Goal: Navigation & Orientation: Find specific page/section

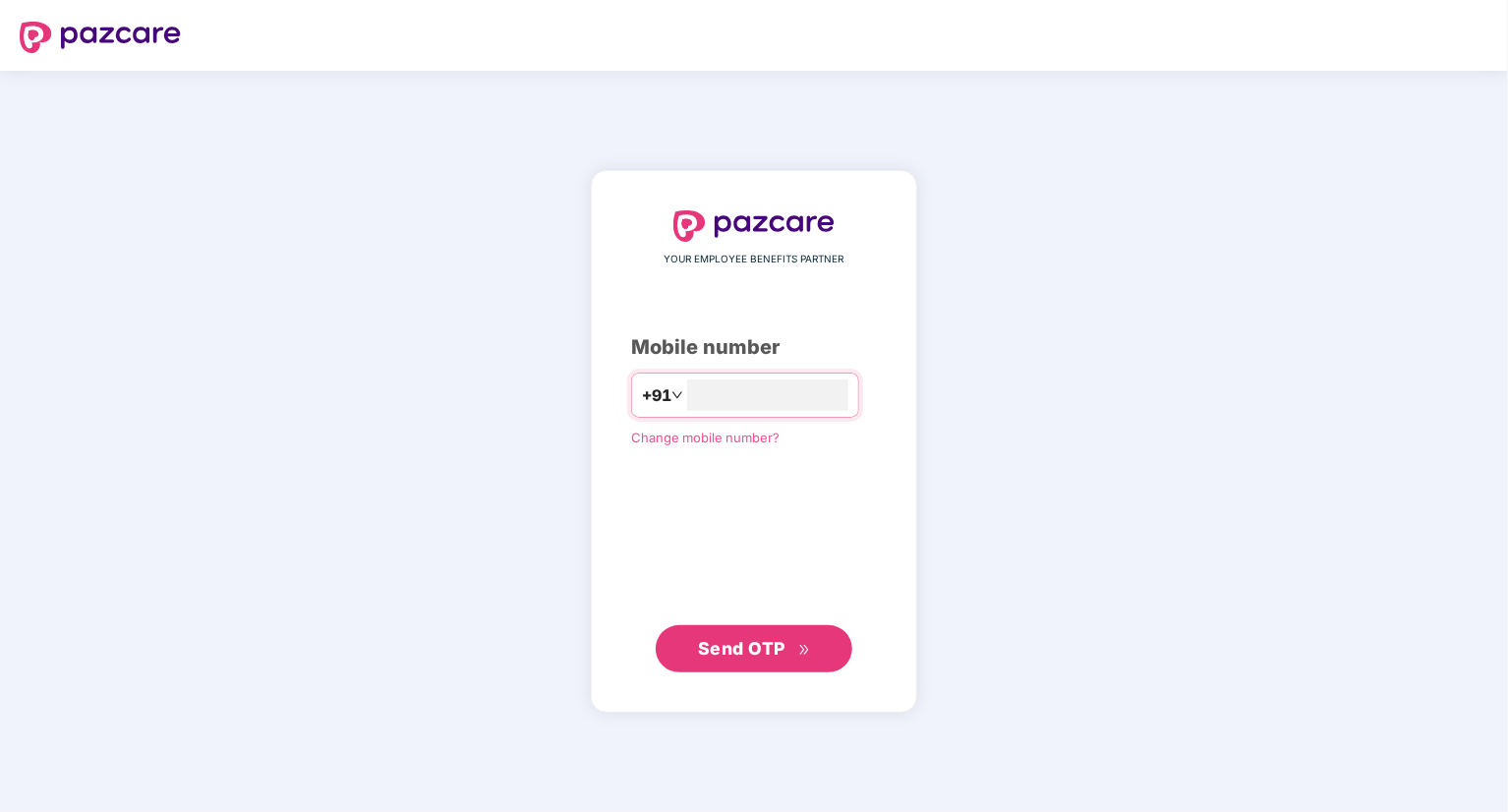
type input "**********"
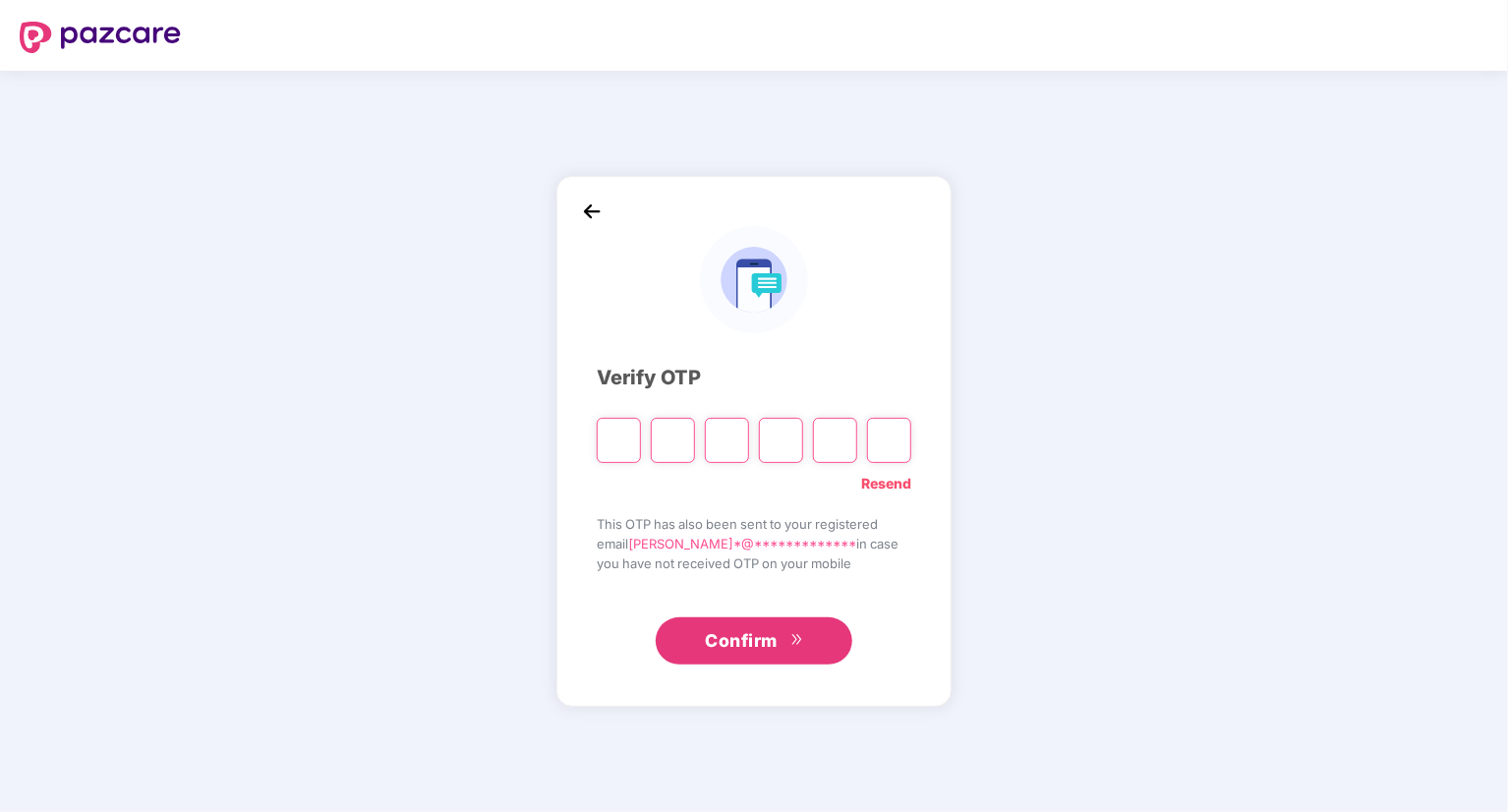
type input "*"
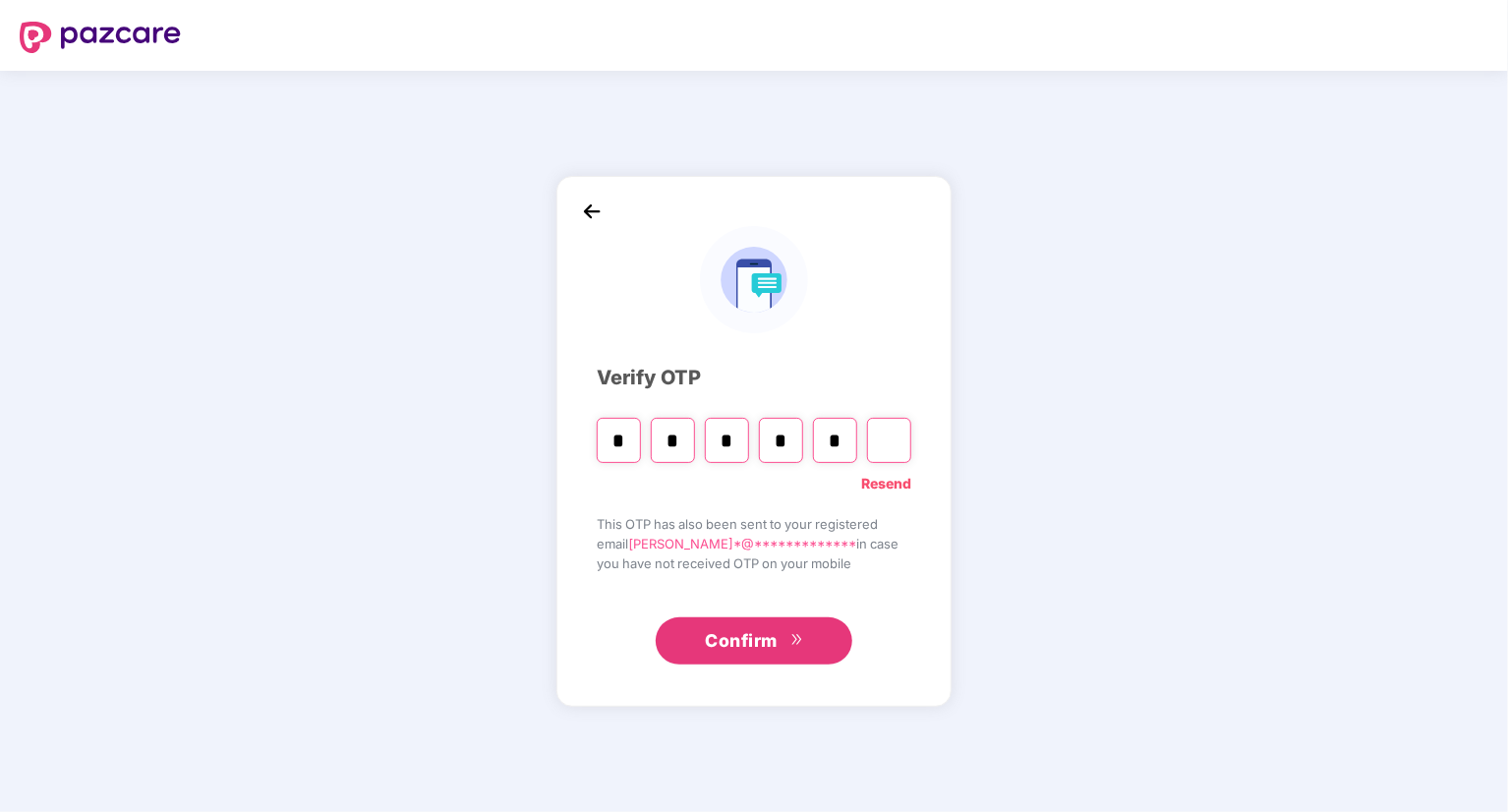
type input "*"
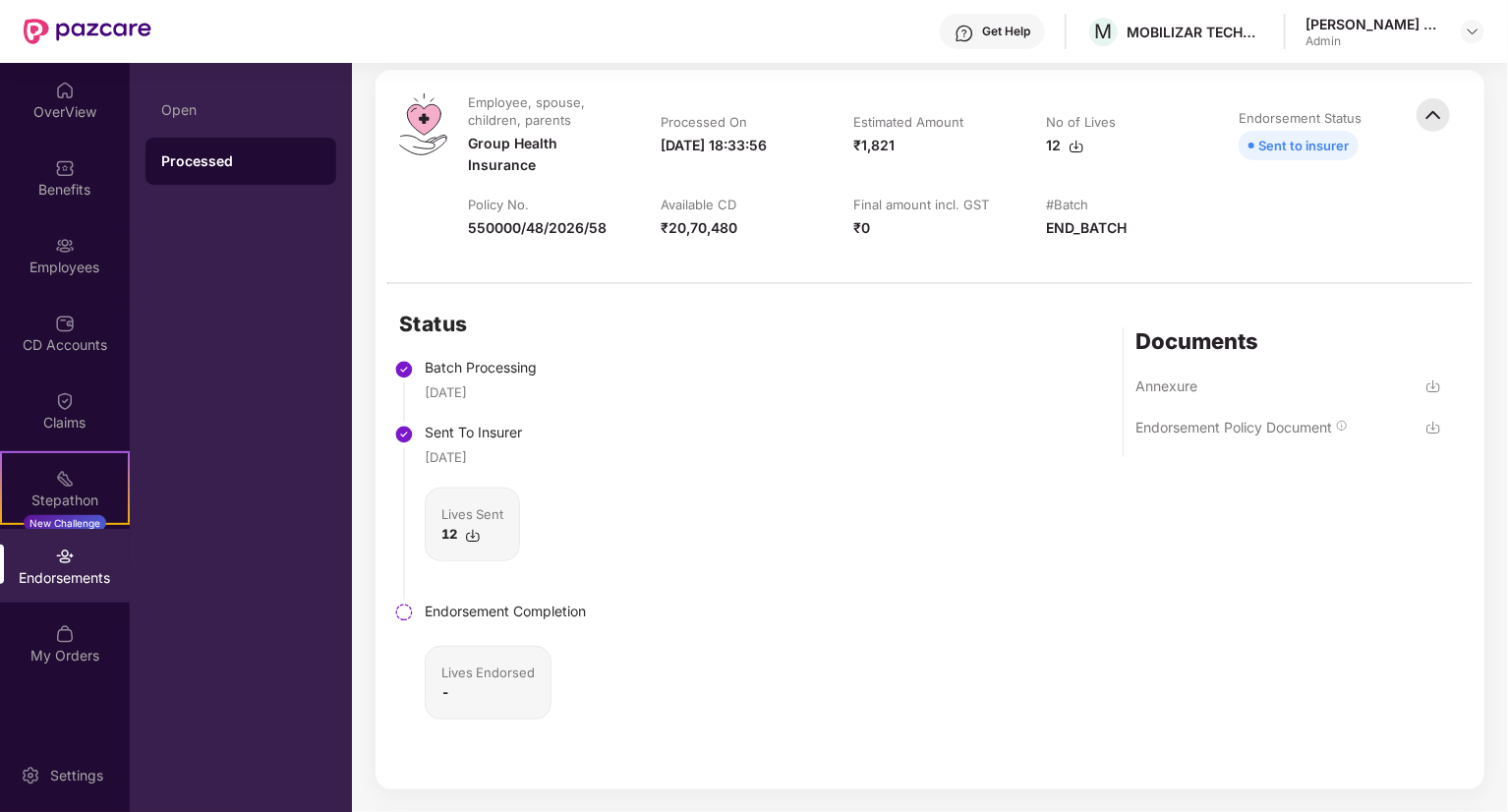
scroll to position [295, 0]
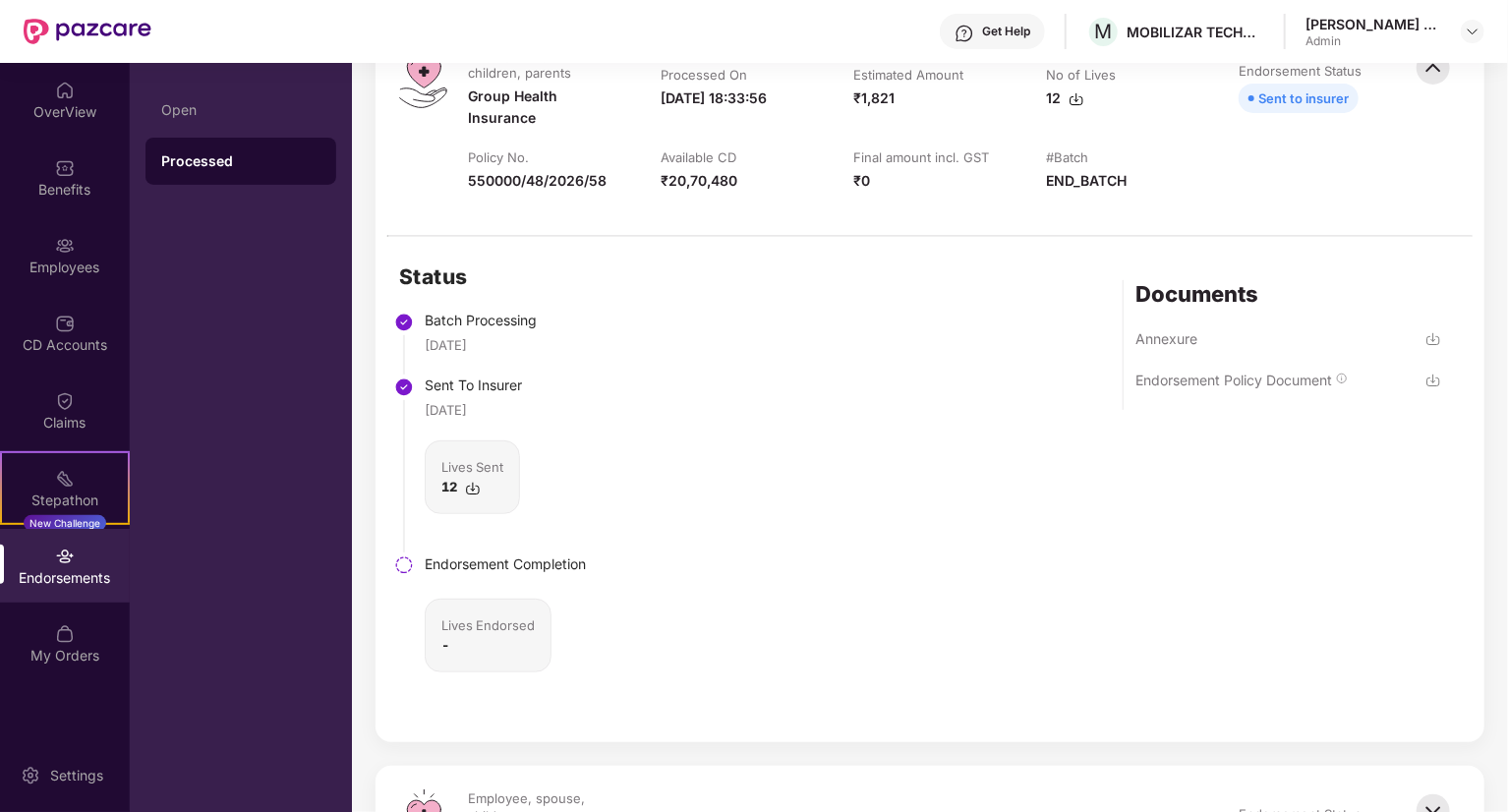
click at [1434, 339] on img at bounding box center [1434, 339] width 16 height 16
click at [1428, 376] on img at bounding box center [1434, 380] width 16 height 16
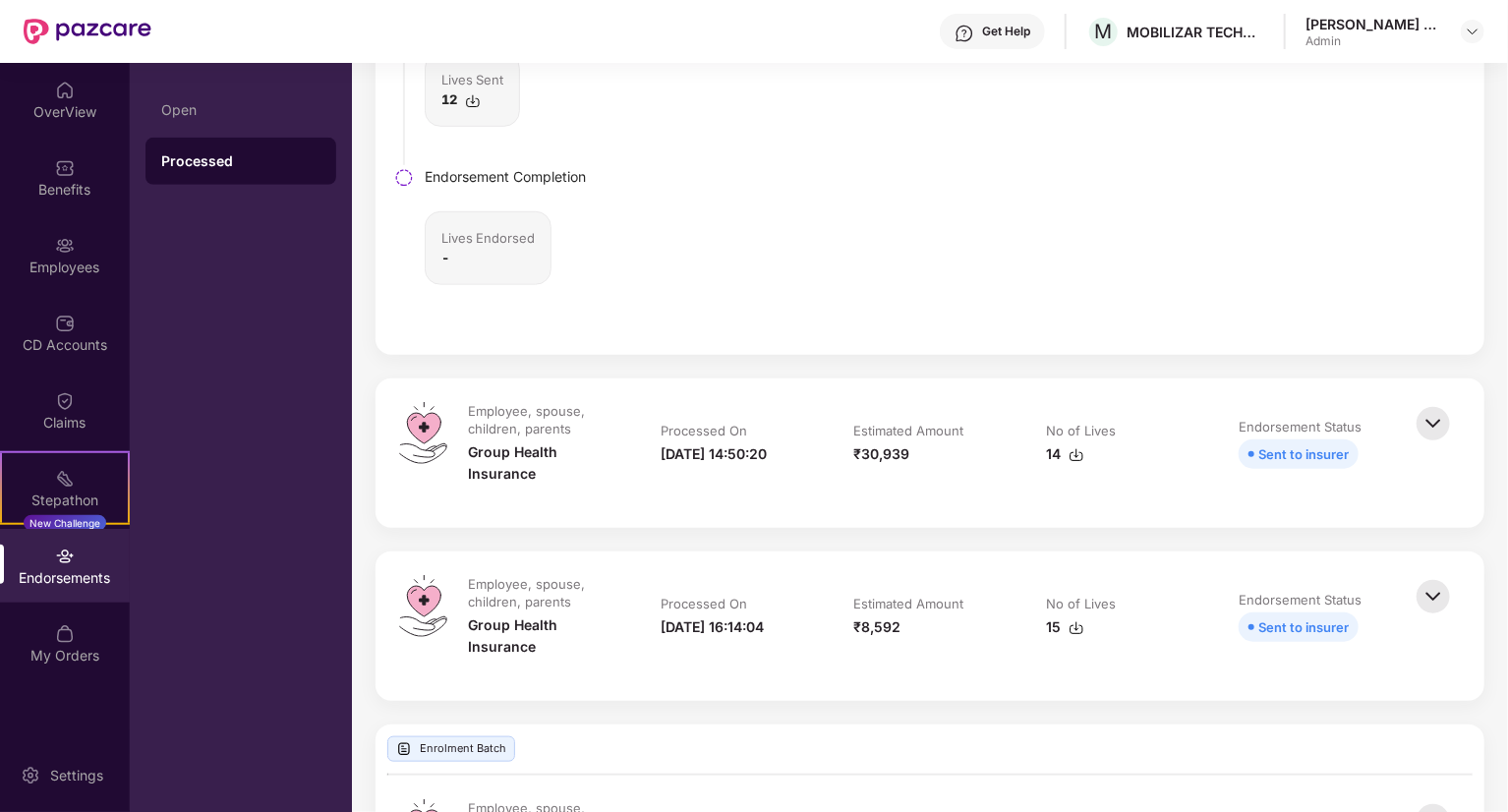
scroll to position [688, 0]
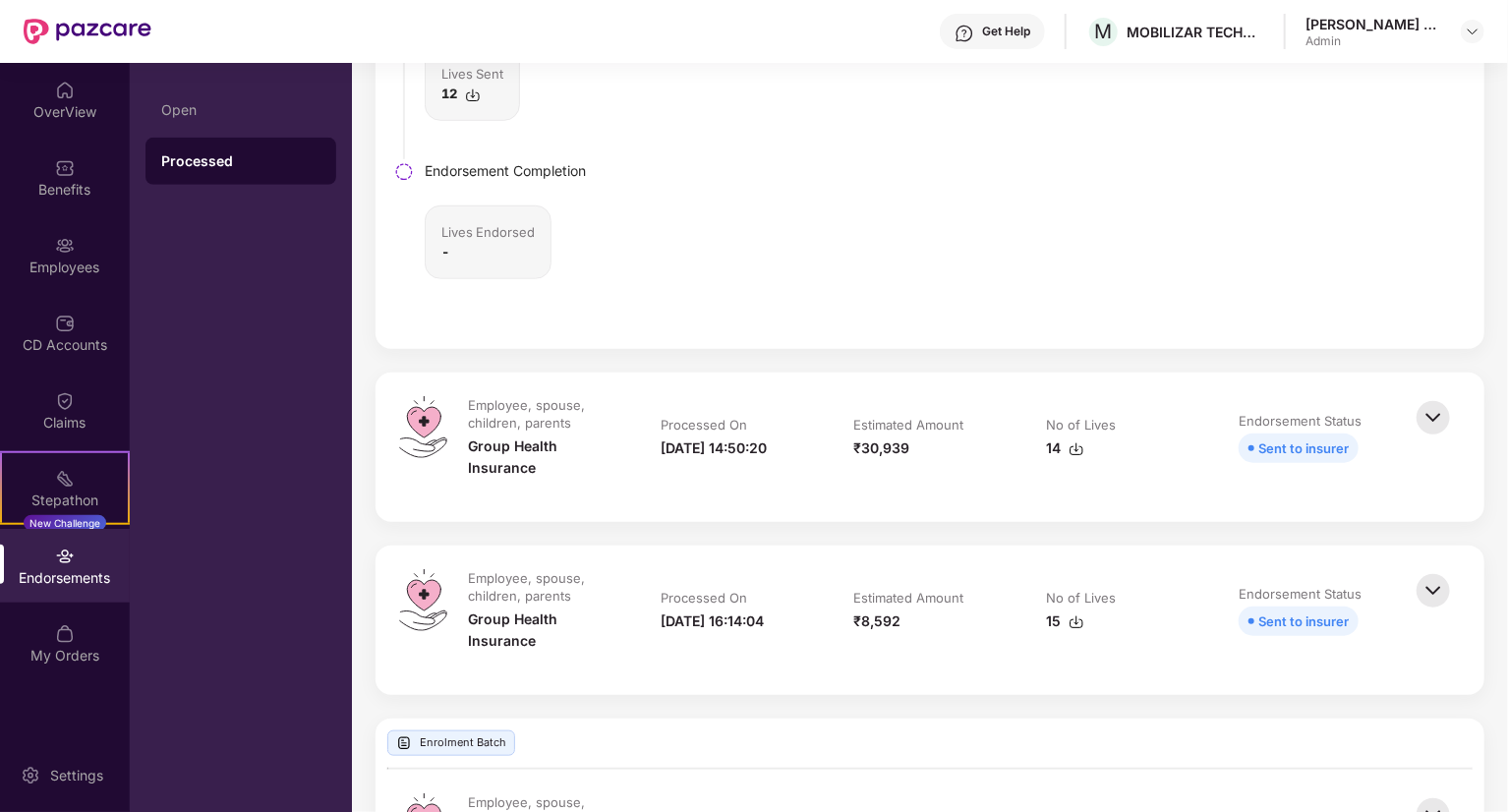
click at [1436, 420] on img at bounding box center [1434, 418] width 44 height 44
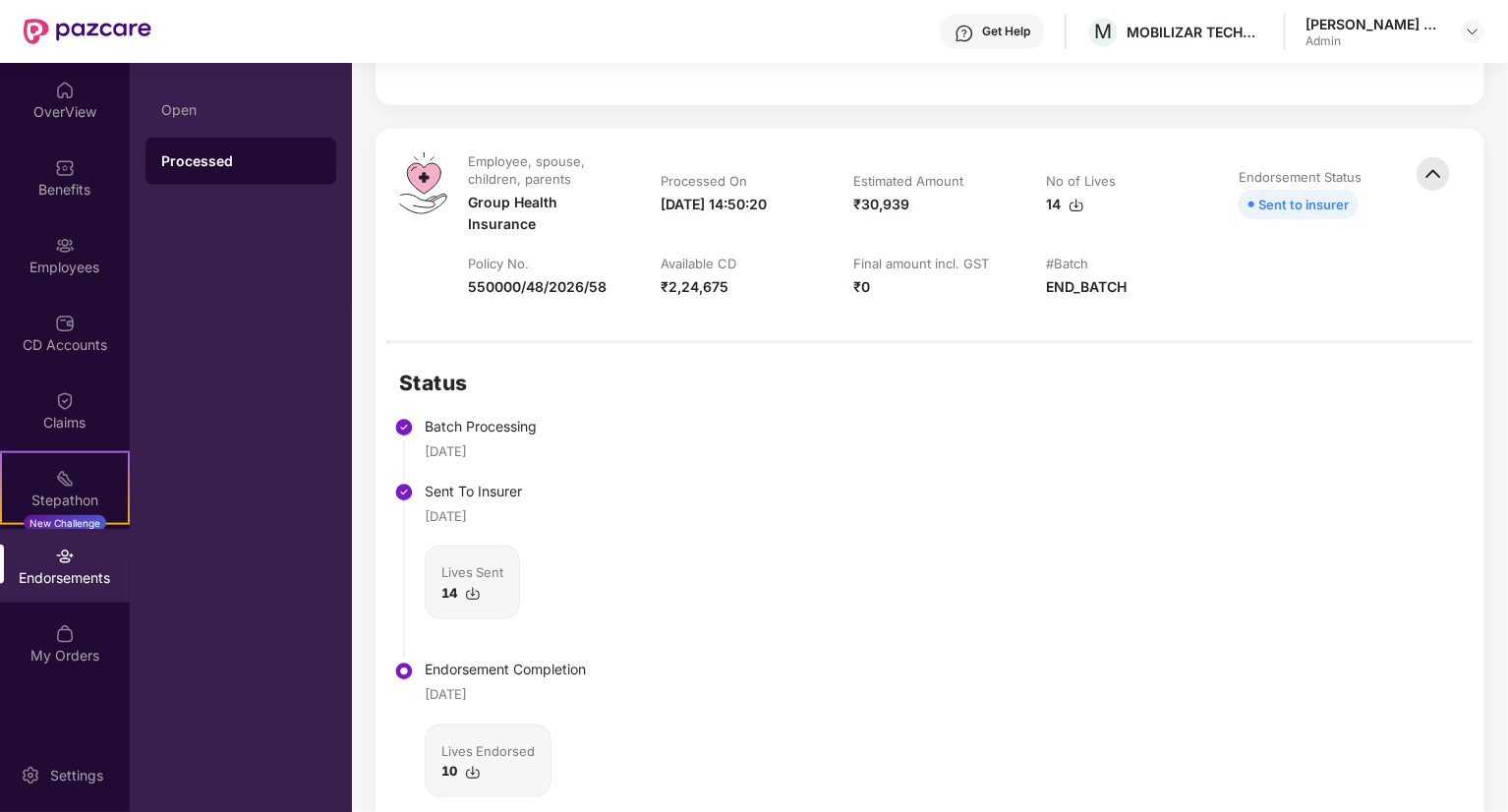
scroll to position [884, 0]
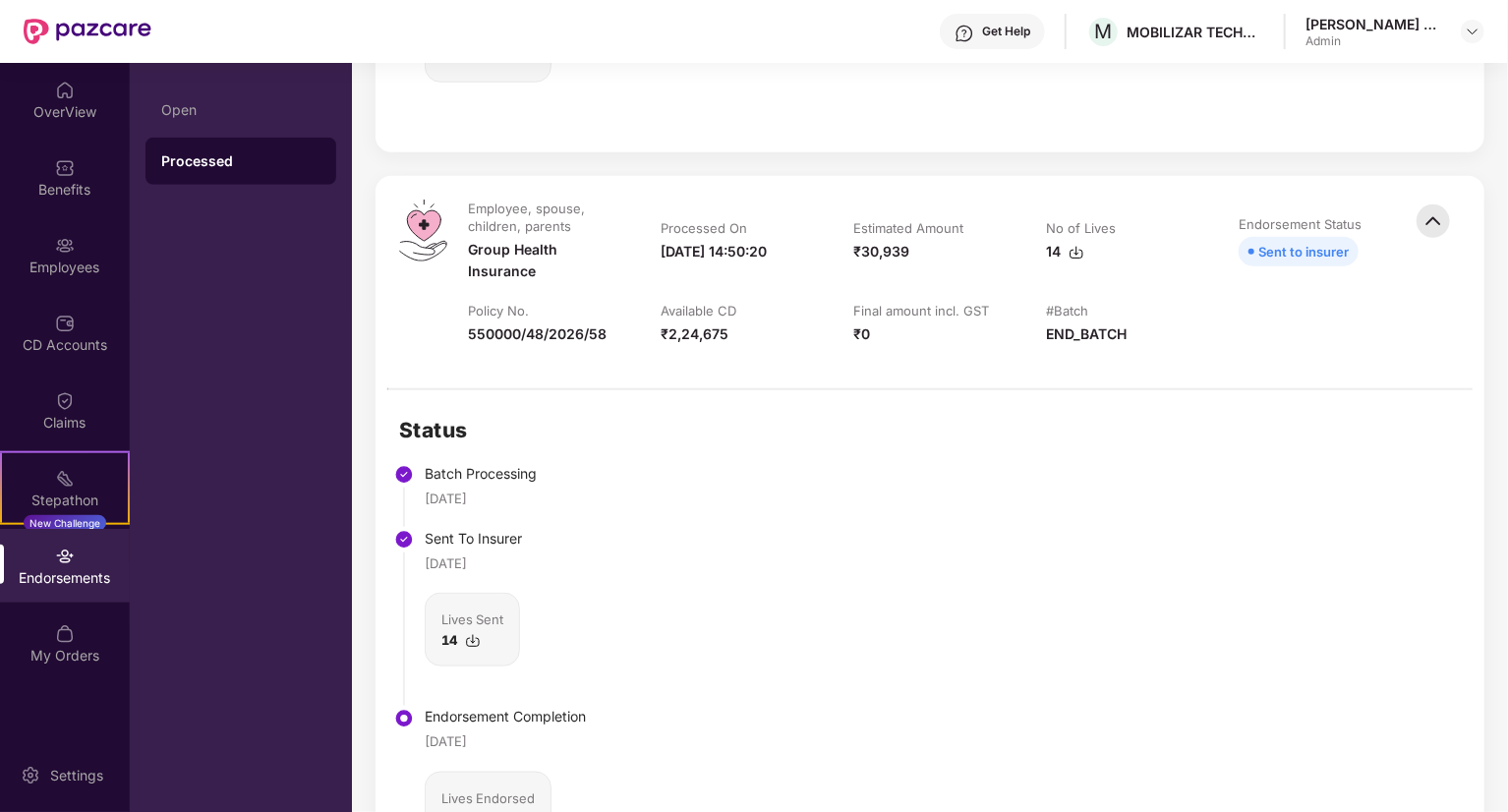
click at [473, 646] on div "14" at bounding box center [473, 640] width 62 height 20
click at [472, 642] on img at bounding box center [473, 641] width 16 height 16
click at [896, 526] on div "Status Batch Processing 18 Aug 2025 Sent To Insurer 18 Aug 2025 Lives Sent 14 E…" at bounding box center [929, 653] width 1109 height 525
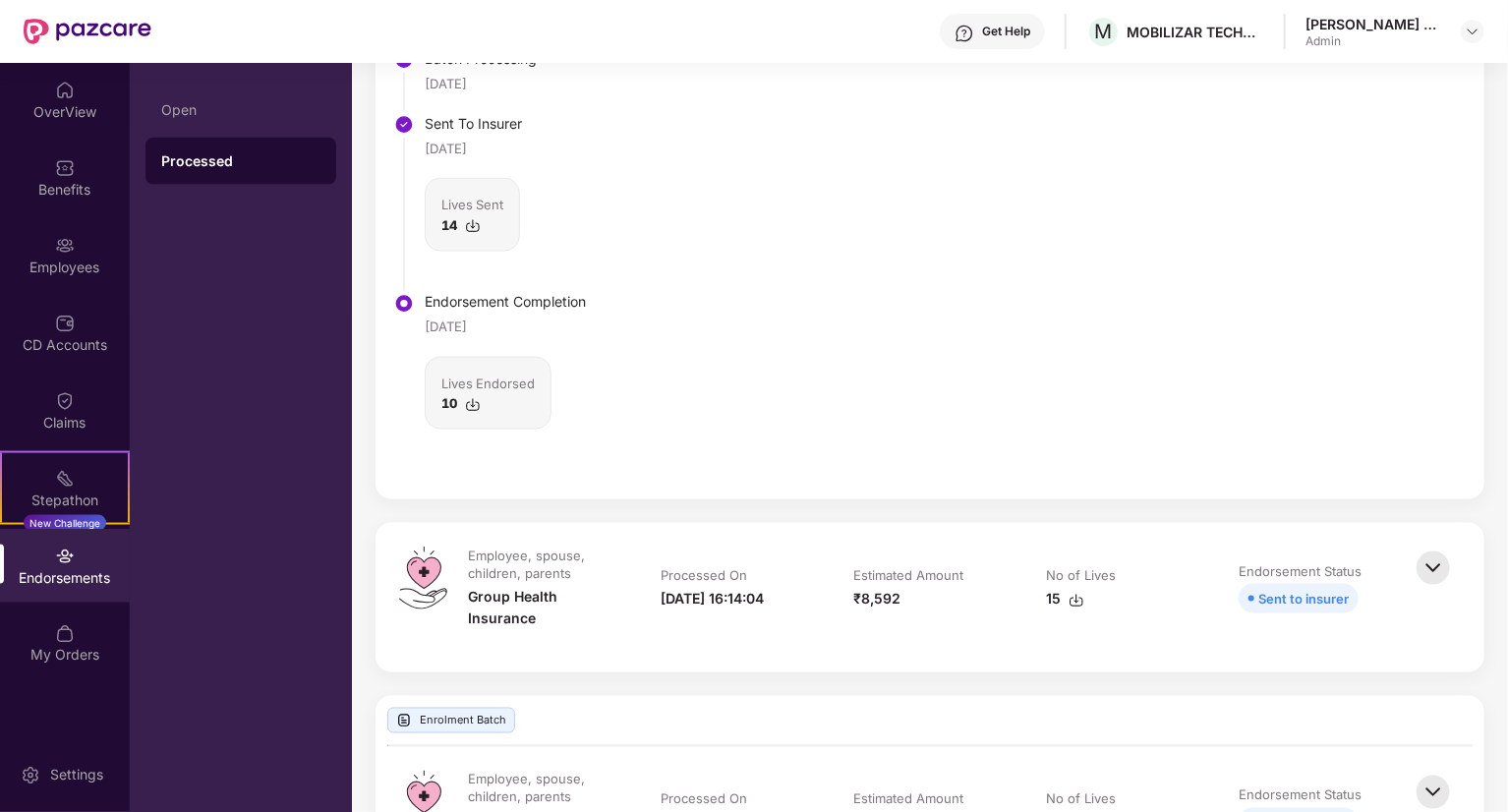
scroll to position [1277, 0]
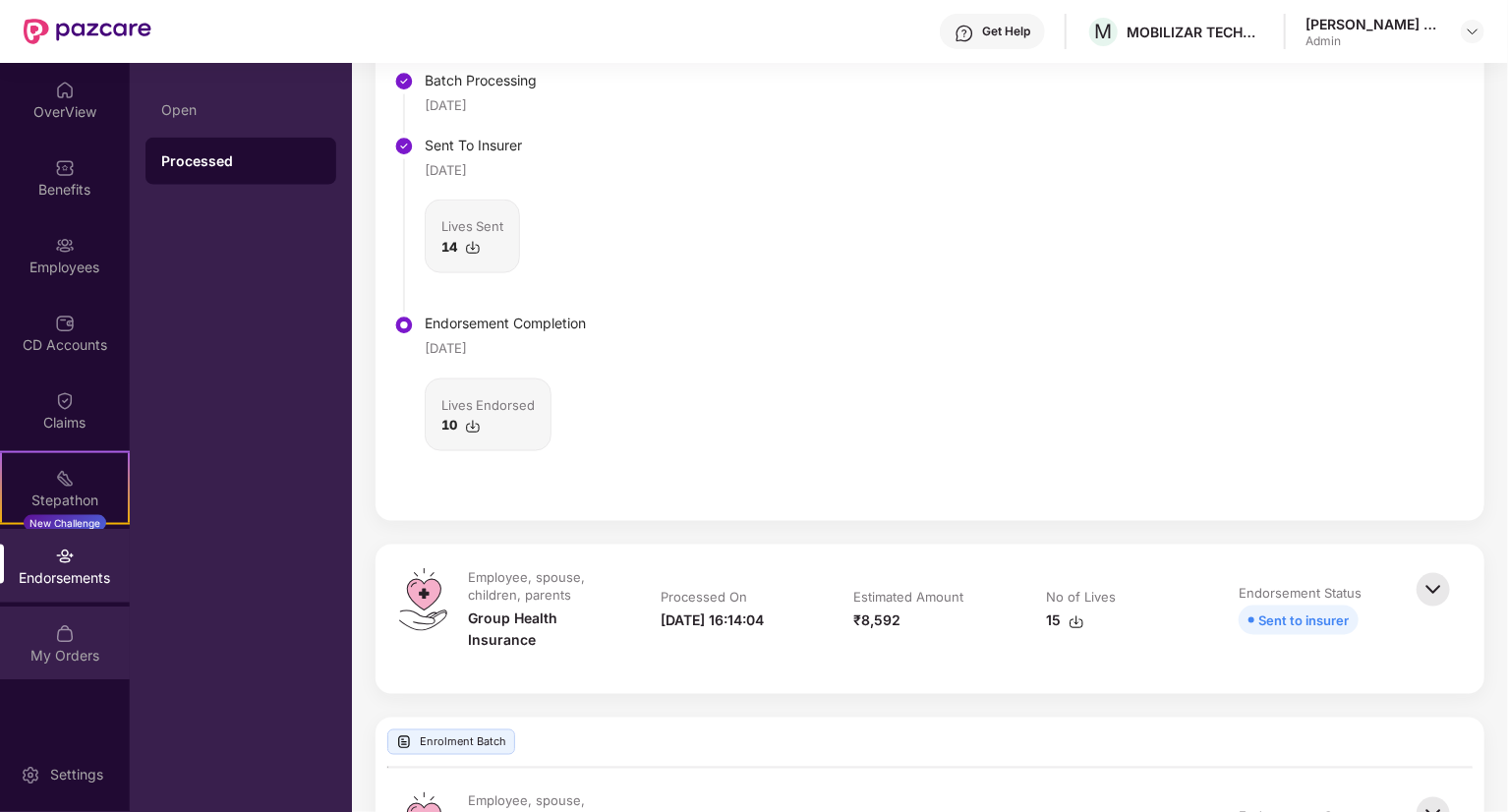
click at [53, 646] on div "My Orders" at bounding box center [64, 656] width 130 height 20
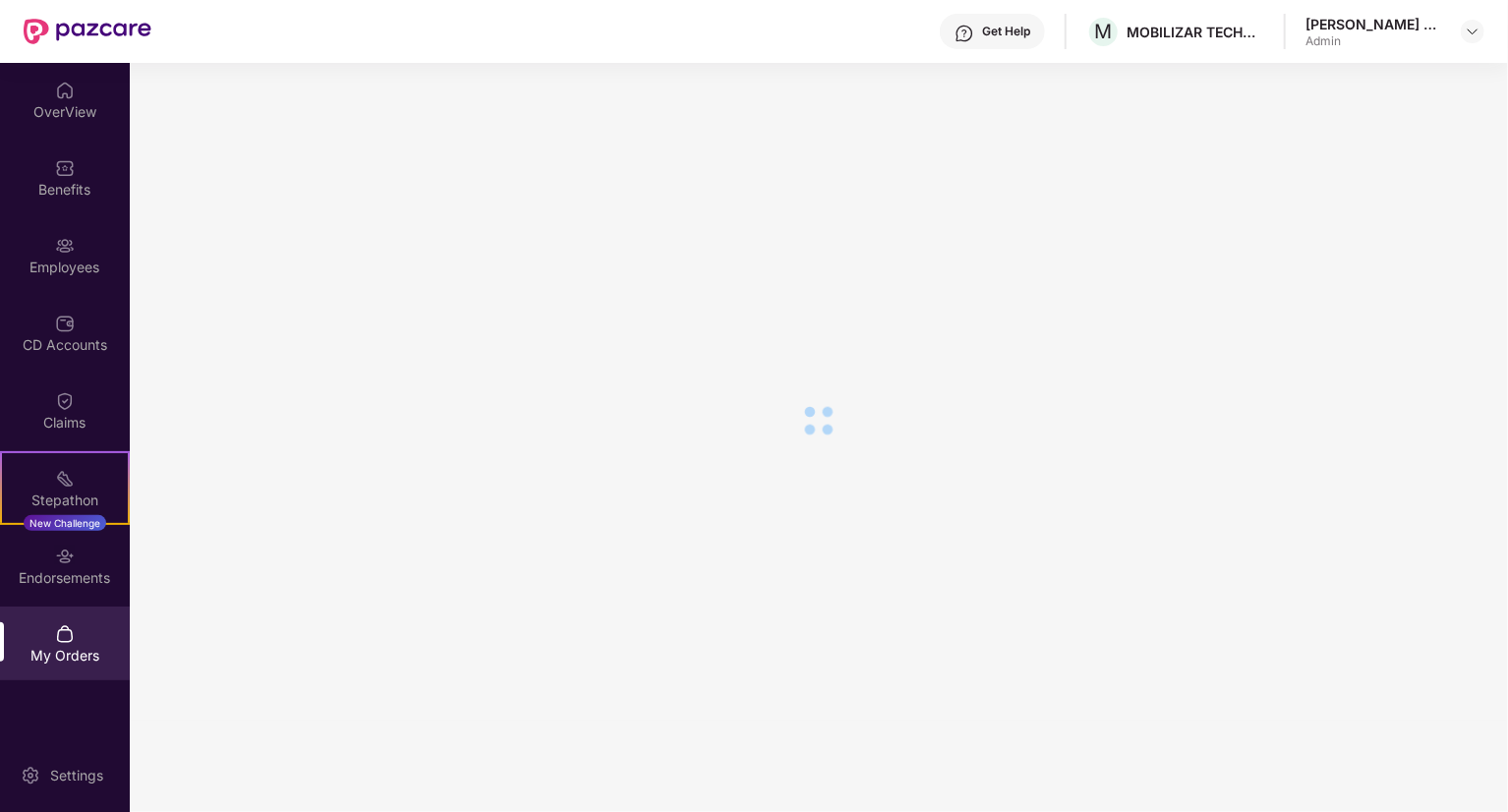
scroll to position [34, 0]
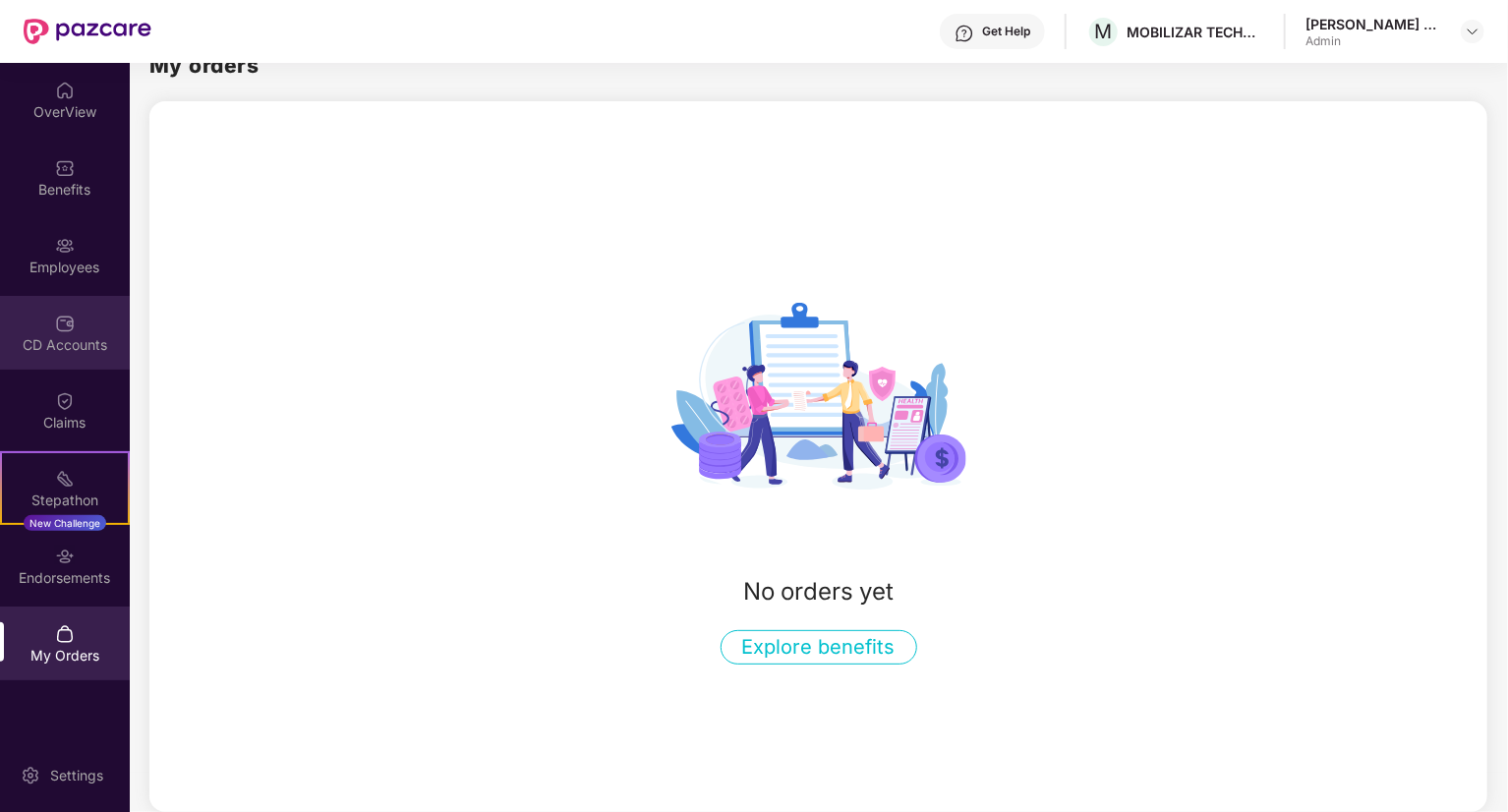
click at [88, 324] on div "CD Accounts" at bounding box center [64, 333] width 130 height 73
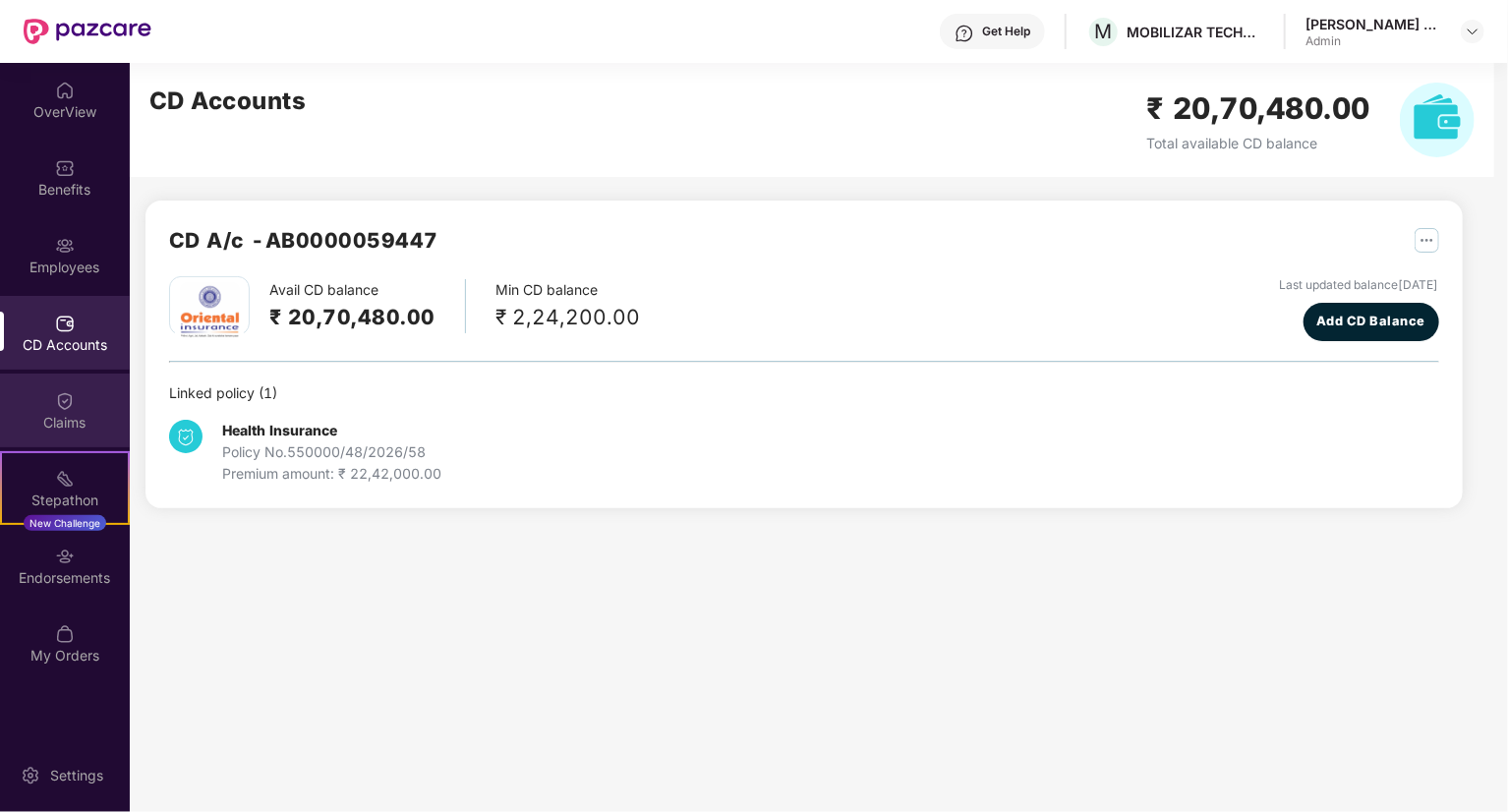
click at [78, 401] on div "Claims" at bounding box center [64, 410] width 130 height 73
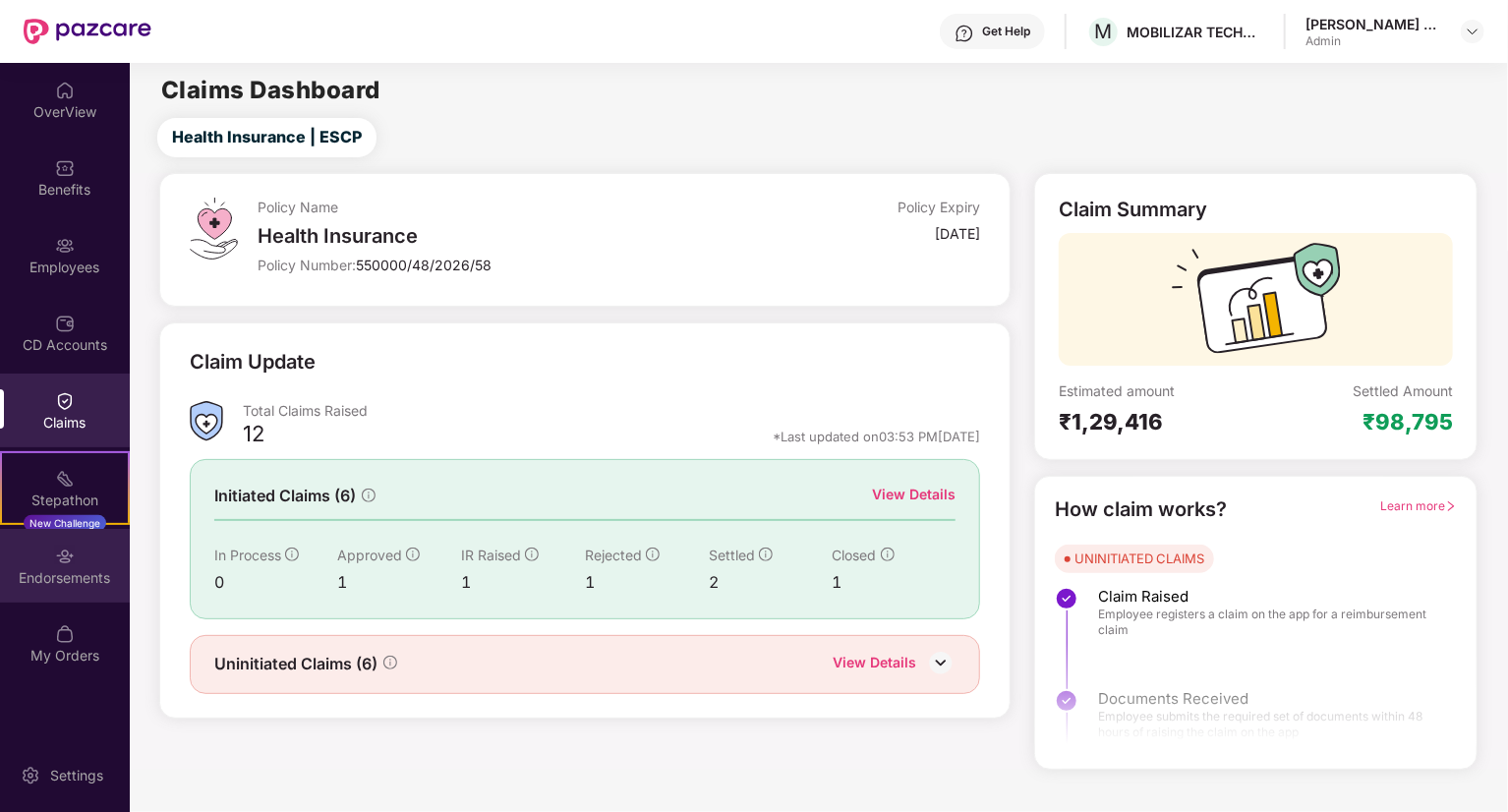
click at [63, 579] on div "Endorsements" at bounding box center [64, 578] width 130 height 20
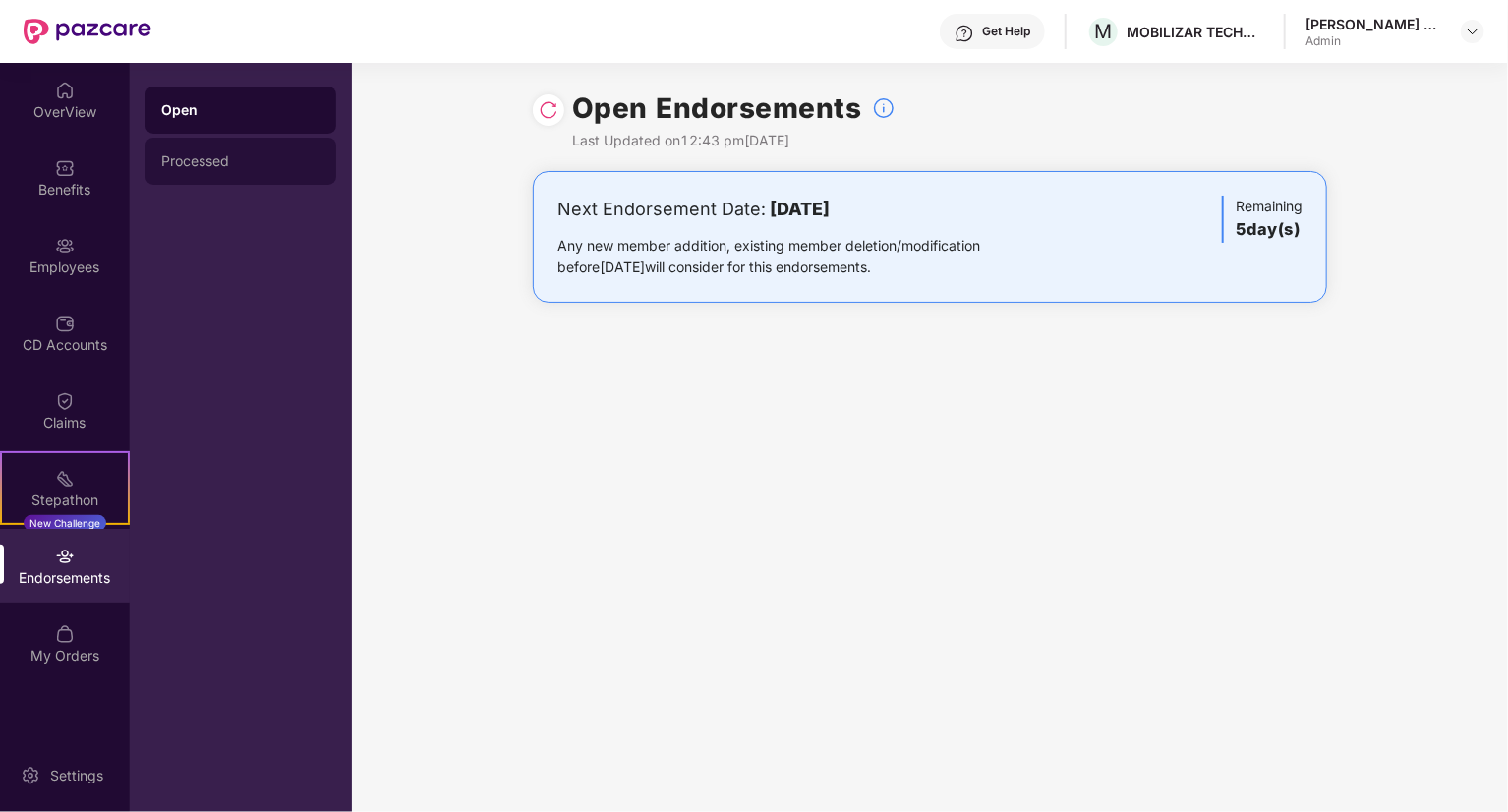
click at [168, 181] on div "Processed" at bounding box center [241, 161] width 191 height 48
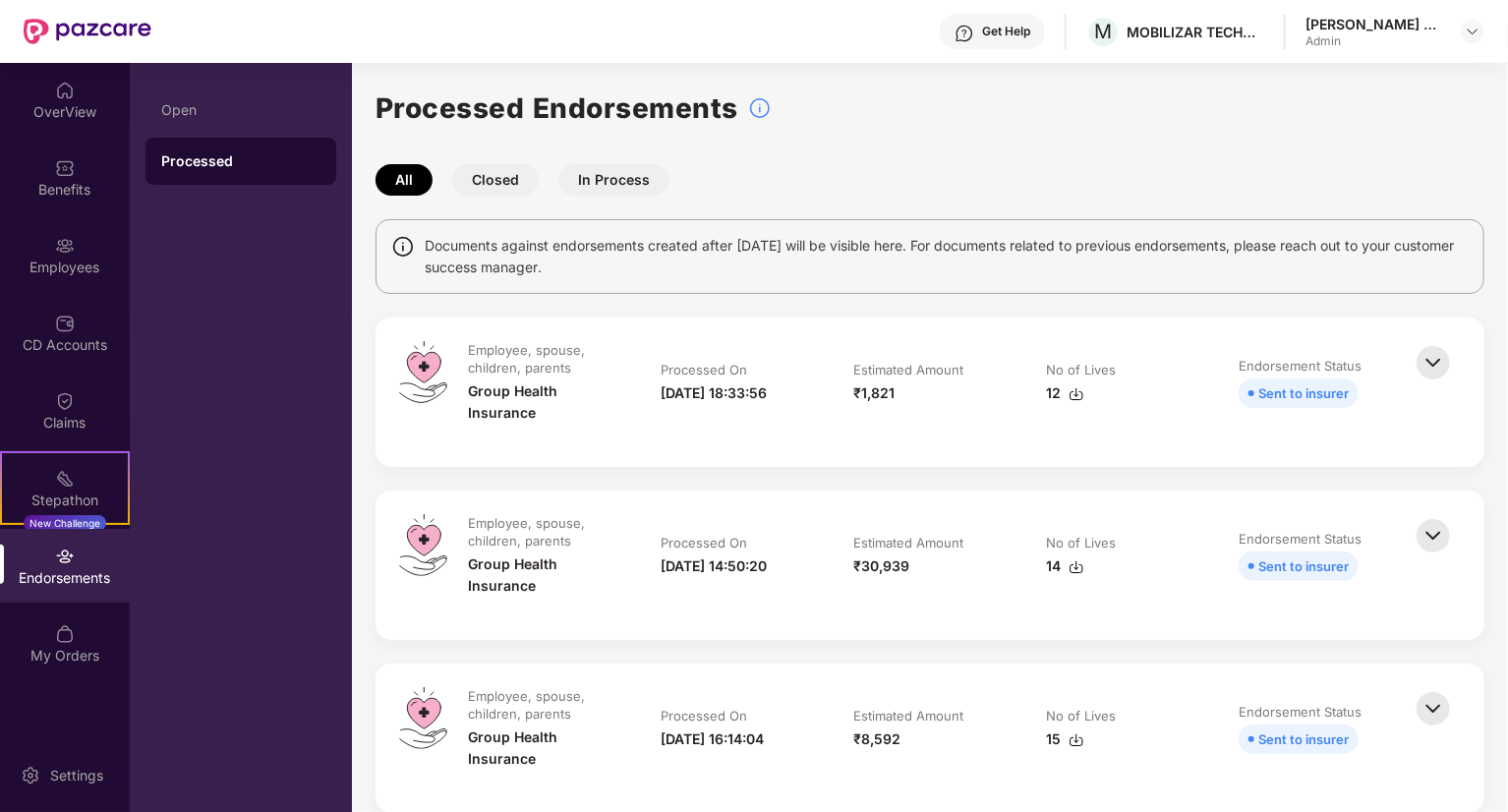
click at [484, 173] on button "Closed" at bounding box center [495, 180] width 86 height 32
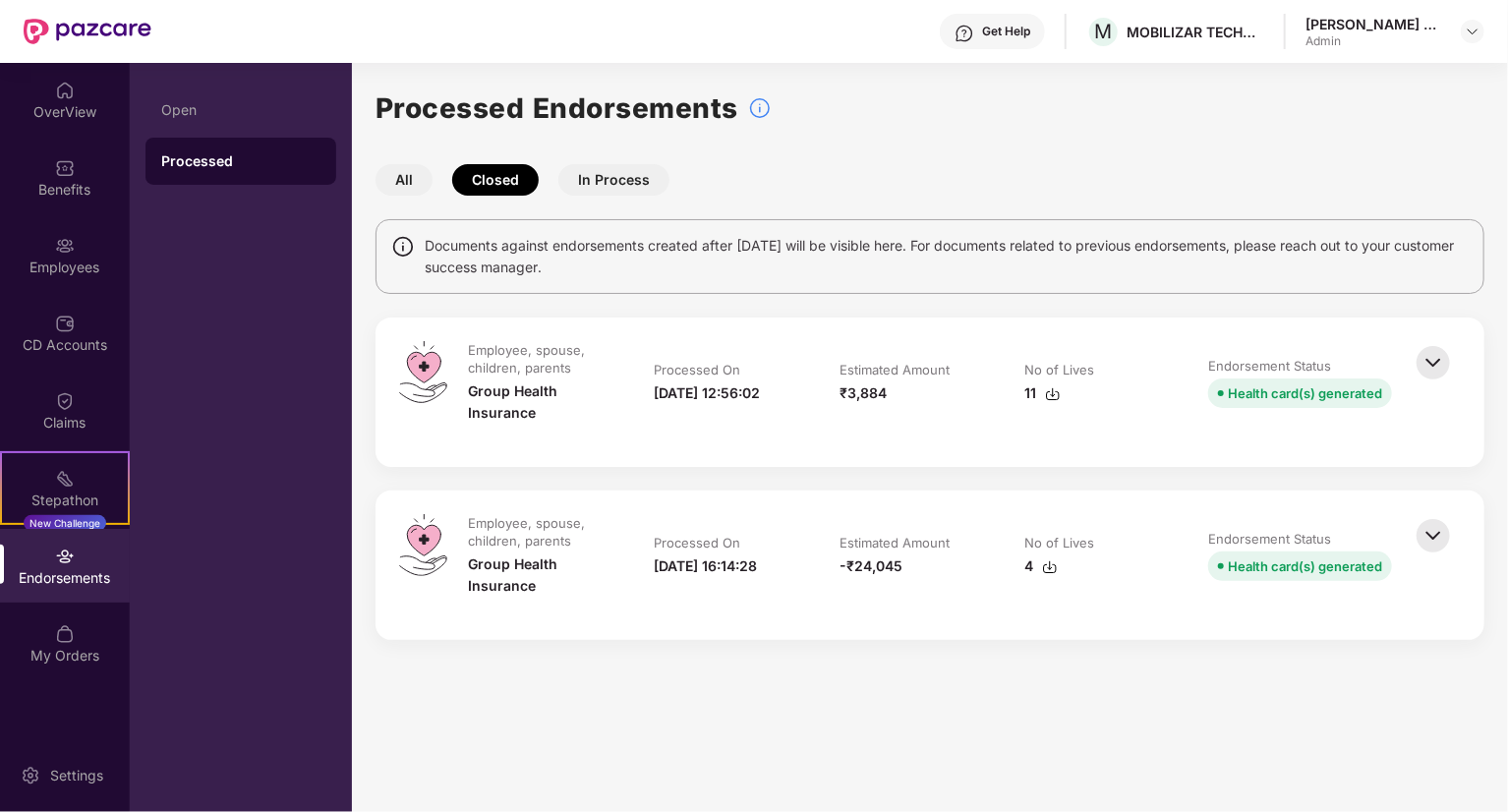
click at [594, 177] on button "In Process" at bounding box center [614, 180] width 111 height 32
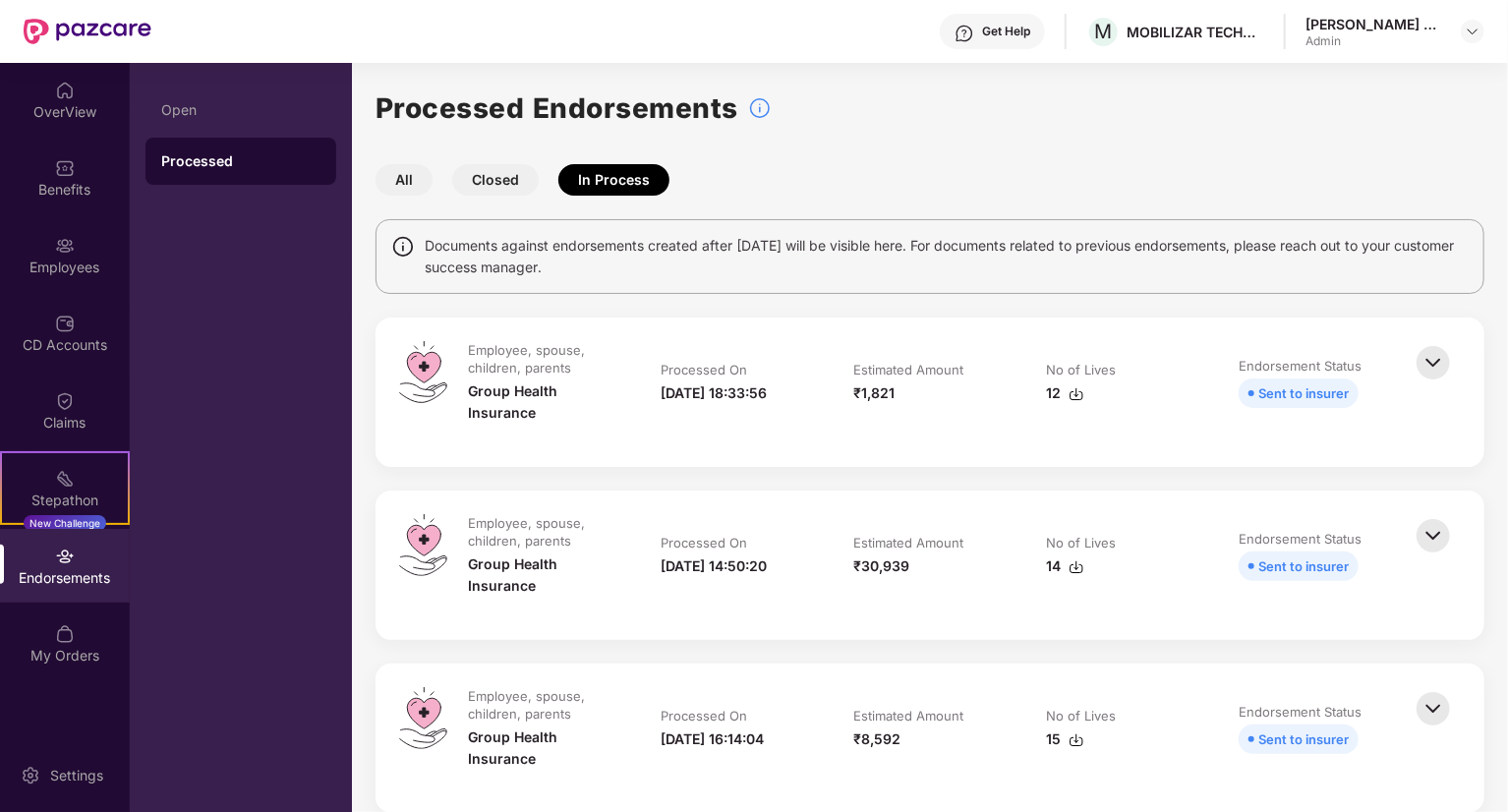
click at [402, 181] on button "All" at bounding box center [404, 180] width 57 height 32
click at [444, 181] on div "All Closed In Process" at bounding box center [929, 180] width 1109 height 32
click at [492, 188] on button "Closed" at bounding box center [495, 180] width 86 height 32
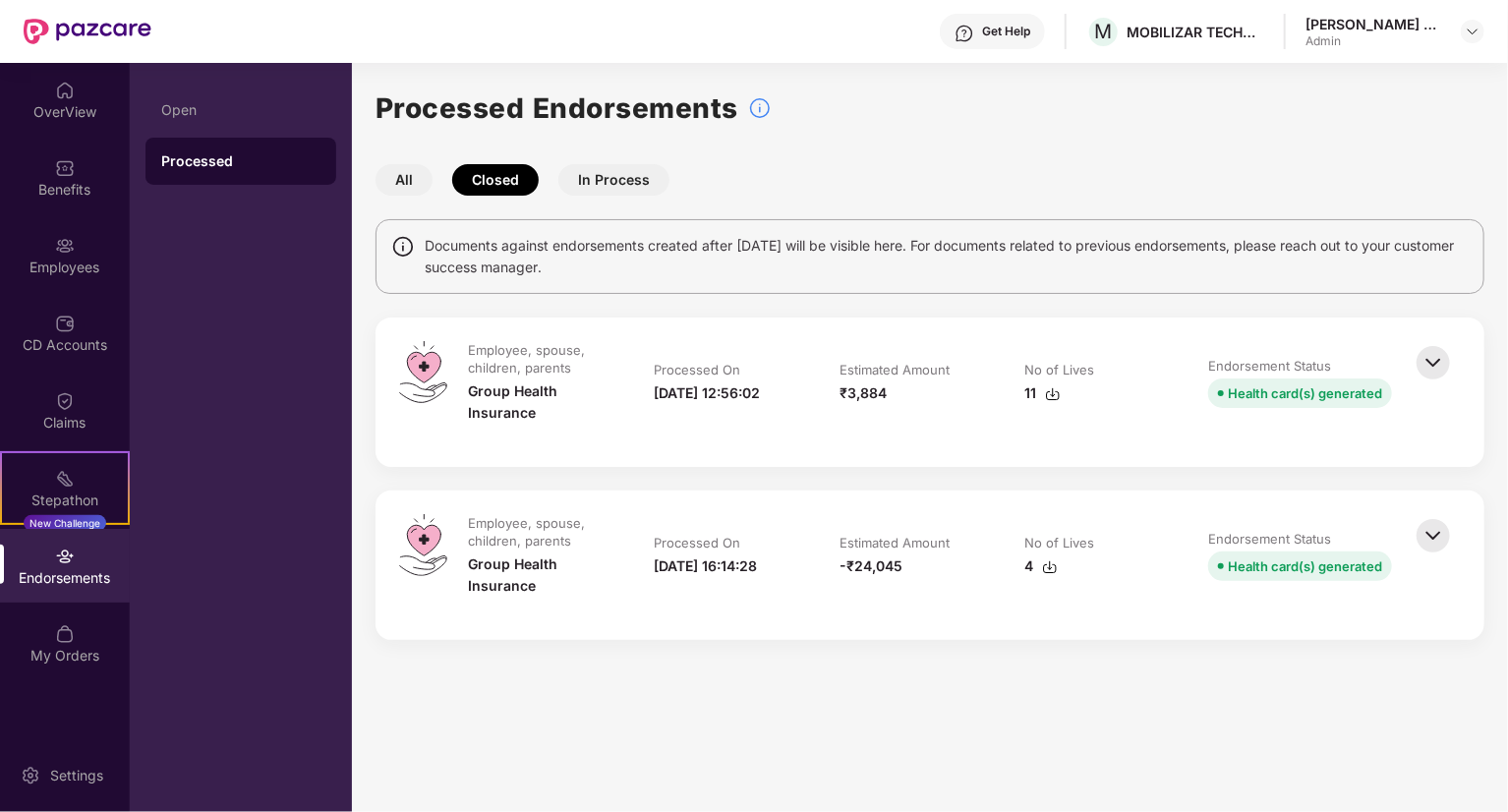
click at [419, 178] on button "All" at bounding box center [404, 180] width 57 height 32
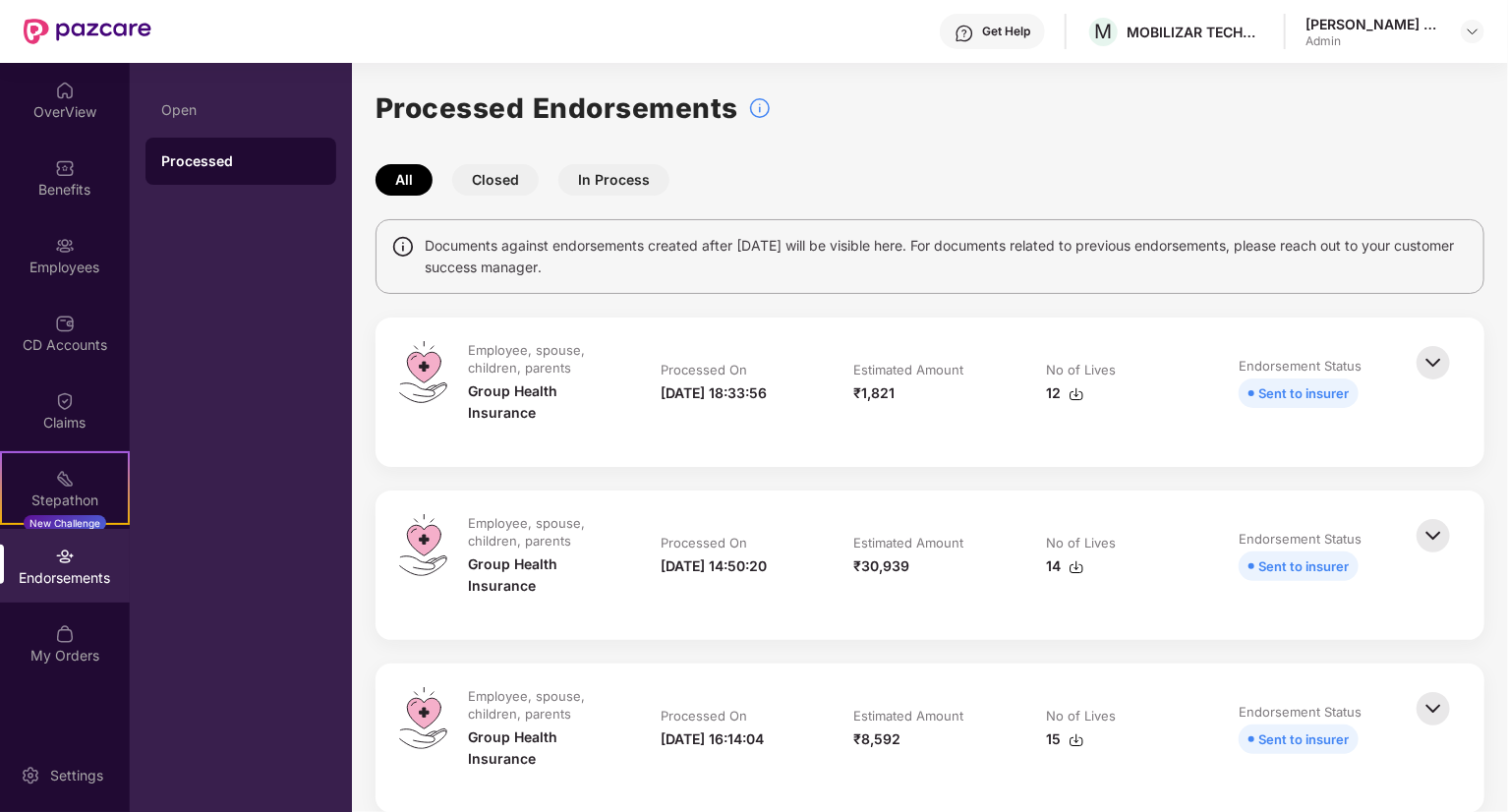
click at [503, 178] on button "Closed" at bounding box center [495, 180] width 86 height 32
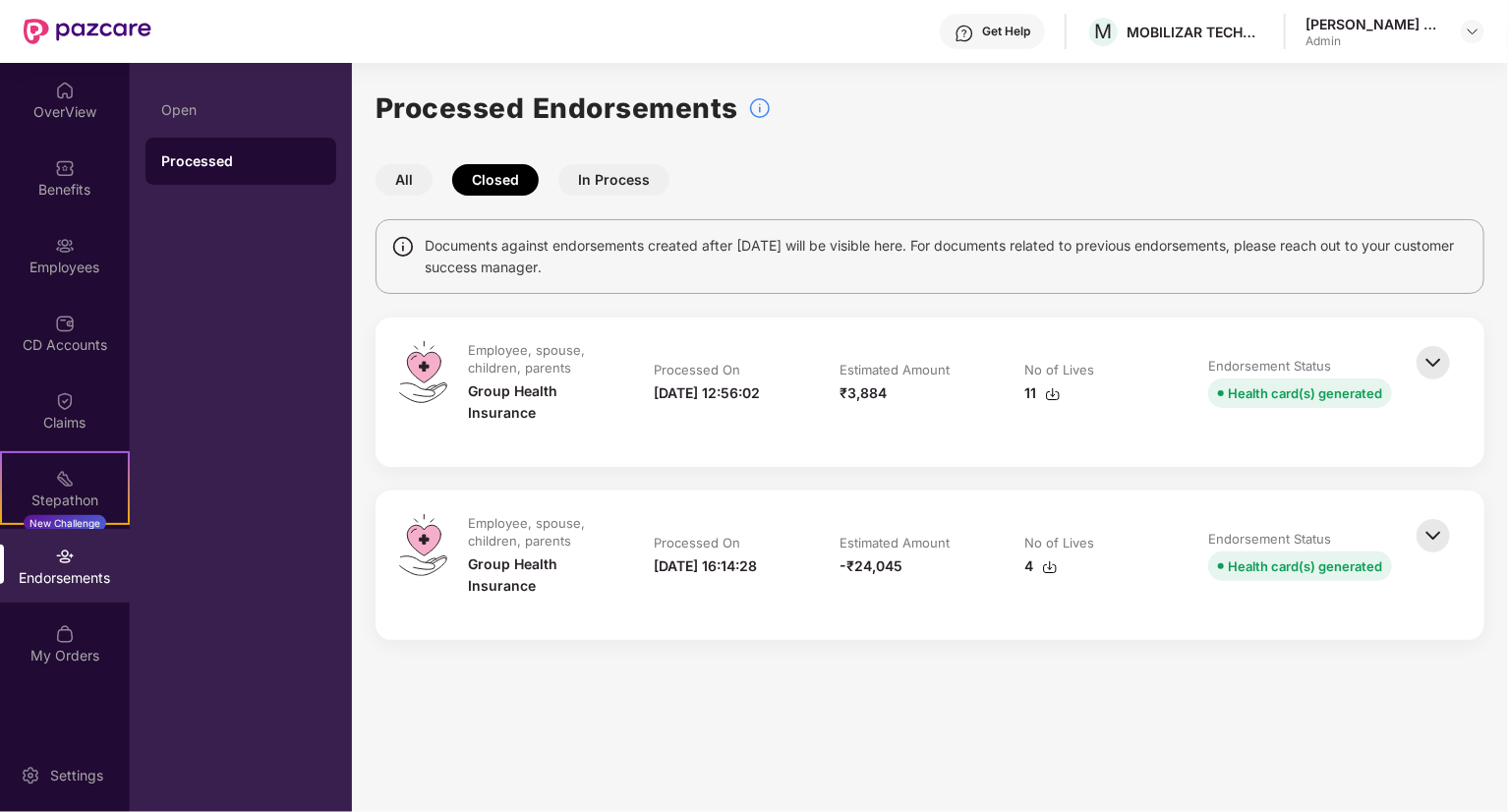
click at [421, 184] on button "All" at bounding box center [404, 180] width 57 height 32
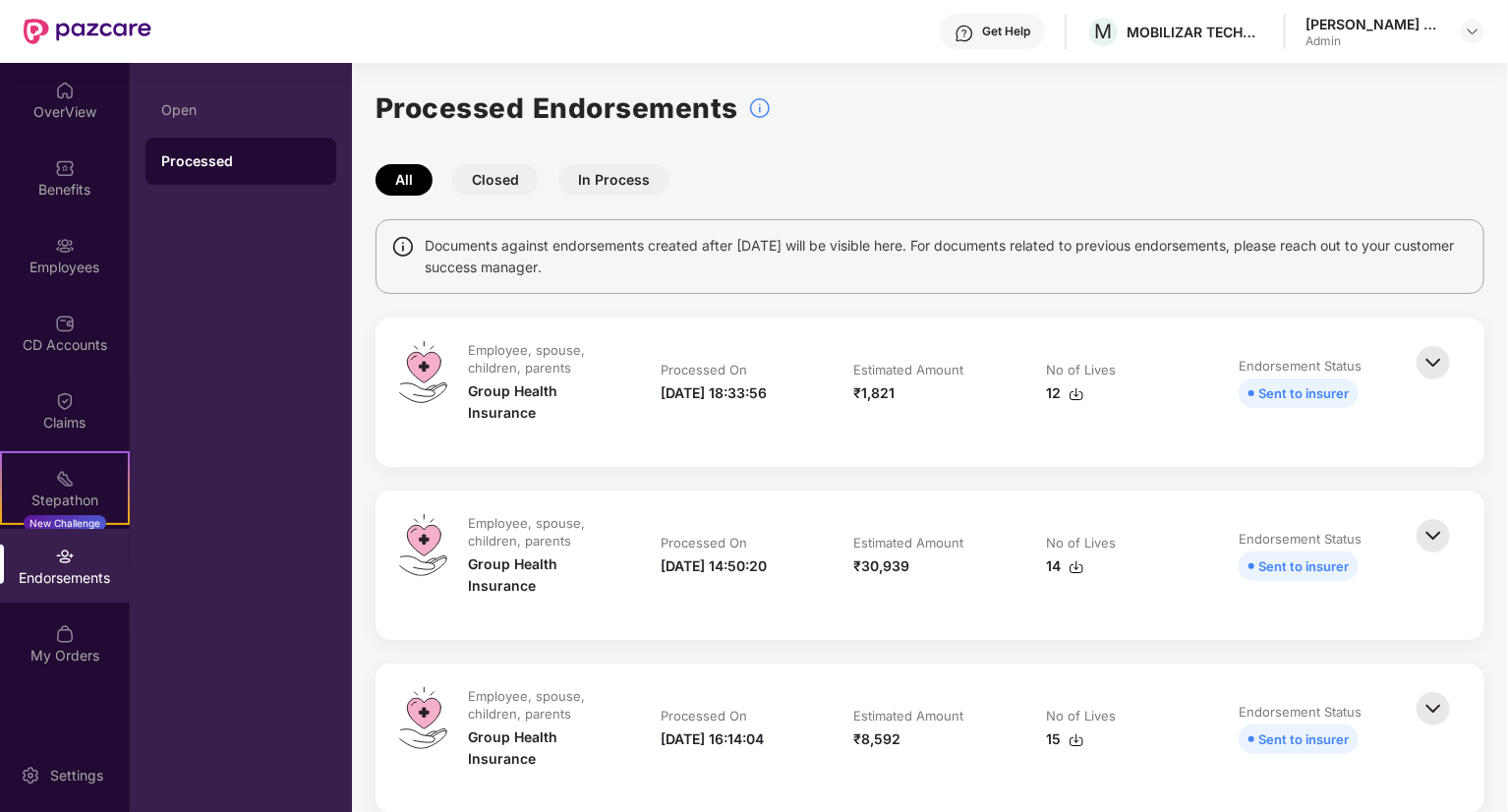
scroll to position [98, 0]
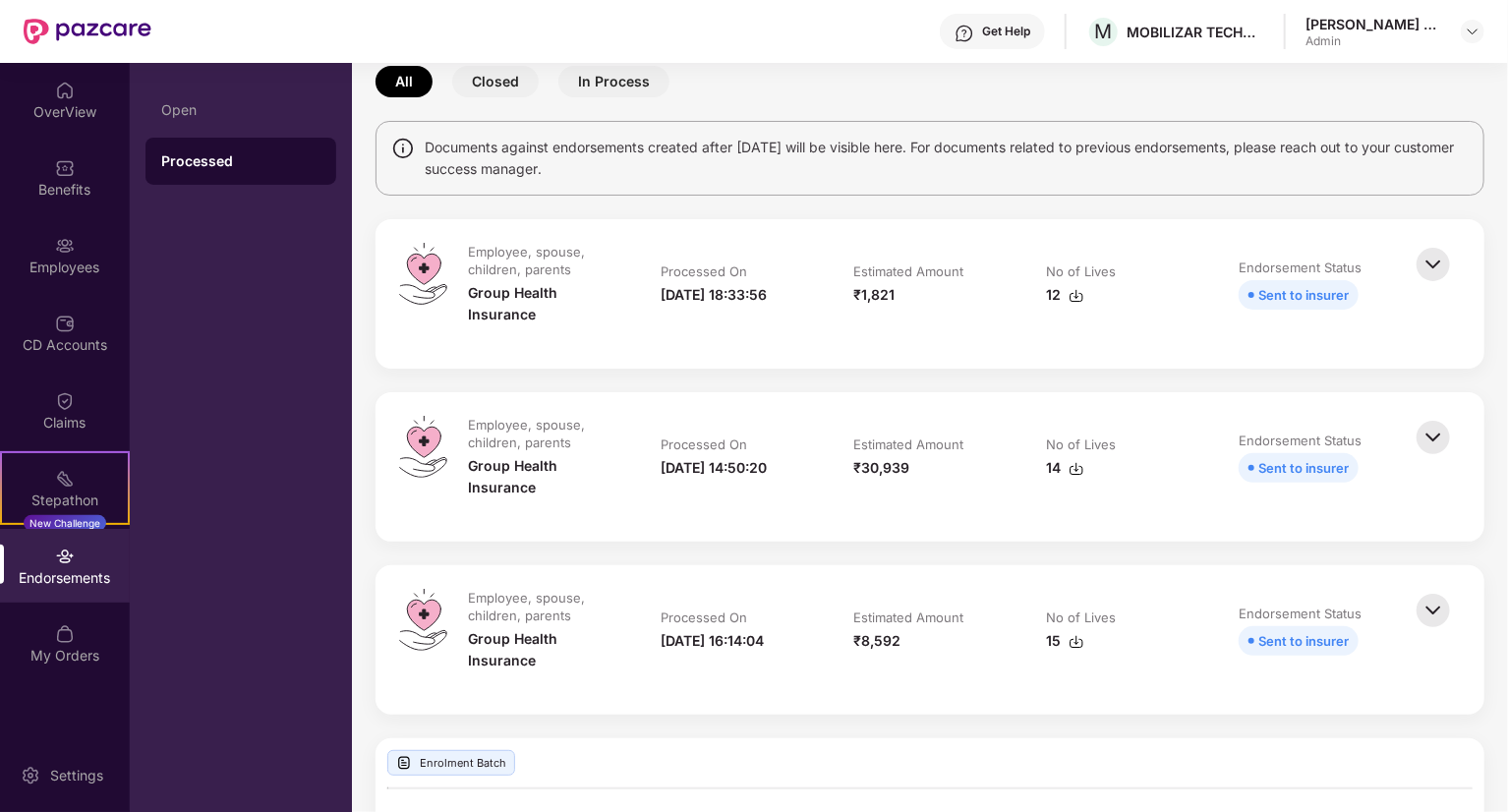
click at [1432, 438] on img at bounding box center [1434, 438] width 44 height 44
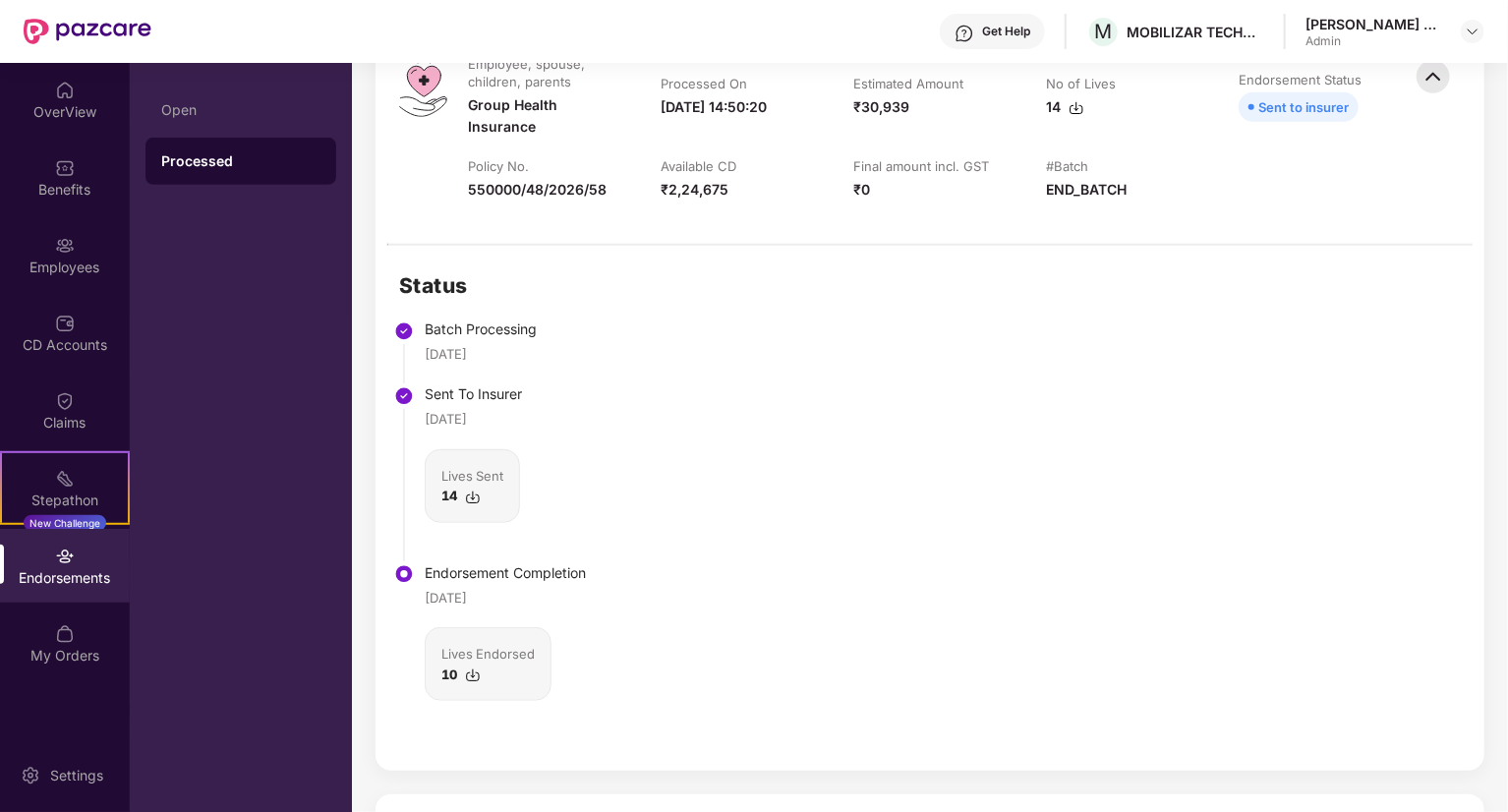
scroll to position [589, 0]
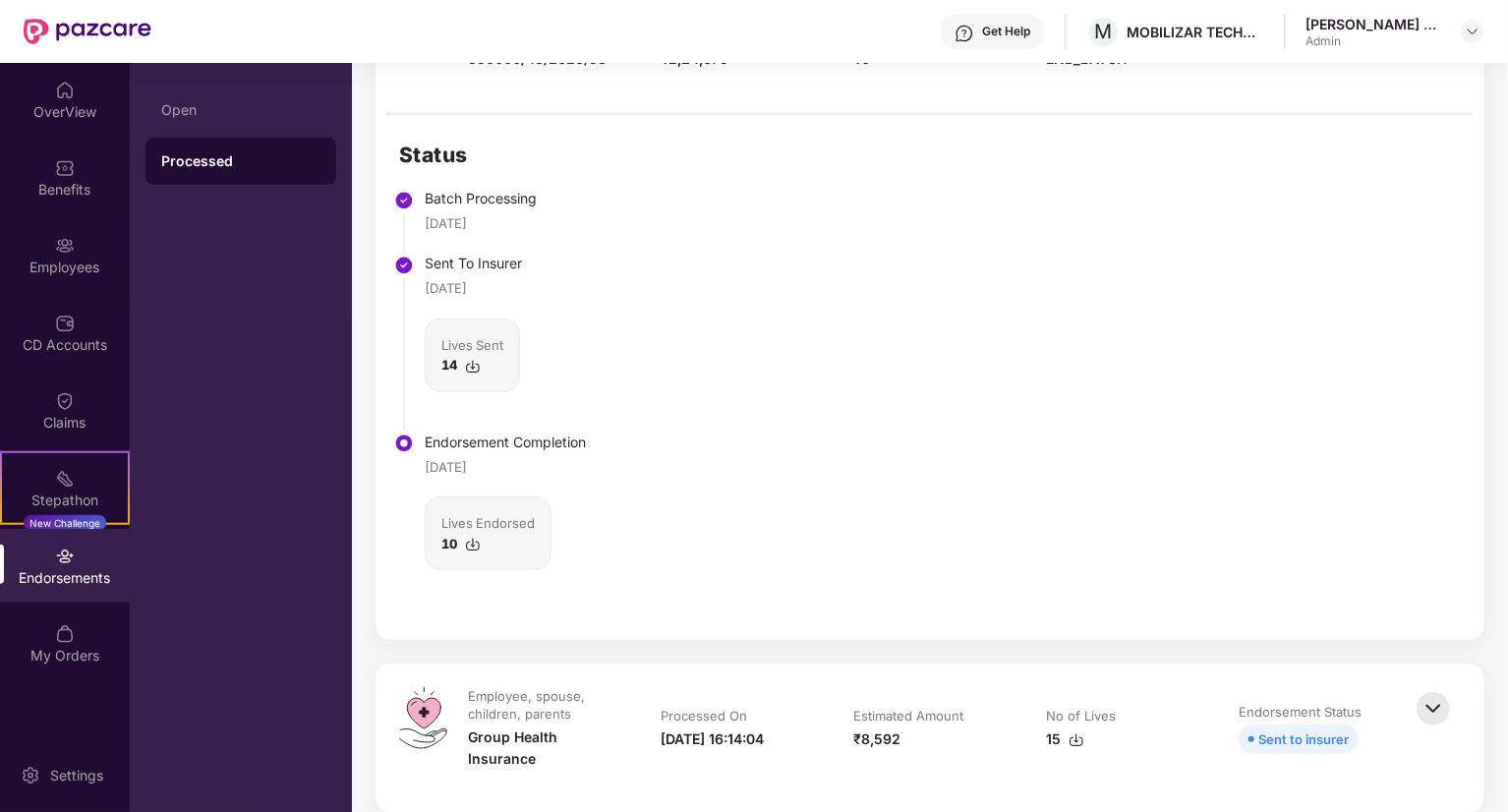
click at [470, 546] on img at bounding box center [473, 545] width 16 height 16
click at [787, 439] on div "Status Batch Processing 18 Aug 2025 Sent To Insurer 18 Aug 2025 Lives Sent 14 E…" at bounding box center [929, 377] width 1109 height 525
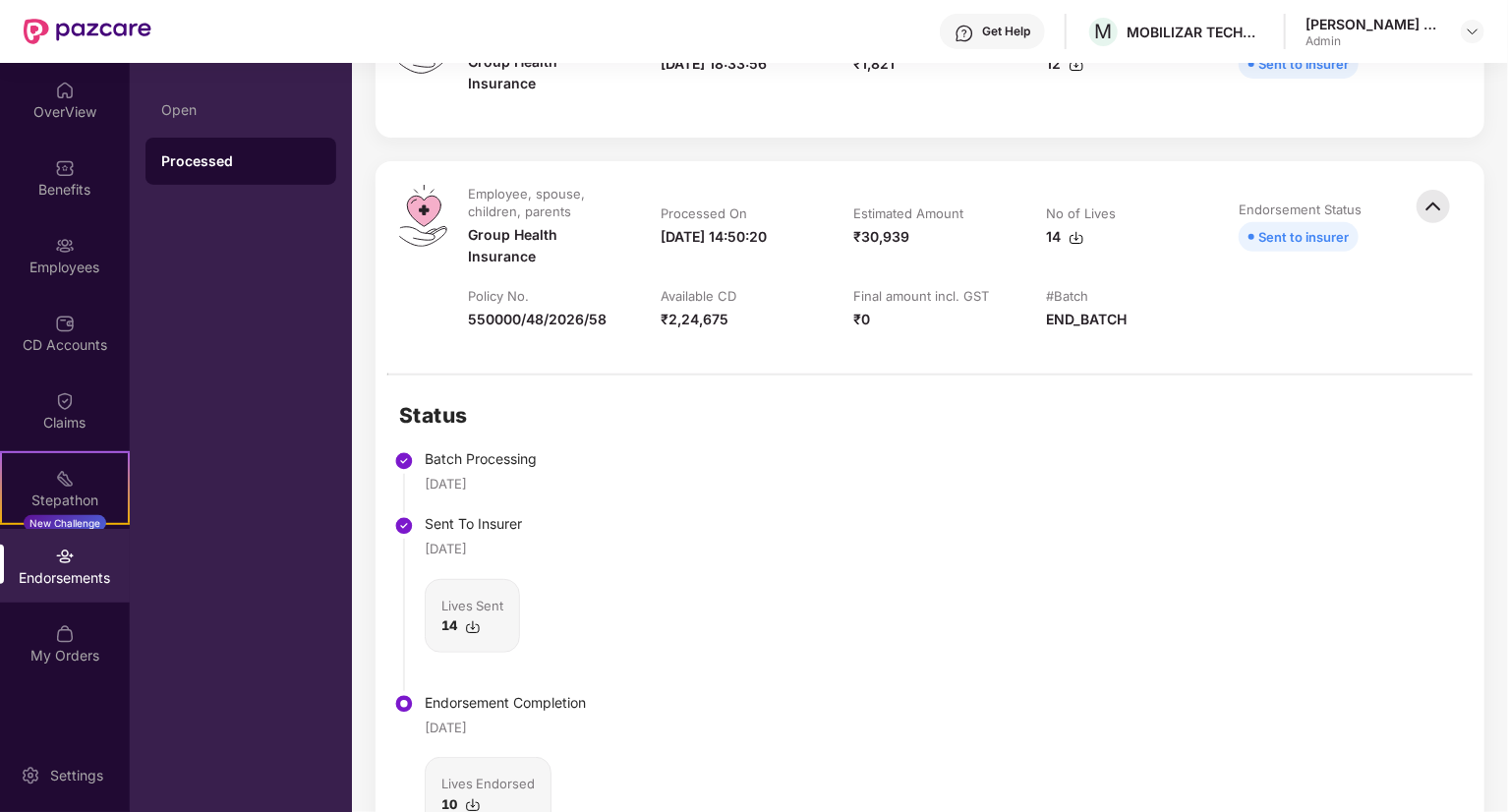
scroll to position [295, 0]
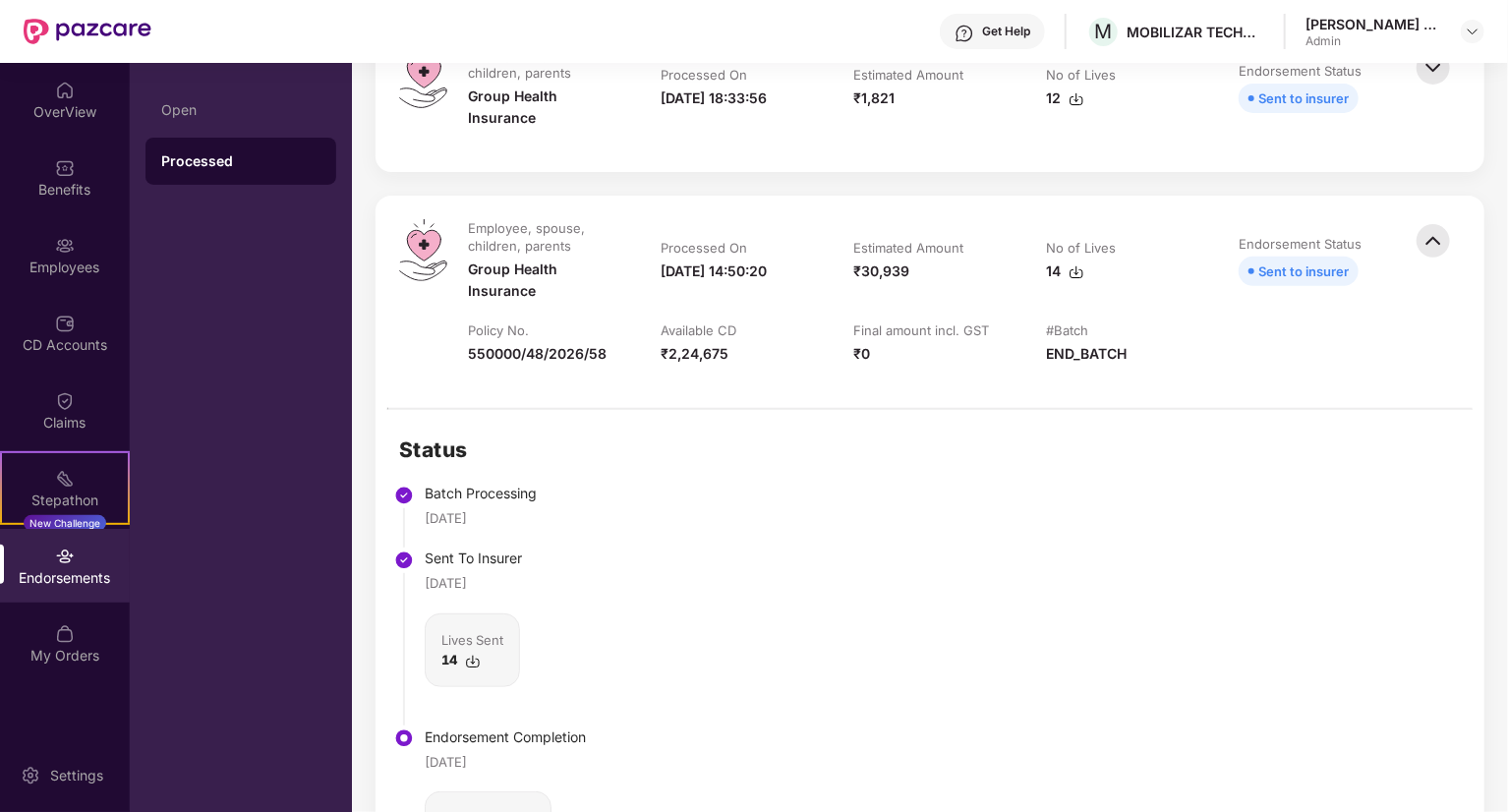
click at [1075, 273] on img at bounding box center [1077, 272] width 16 height 16
click at [989, 546] on div "Status Batch Processing 18 Aug 2025 Sent To Insurer 18 Aug 2025 Lives Sent 14 E…" at bounding box center [929, 672] width 1109 height 525
click at [538, 253] on div "Employee, spouse, children, parents" at bounding box center [542, 237] width 150 height 36
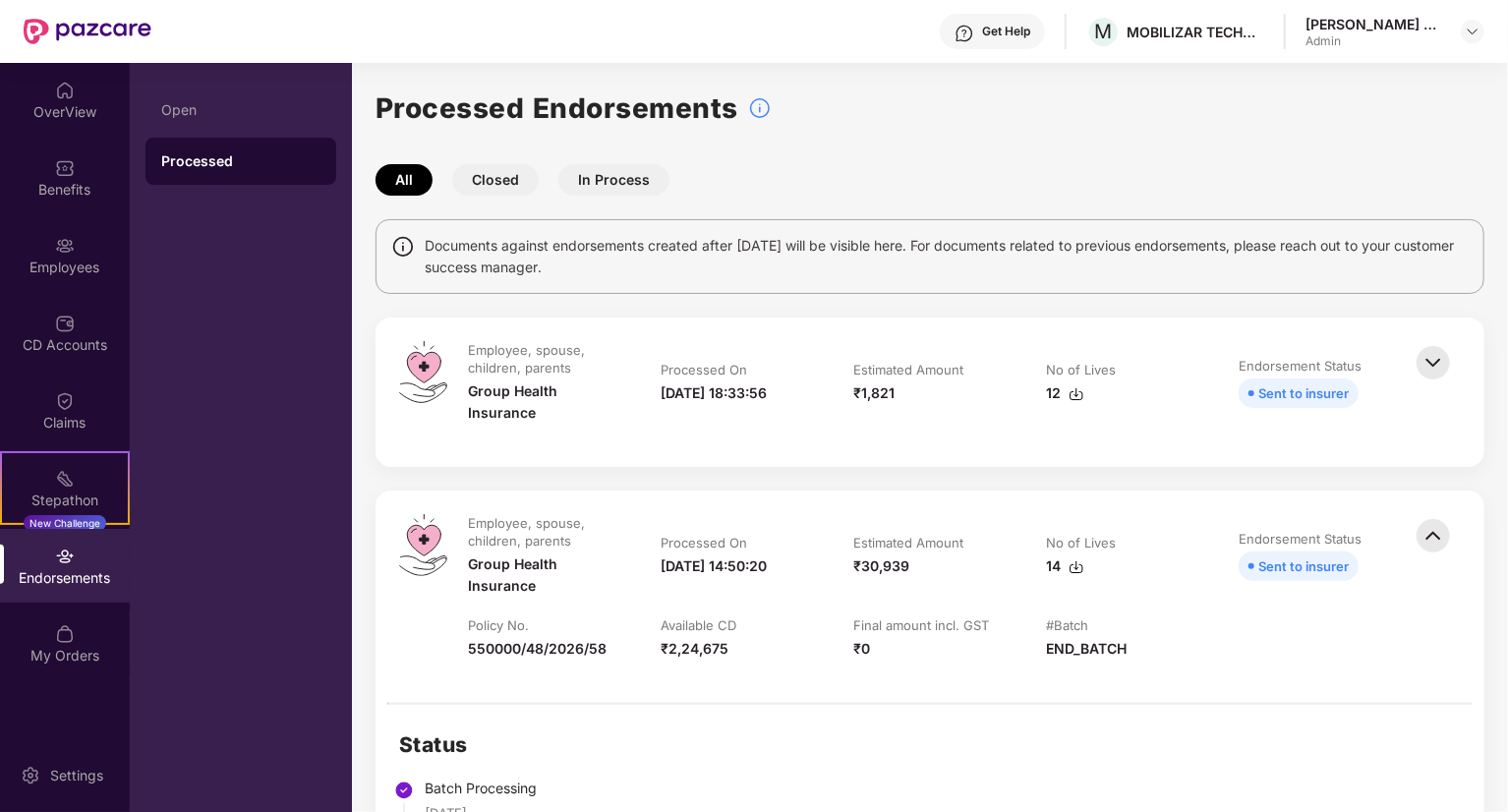
scroll to position [0, 0]
click at [1364, 49] on div "Admin" at bounding box center [1374, 42] width 138 height 16
click at [1393, 43] on div "Admin" at bounding box center [1374, 42] width 138 height 16
click at [1466, 29] on img at bounding box center [1473, 32] width 16 height 16
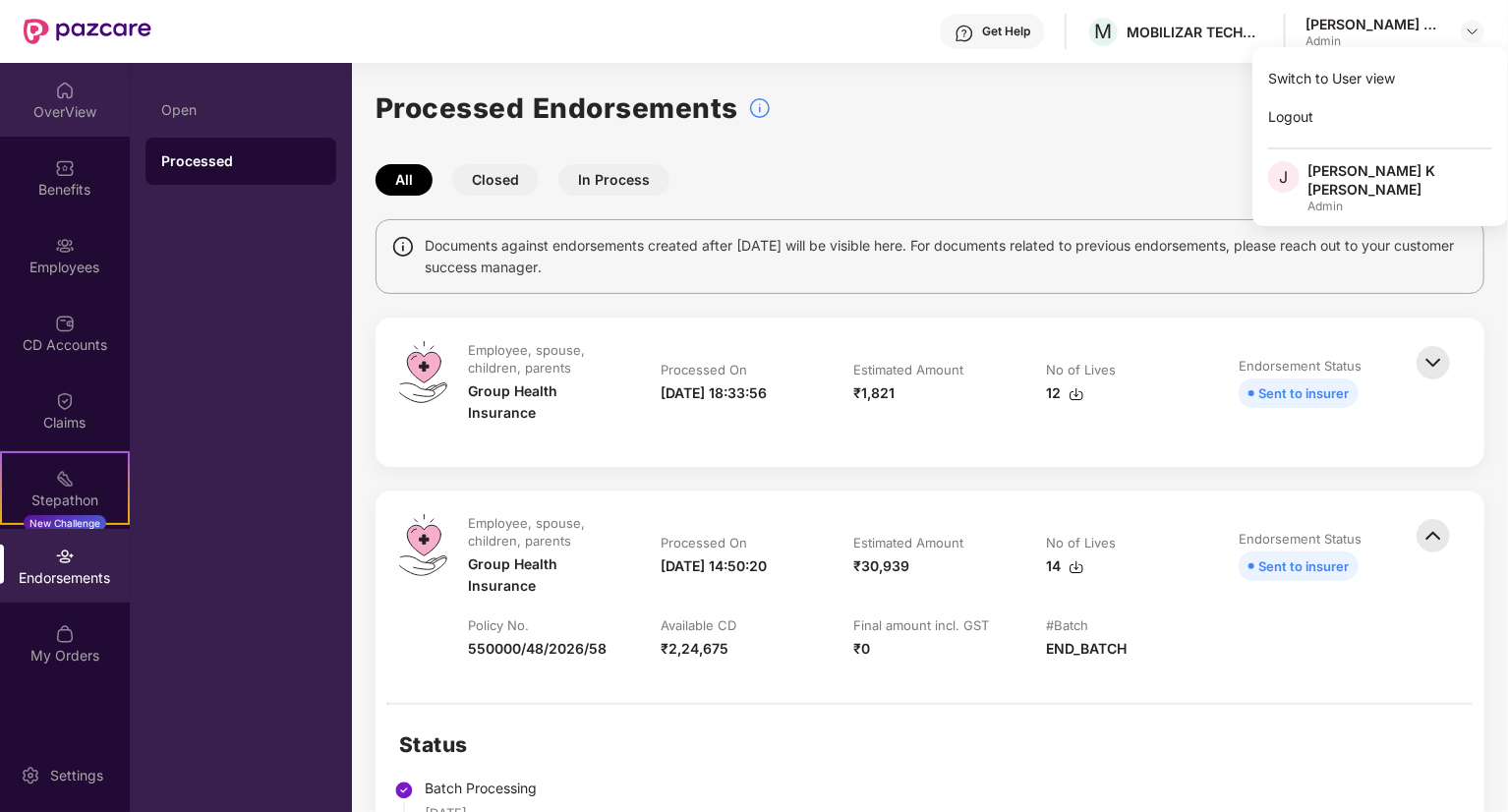
click at [50, 106] on div "OverView" at bounding box center [64, 112] width 130 height 20
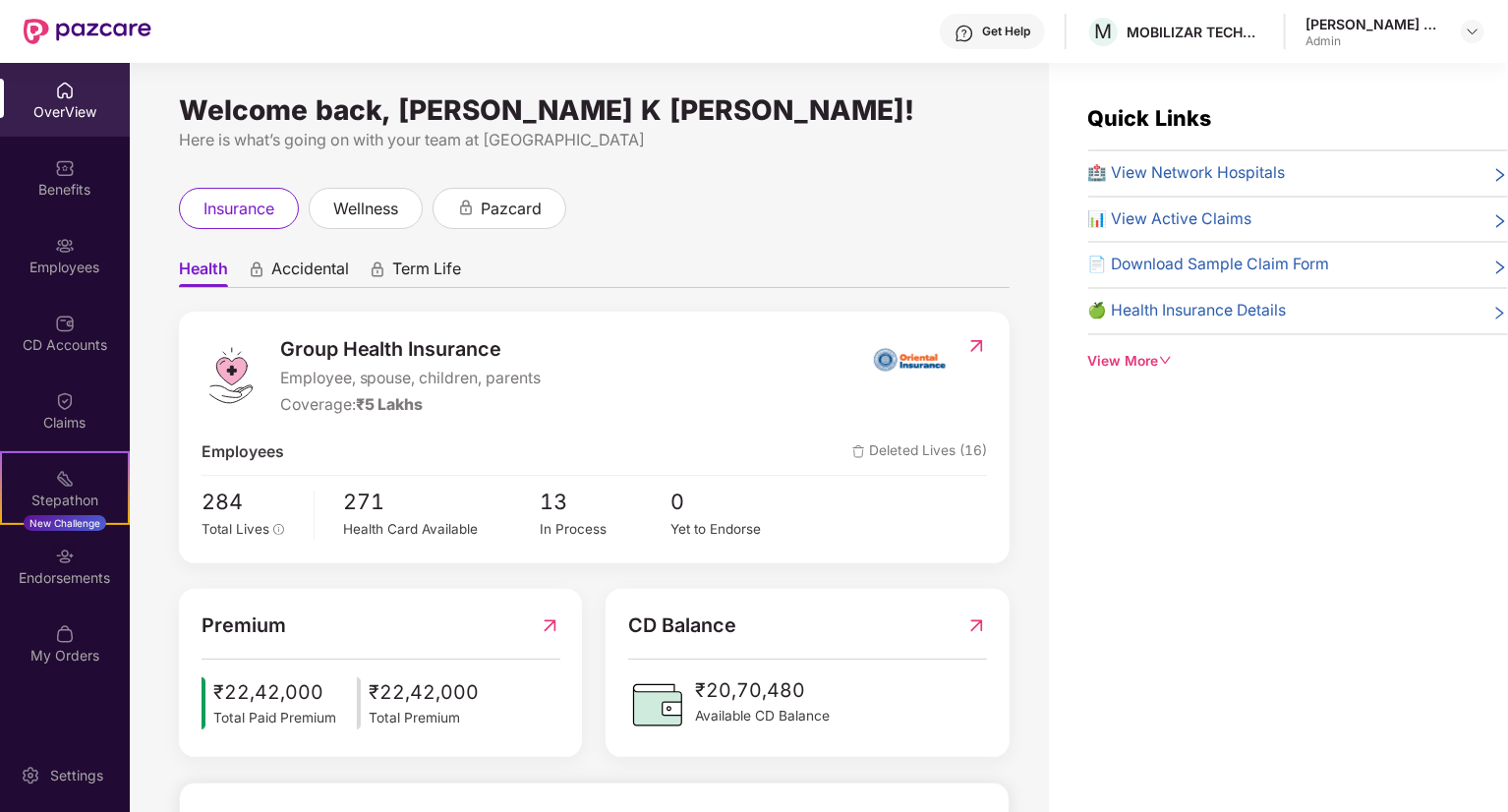
click at [1156, 366] on div "View More" at bounding box center [1299, 361] width 420 height 22
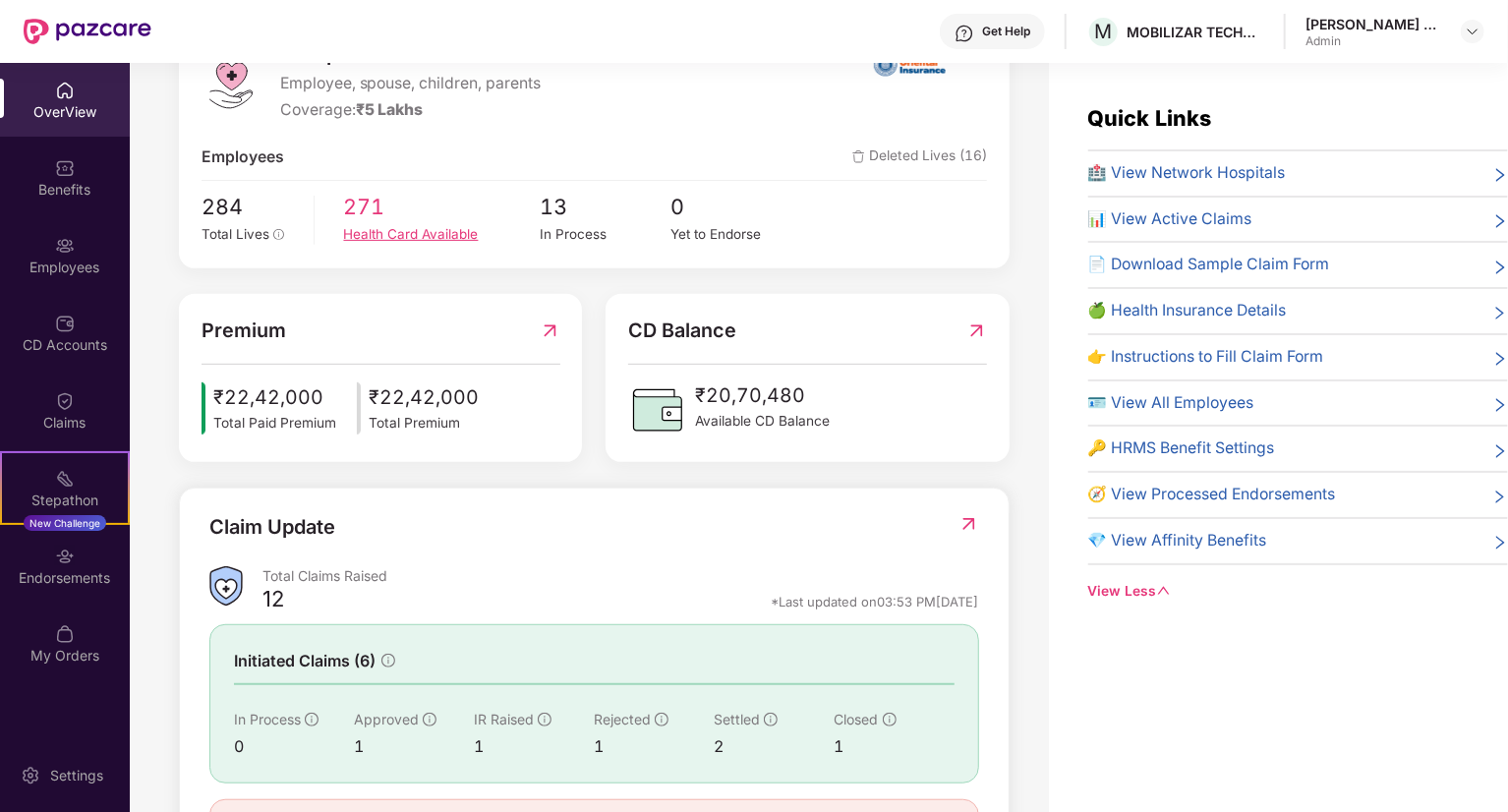
scroll to position [399, 0]
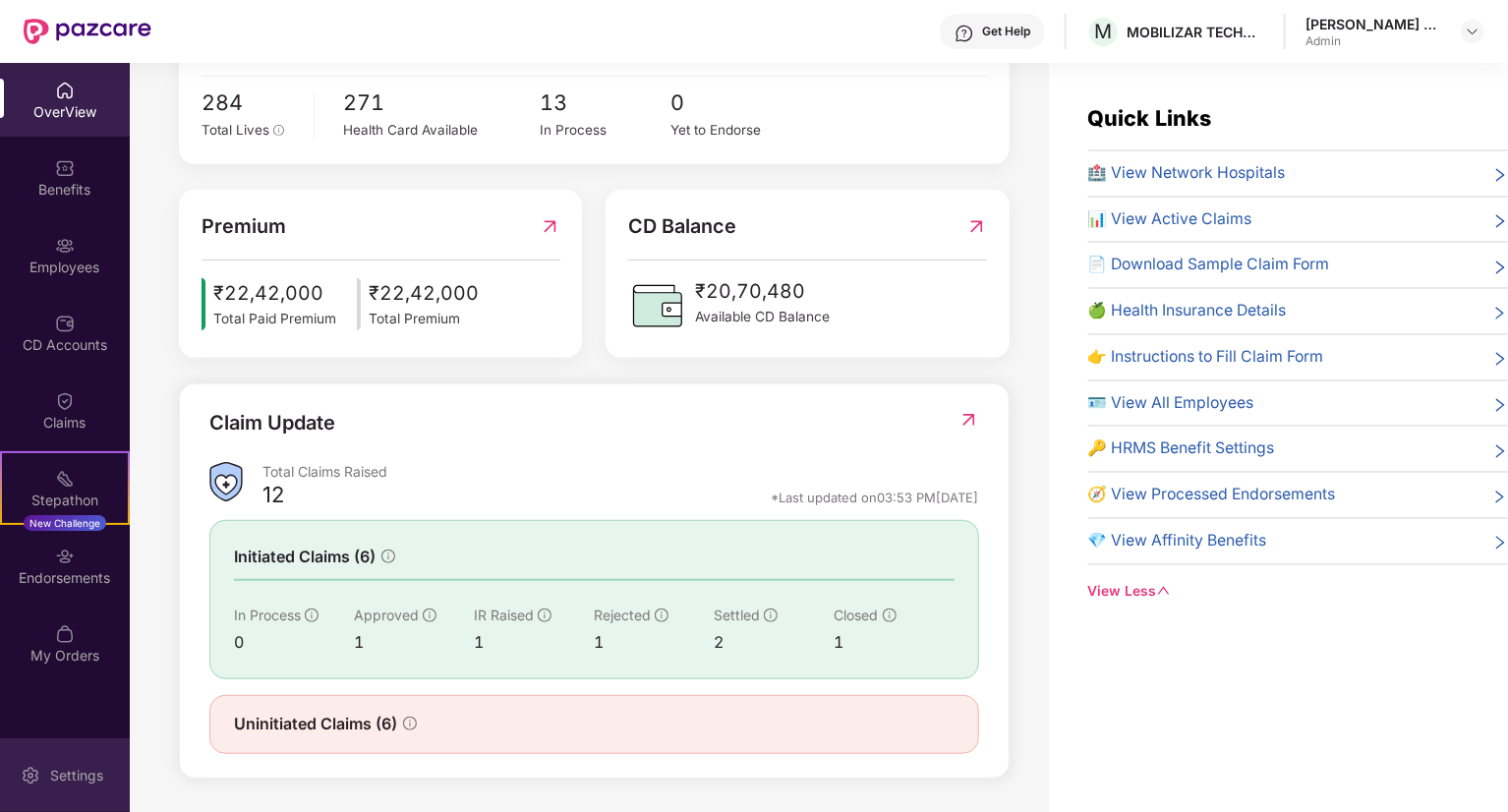
click at [29, 783] on img at bounding box center [31, 775] width 20 height 20
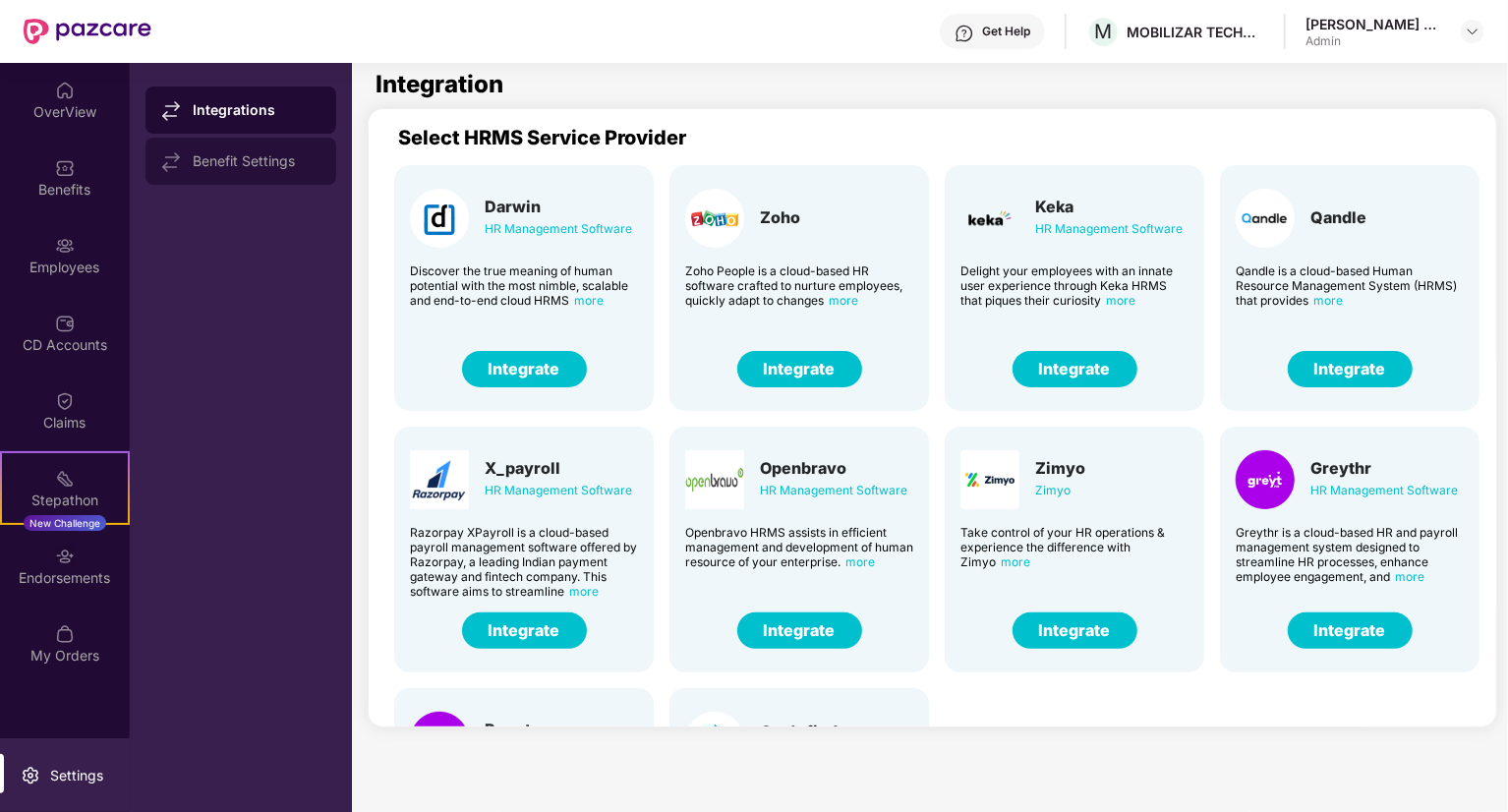
click at [272, 168] on div "Benefit Settings" at bounding box center [257, 161] width 128 height 16
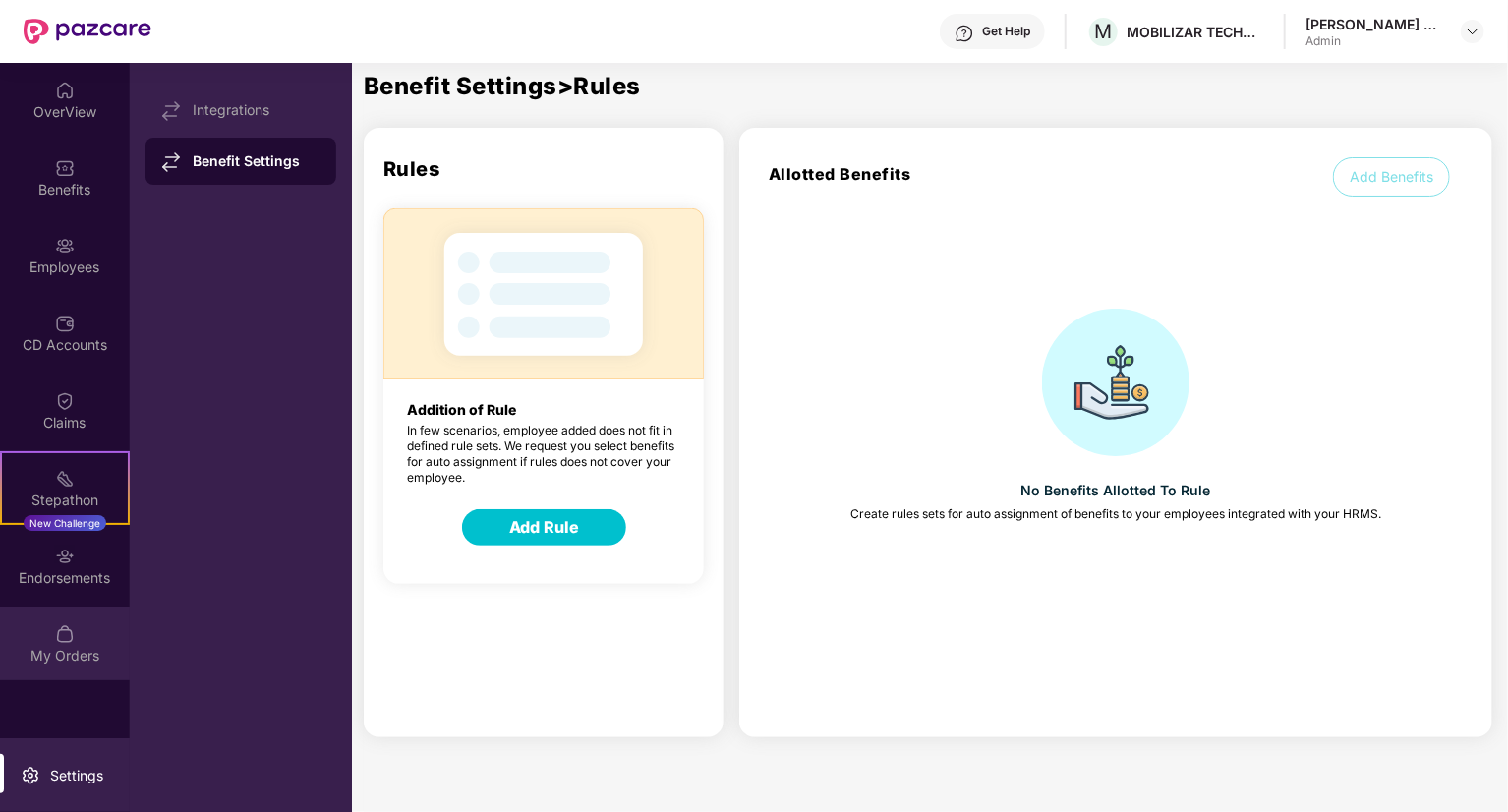
click at [56, 648] on div "My Orders" at bounding box center [64, 656] width 130 height 20
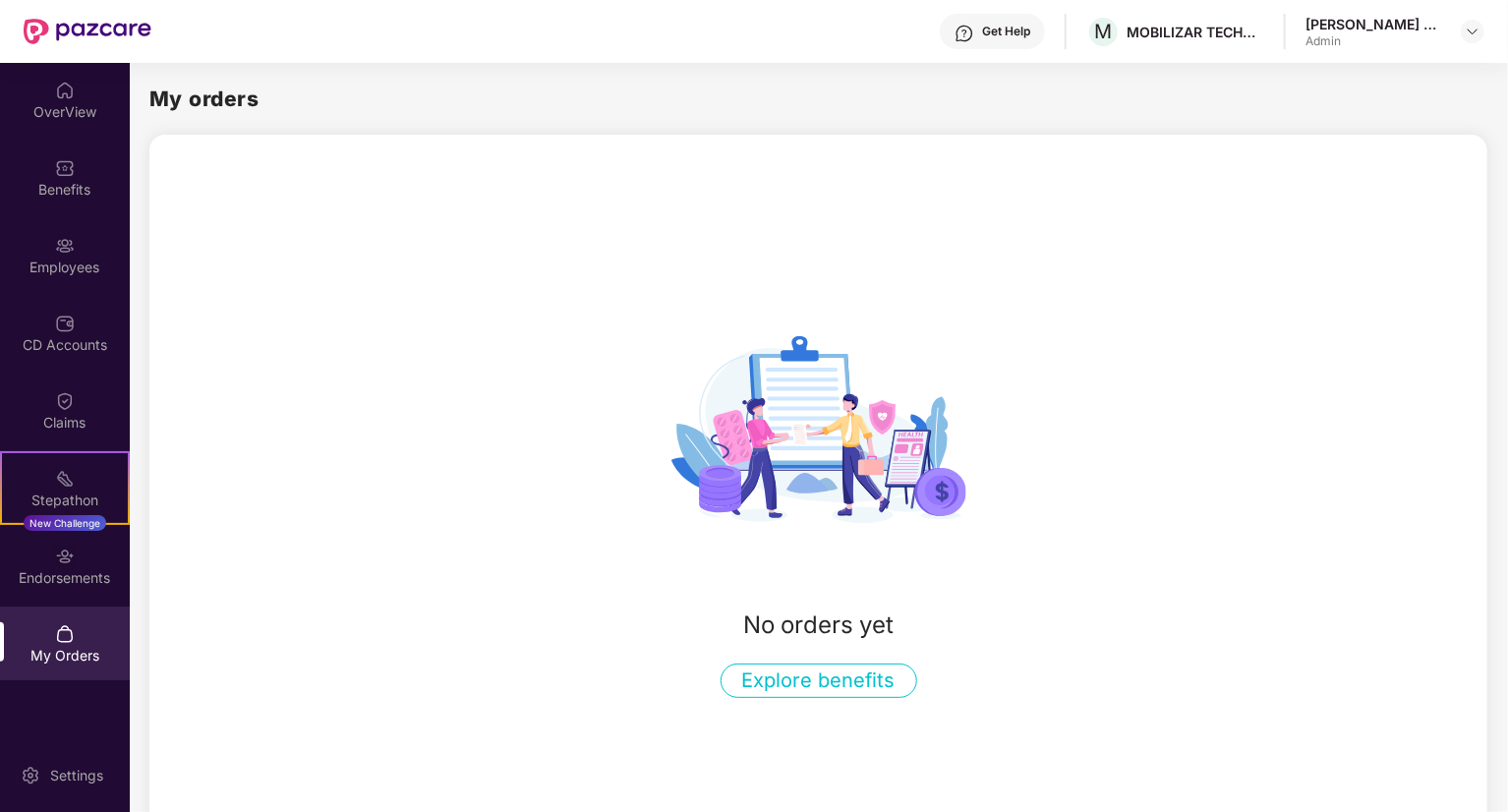
click at [828, 685] on button "Explore benefits" at bounding box center [818, 680] width 196 height 35
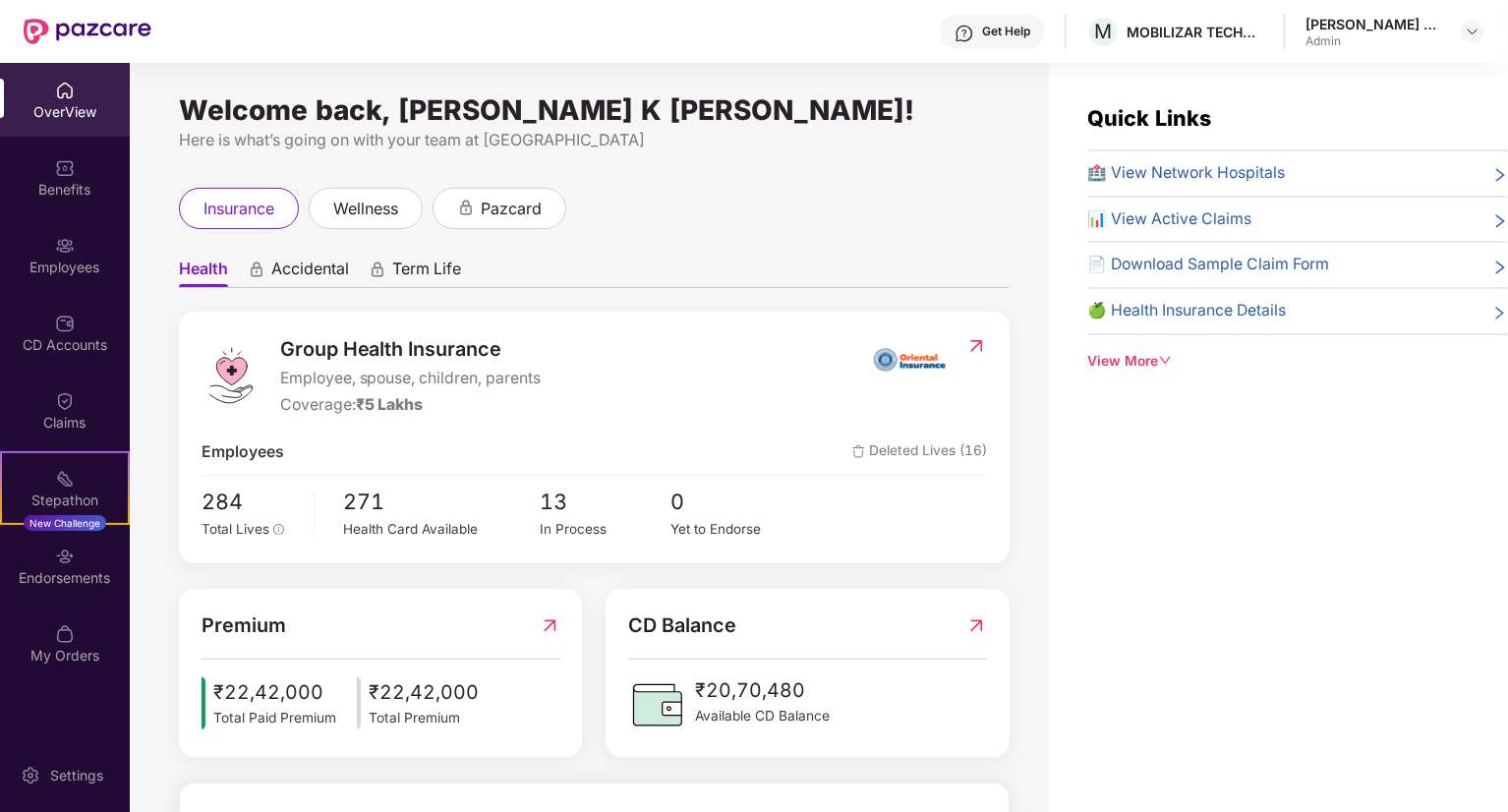
click at [979, 343] on img at bounding box center [977, 346] width 21 height 20
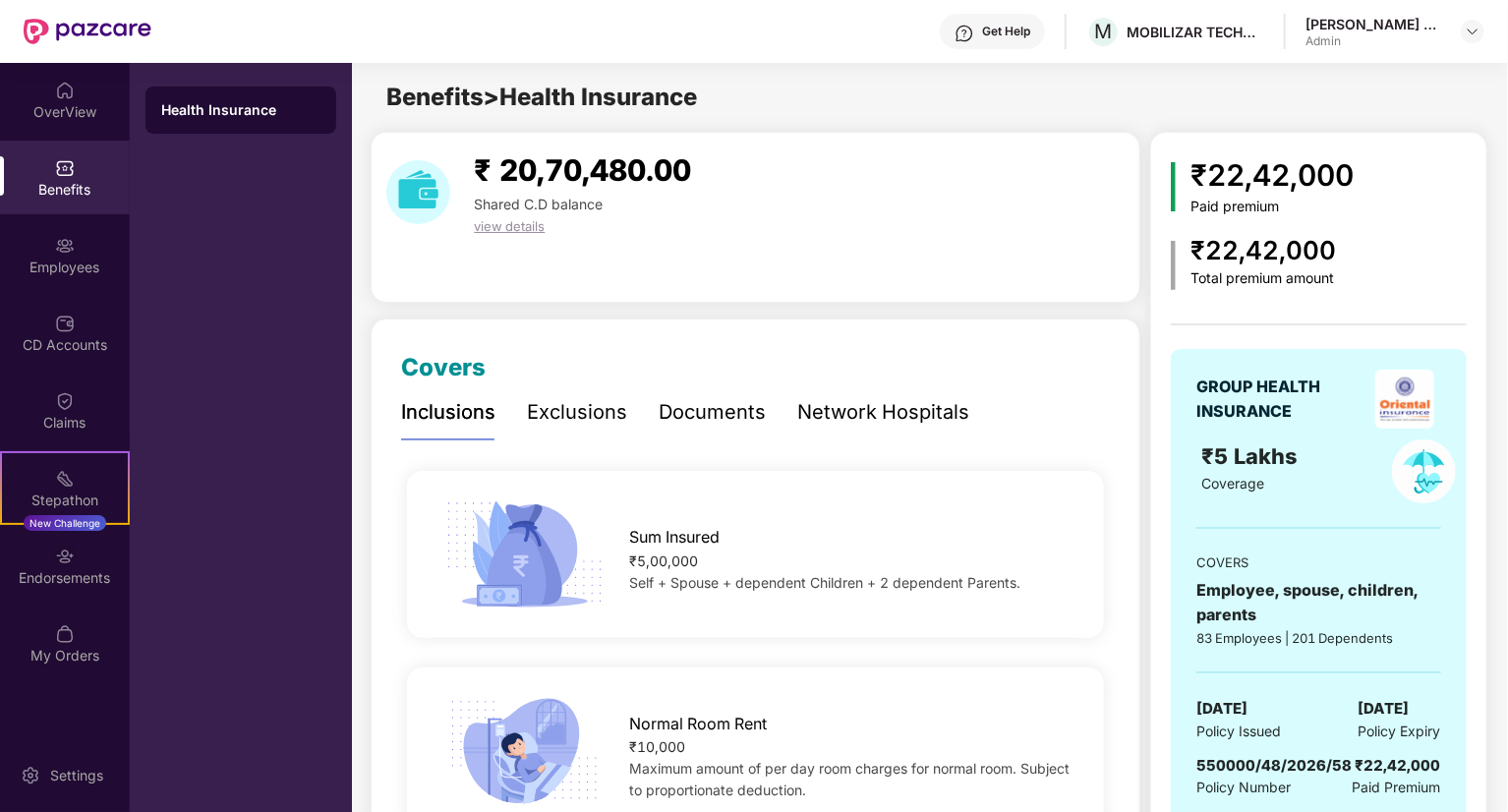
click at [1300, 233] on div "₹22,42,000" at bounding box center [1264, 251] width 146 height 41
click at [487, 221] on span "view details" at bounding box center [508, 226] width 70 height 16
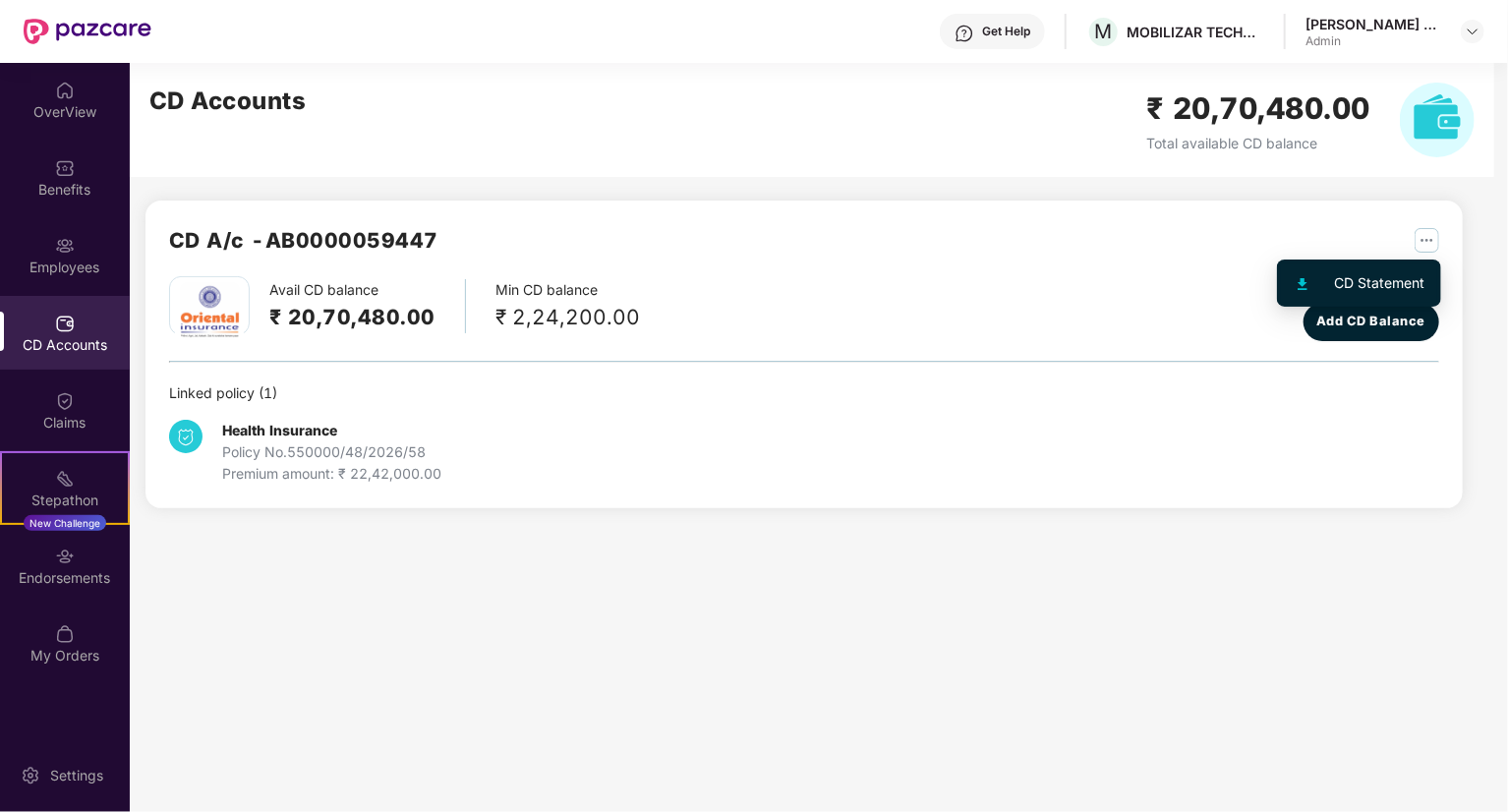
click at [1433, 239] on img "button" at bounding box center [1427, 240] width 25 height 25
click at [1397, 278] on div "CD Statement" at bounding box center [1380, 283] width 90 height 22
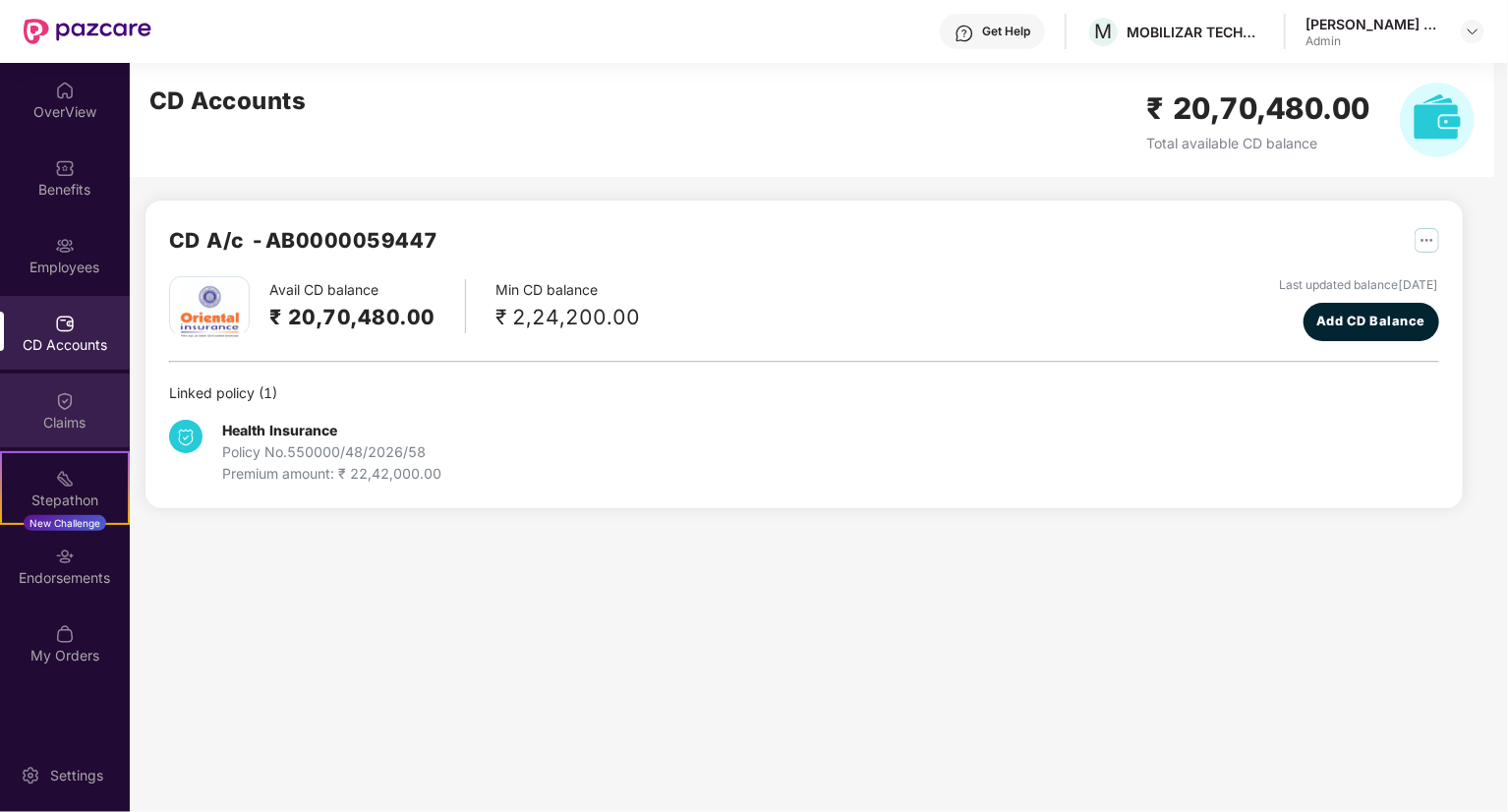
click at [48, 418] on div "Claims" at bounding box center [64, 423] width 130 height 20
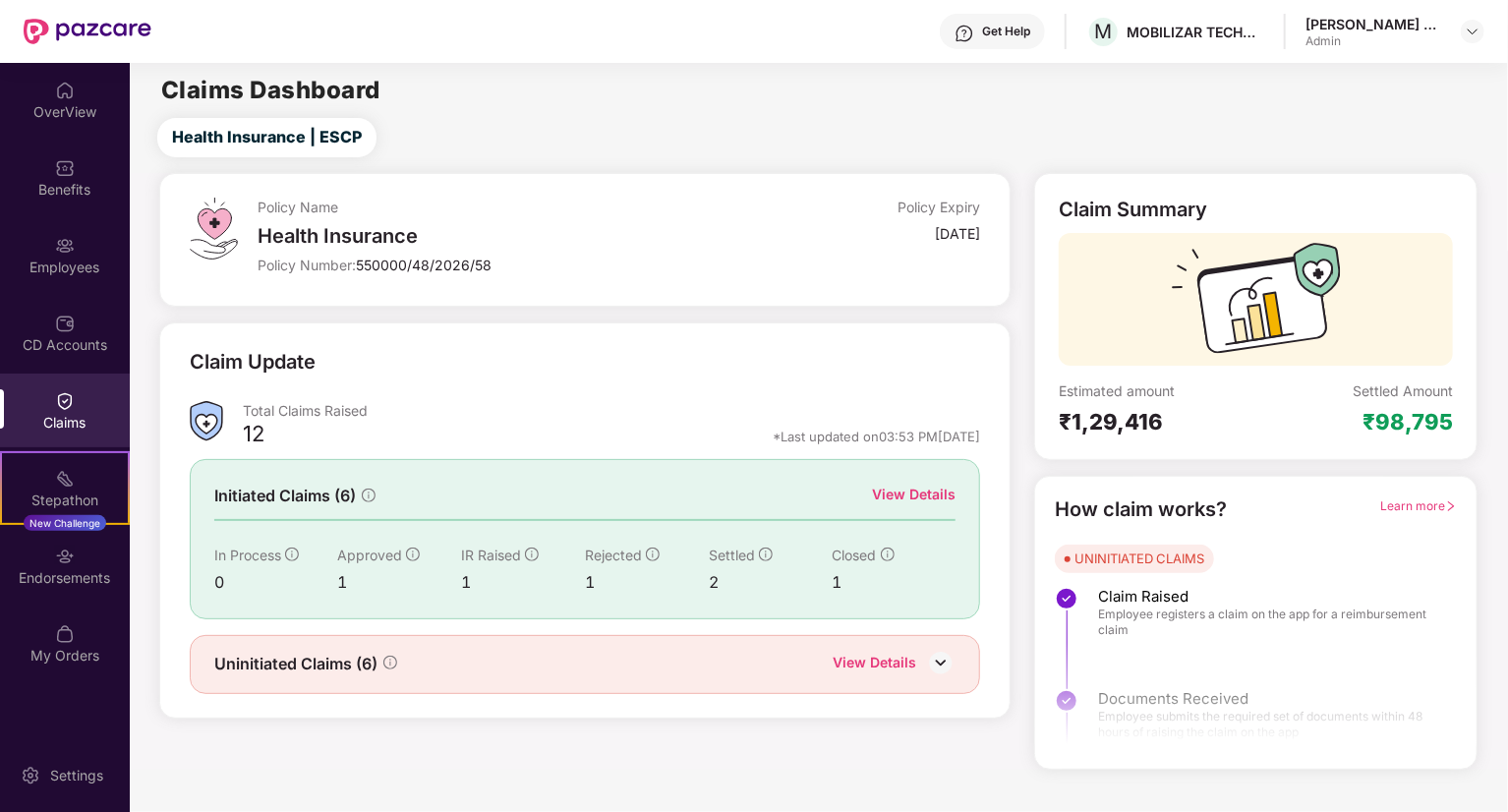
click at [948, 497] on div "View Details" at bounding box center [914, 494] width 83 height 22
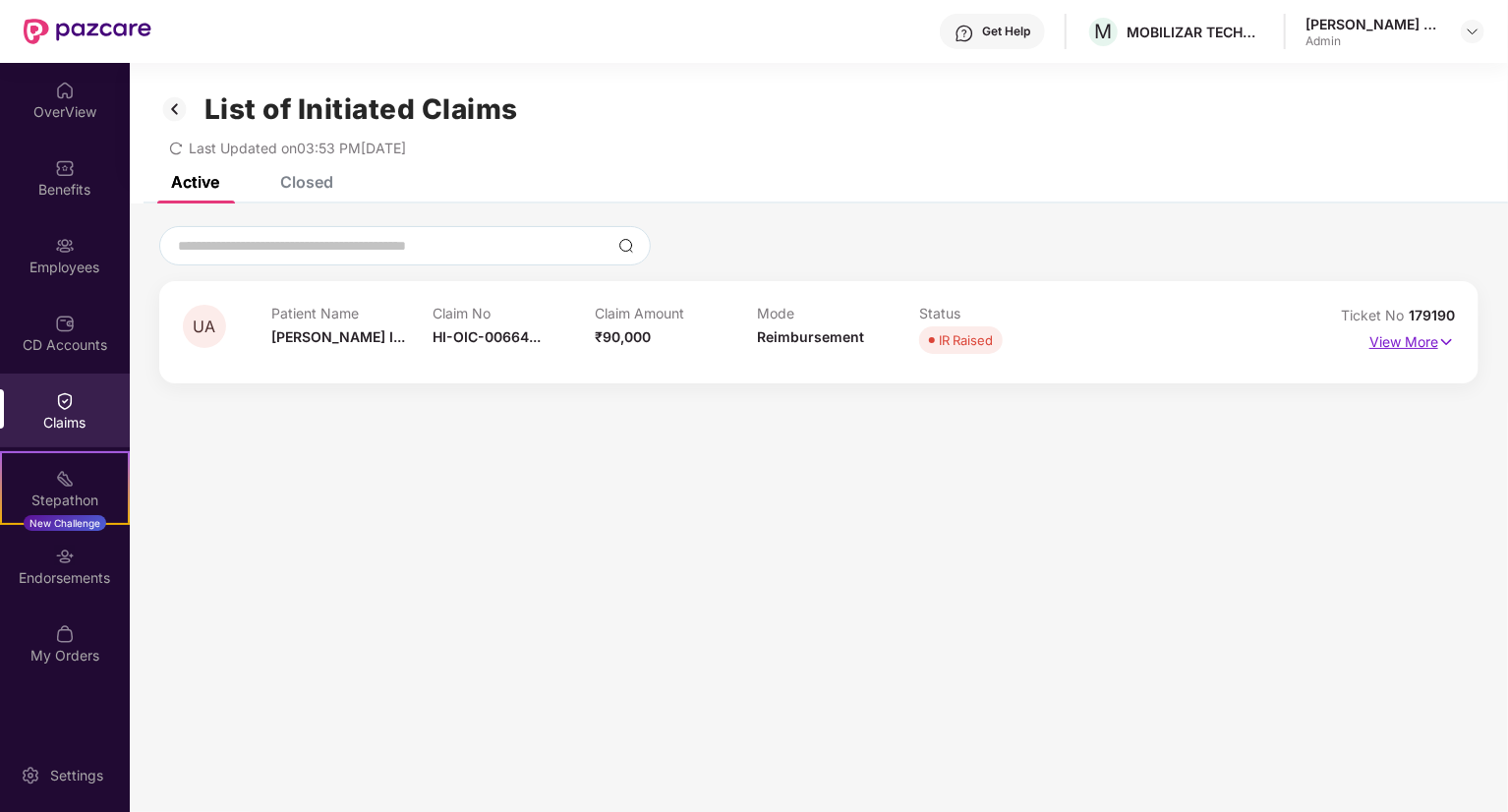
click at [1439, 352] on img at bounding box center [1447, 342] width 17 height 22
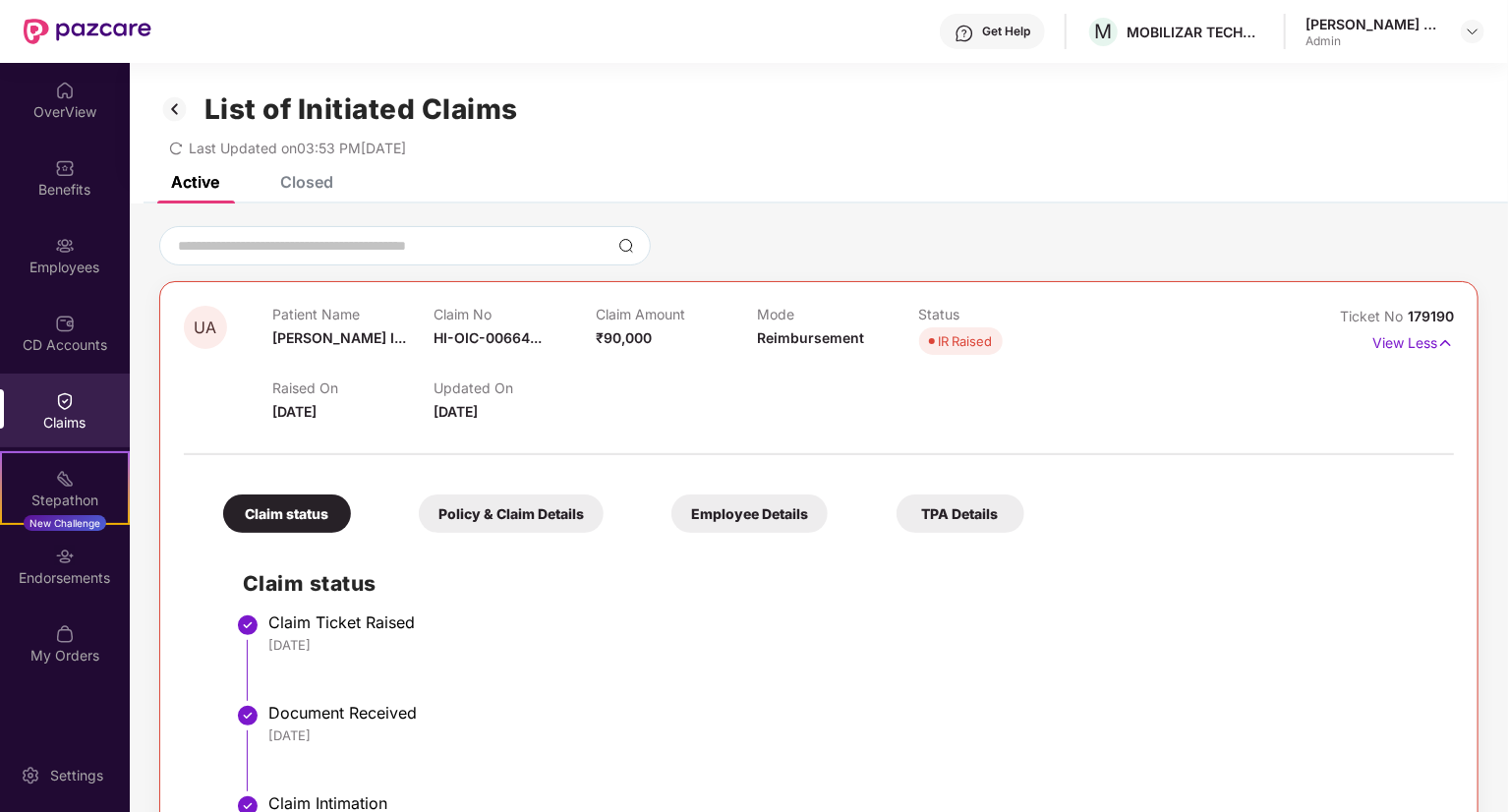
click at [519, 522] on div "Policy & Claim Details" at bounding box center [511, 513] width 185 height 39
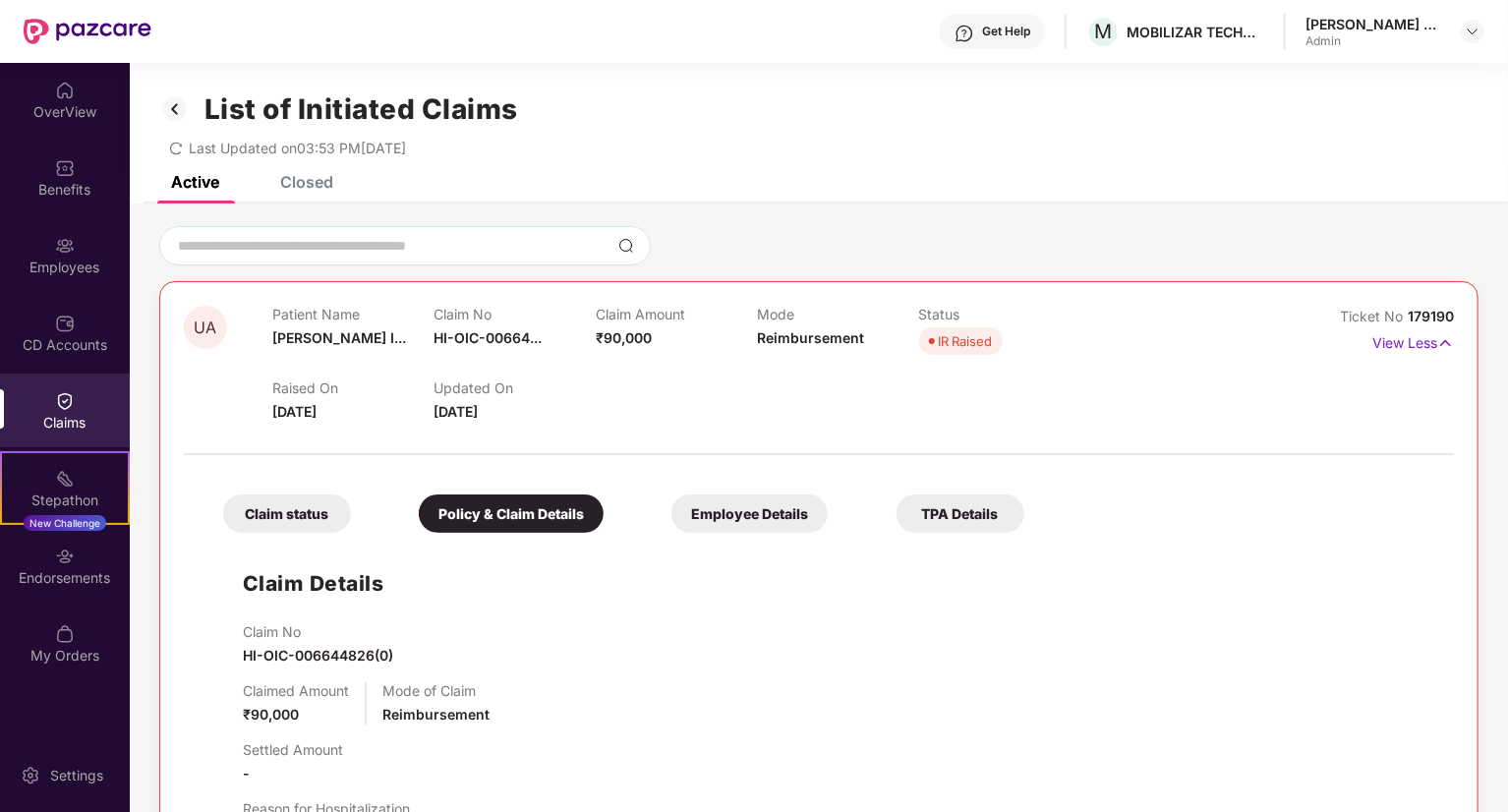
click at [805, 503] on div "Employee Details" at bounding box center [750, 513] width 157 height 39
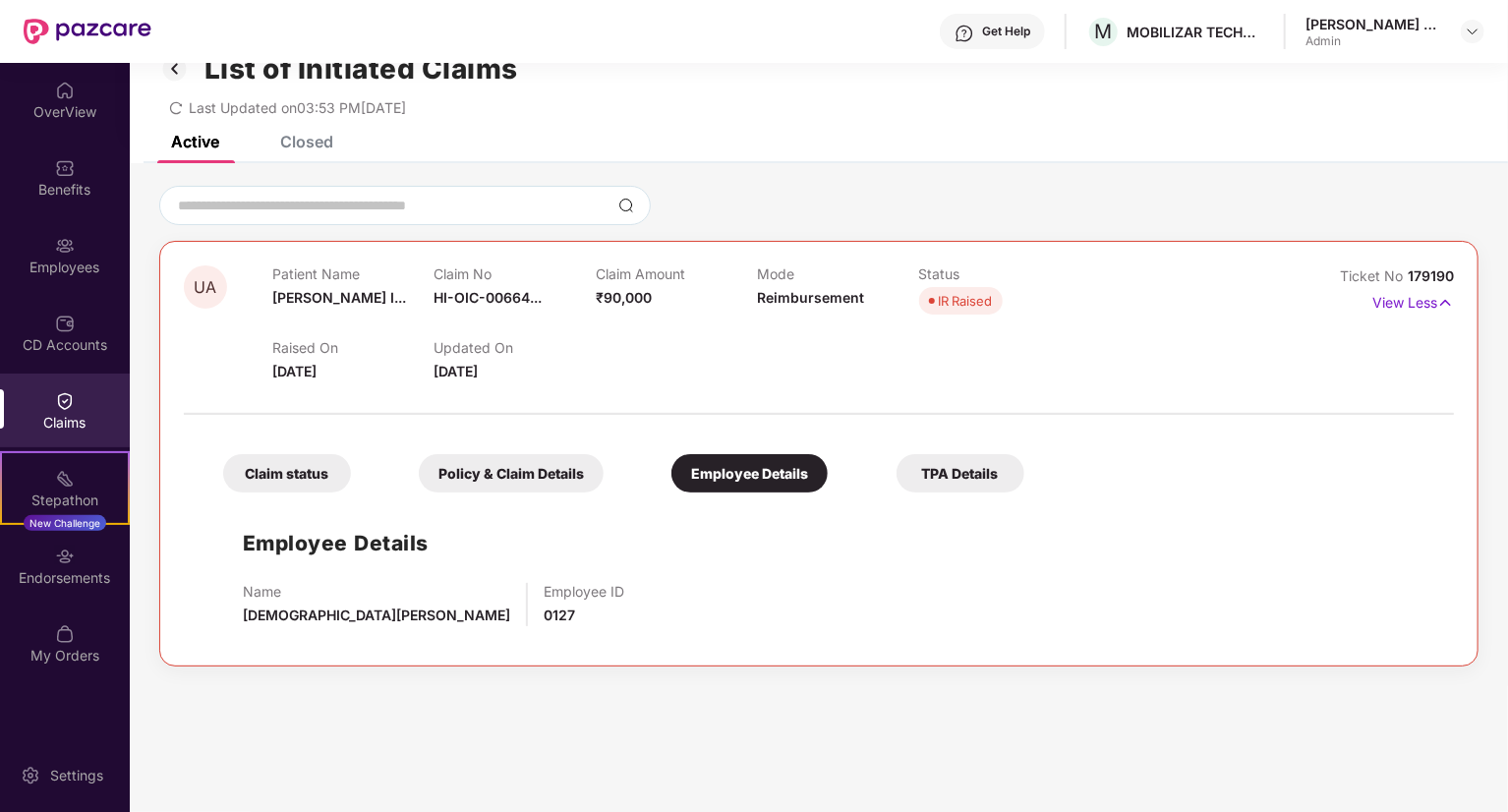
scroll to position [63, 0]
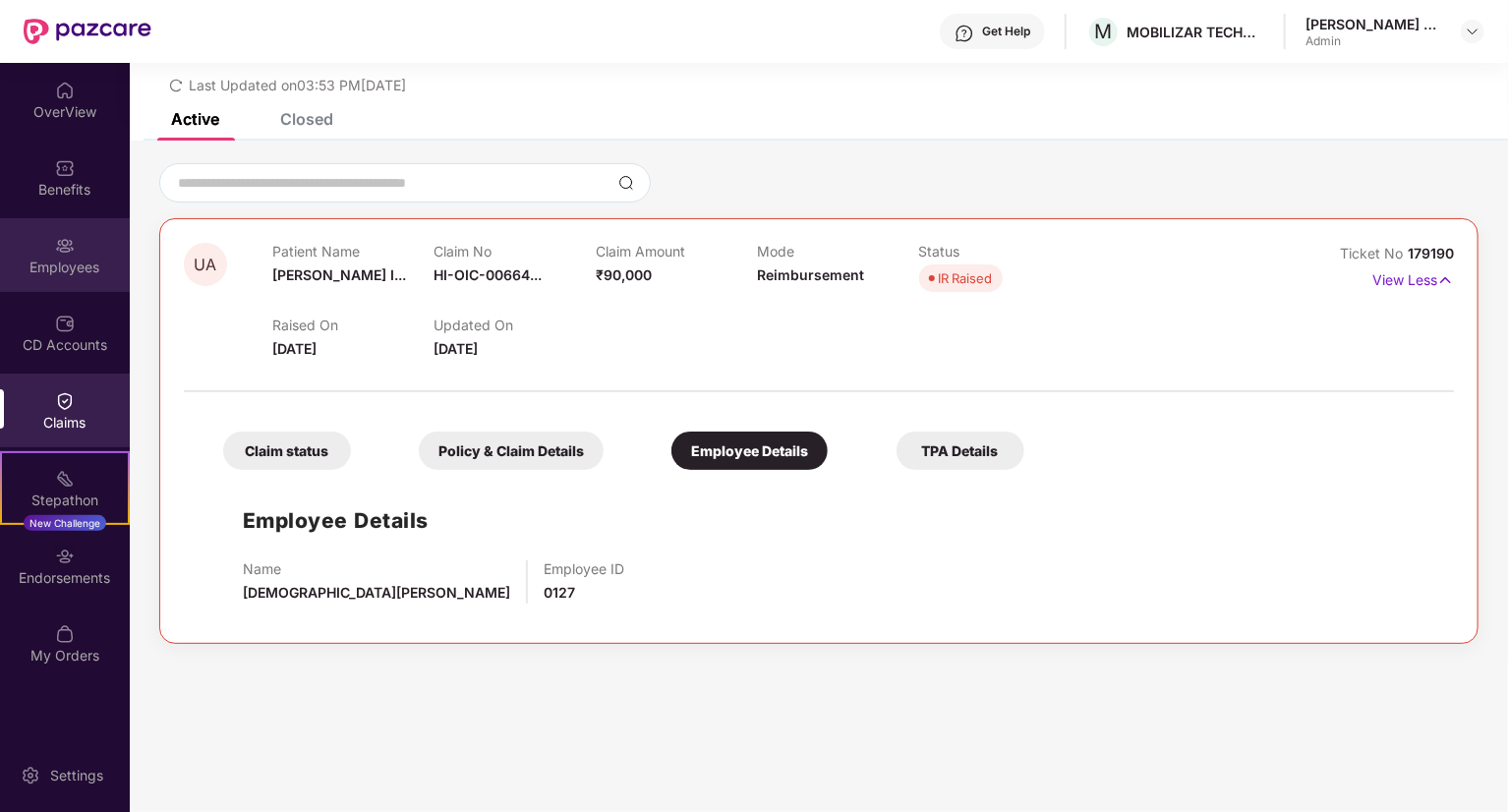
click at [66, 257] on div "Employees" at bounding box center [64, 267] width 130 height 20
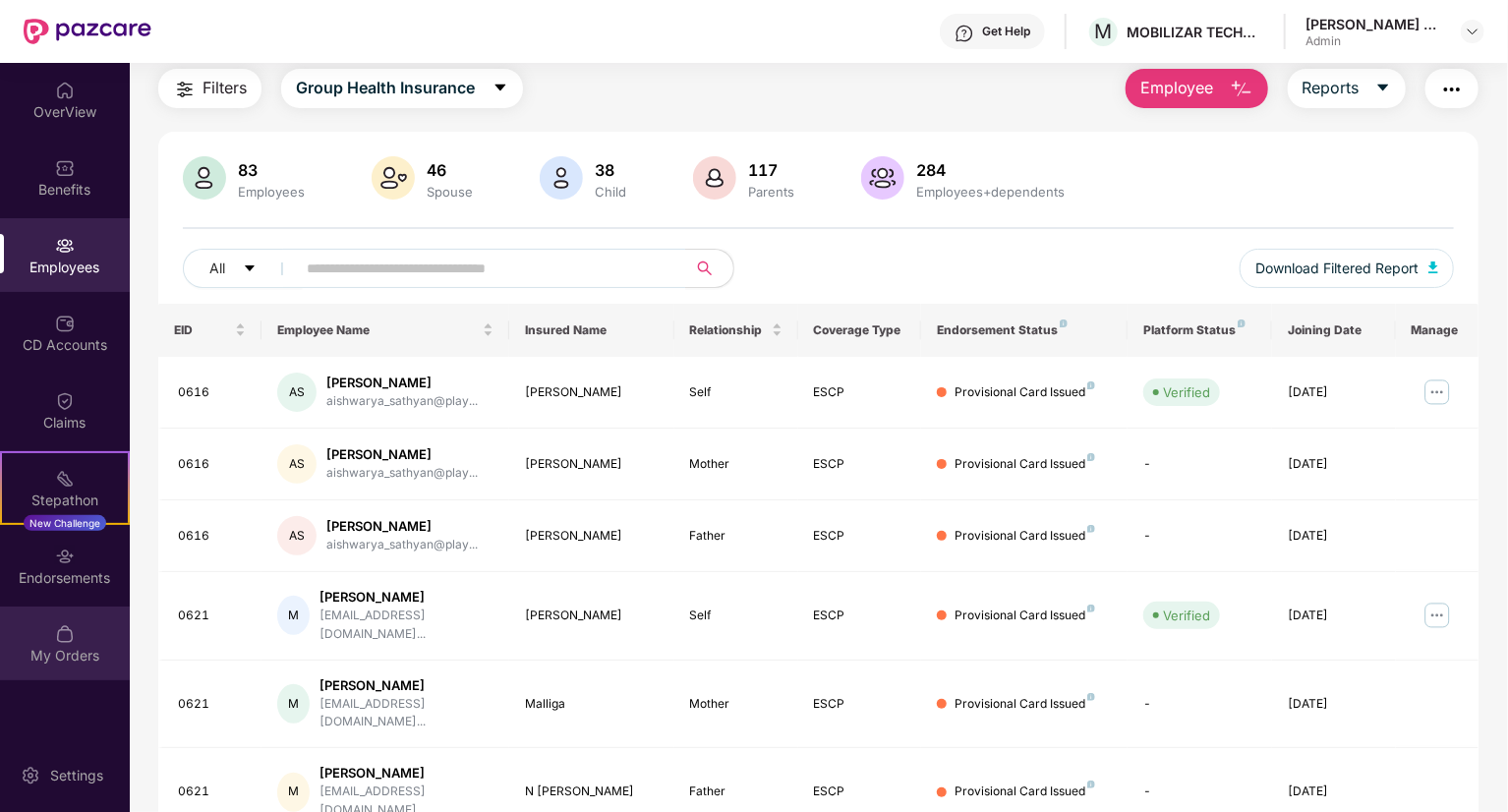
click at [54, 653] on div "My Orders" at bounding box center [64, 656] width 130 height 20
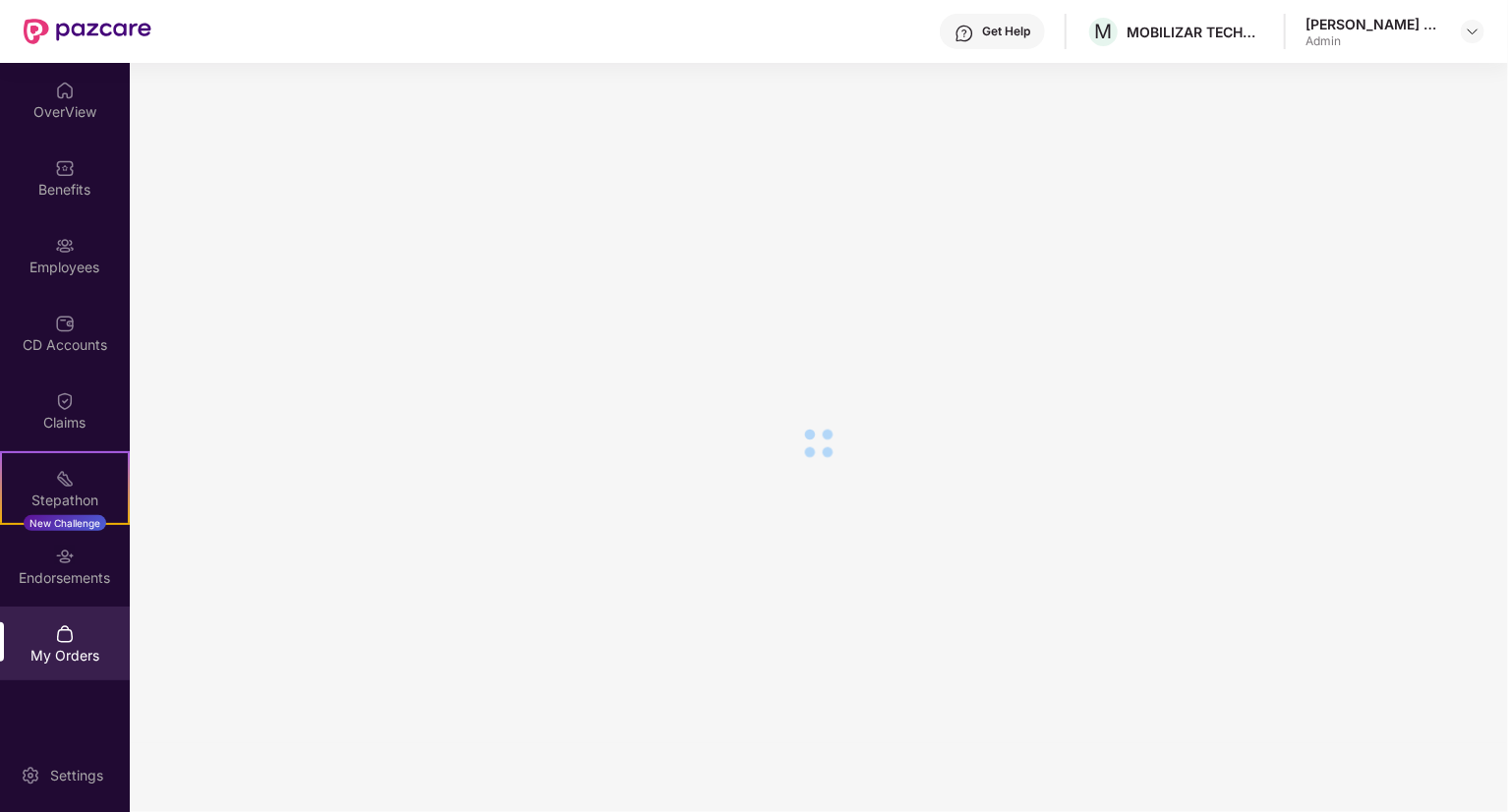
scroll to position [34, 0]
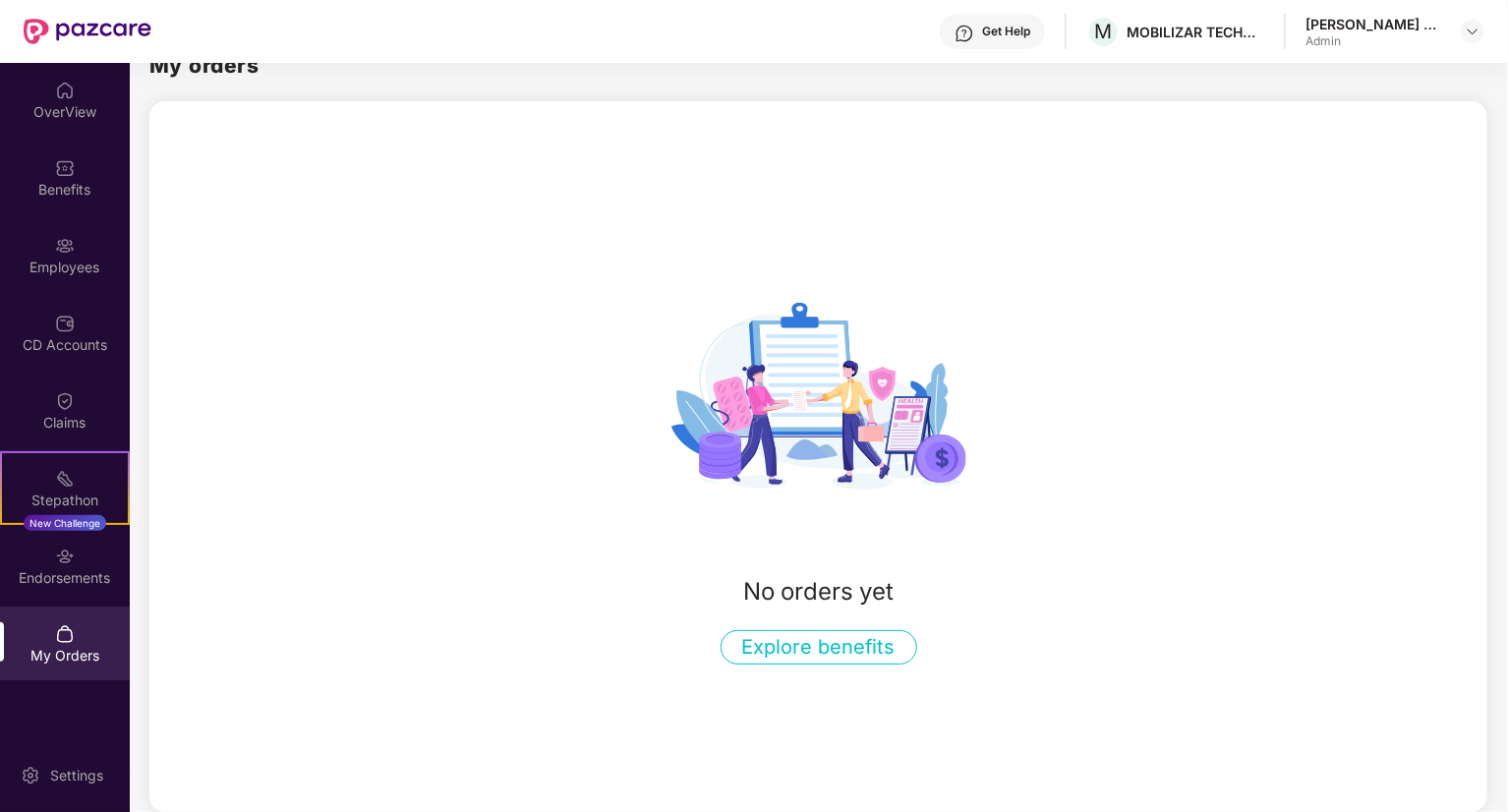
click at [55, 616] on div "My Orders" at bounding box center [64, 643] width 130 height 73
click at [54, 568] on div "Endorsements" at bounding box center [64, 578] width 130 height 20
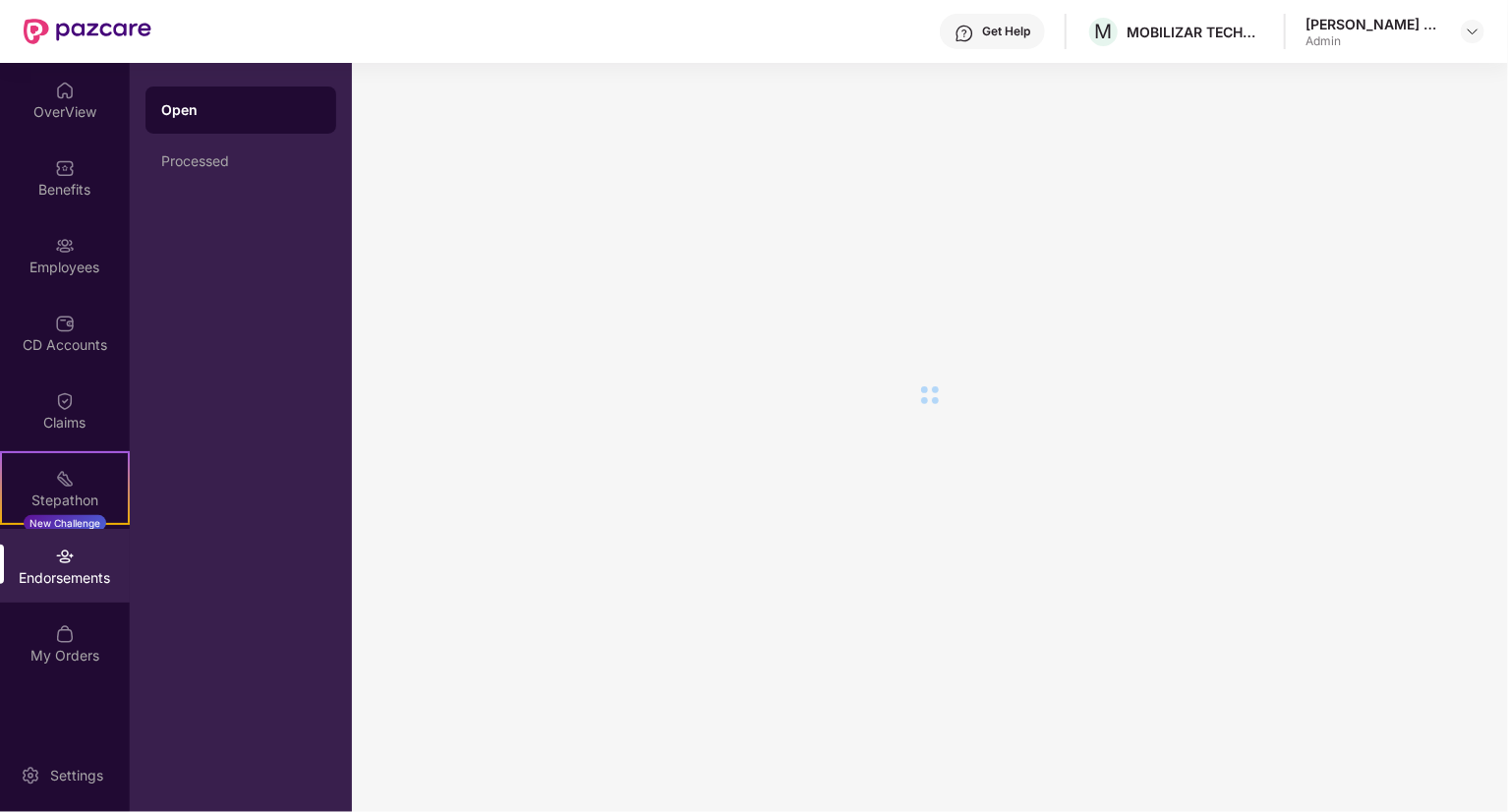
scroll to position [0, 0]
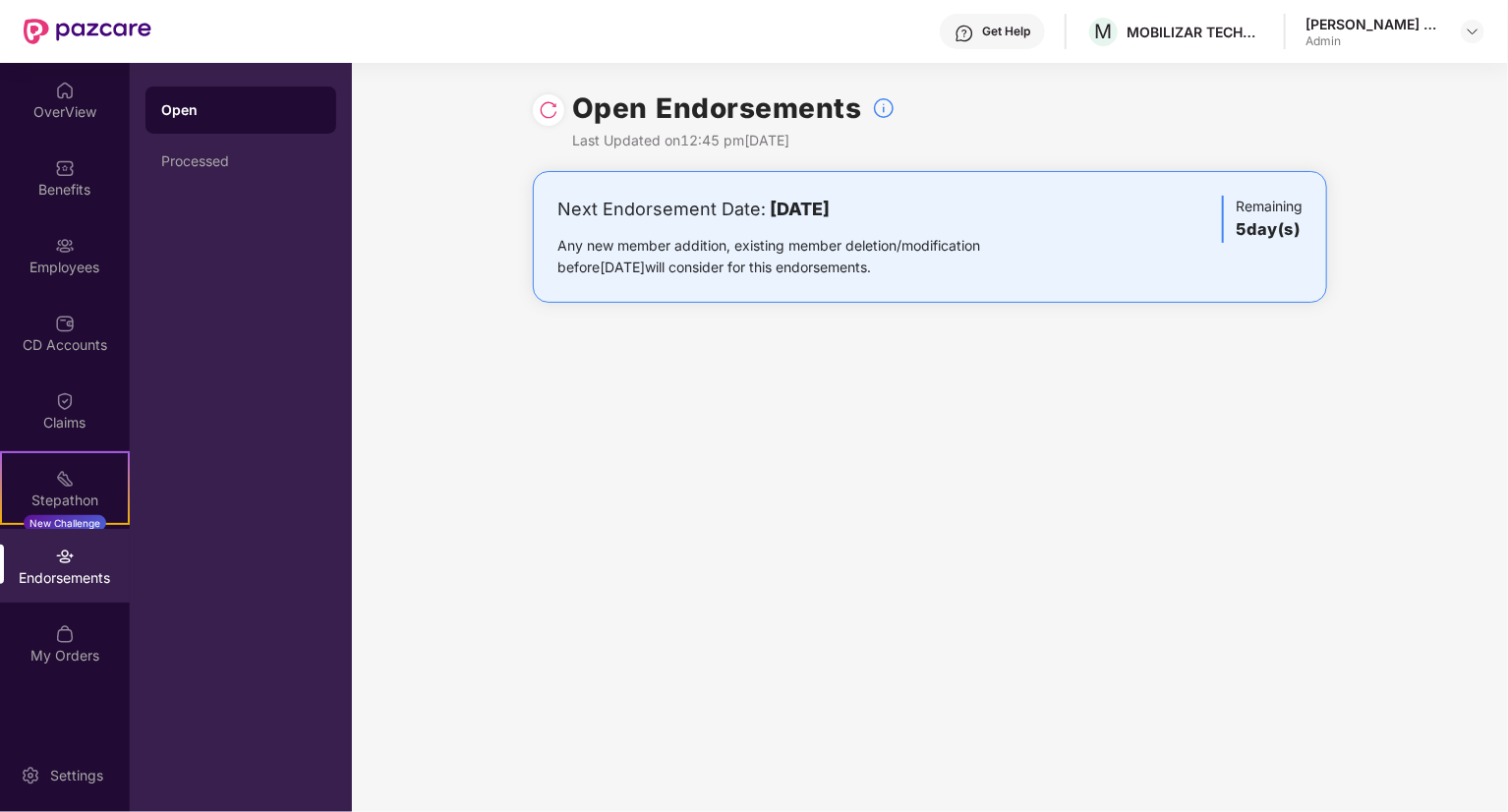
click at [928, 236] on div "Any new member addition, existing member deletion/modification before 15 Octobe…" at bounding box center [800, 256] width 485 height 44
click at [227, 154] on div "Processed" at bounding box center [241, 161] width 160 height 16
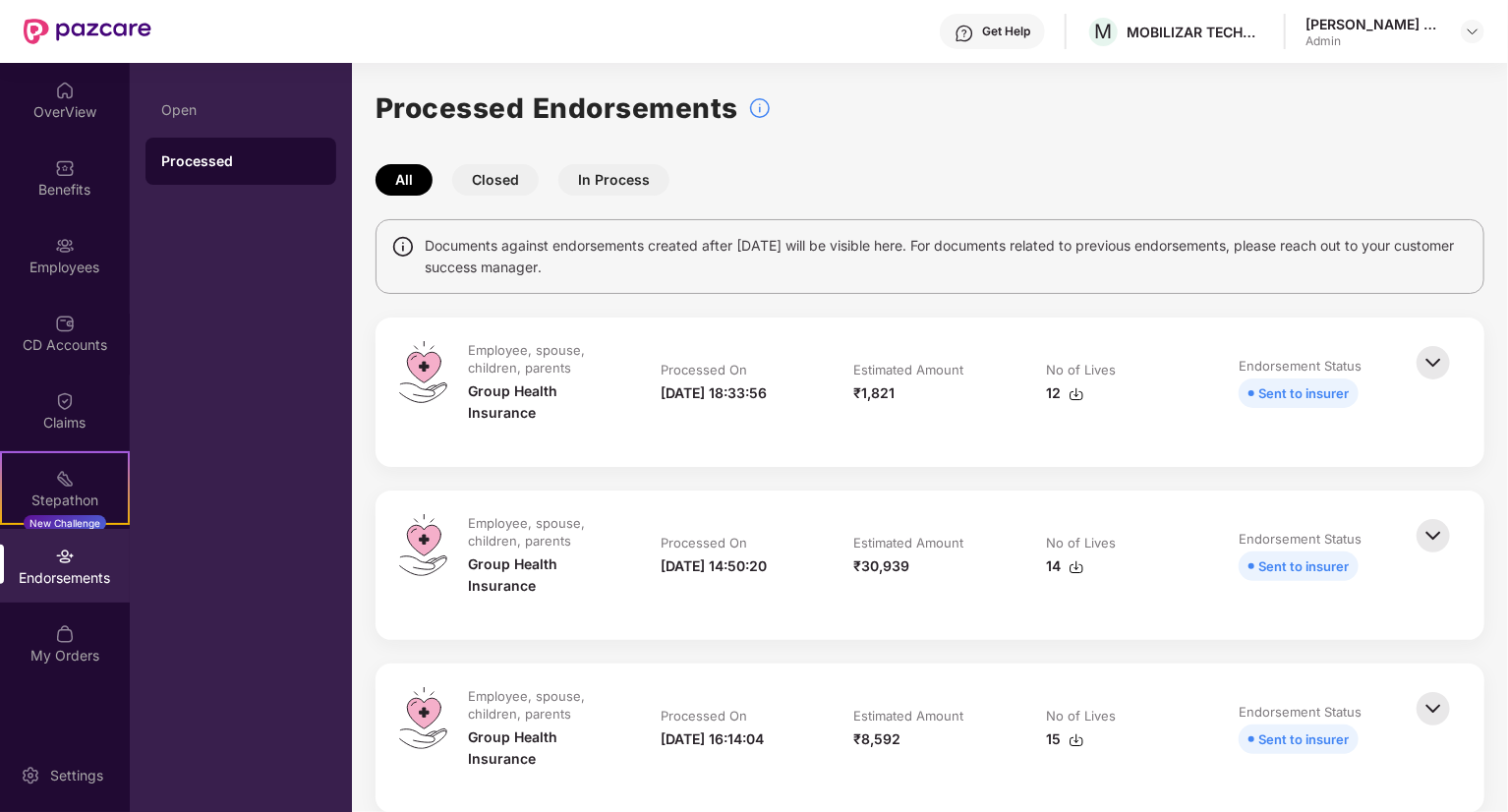
click at [625, 176] on button "In Process" at bounding box center [614, 180] width 111 height 32
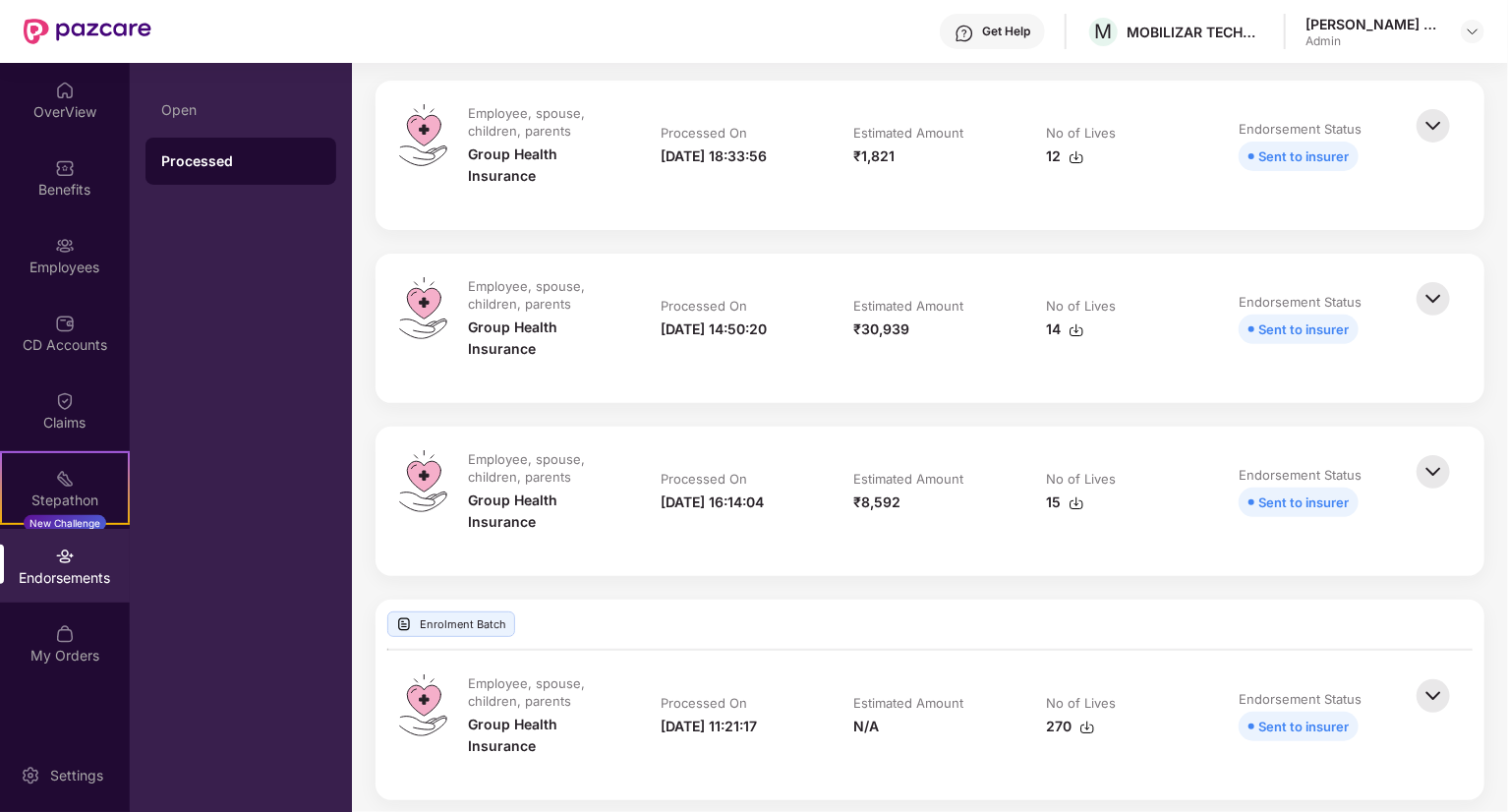
scroll to position [249, 0]
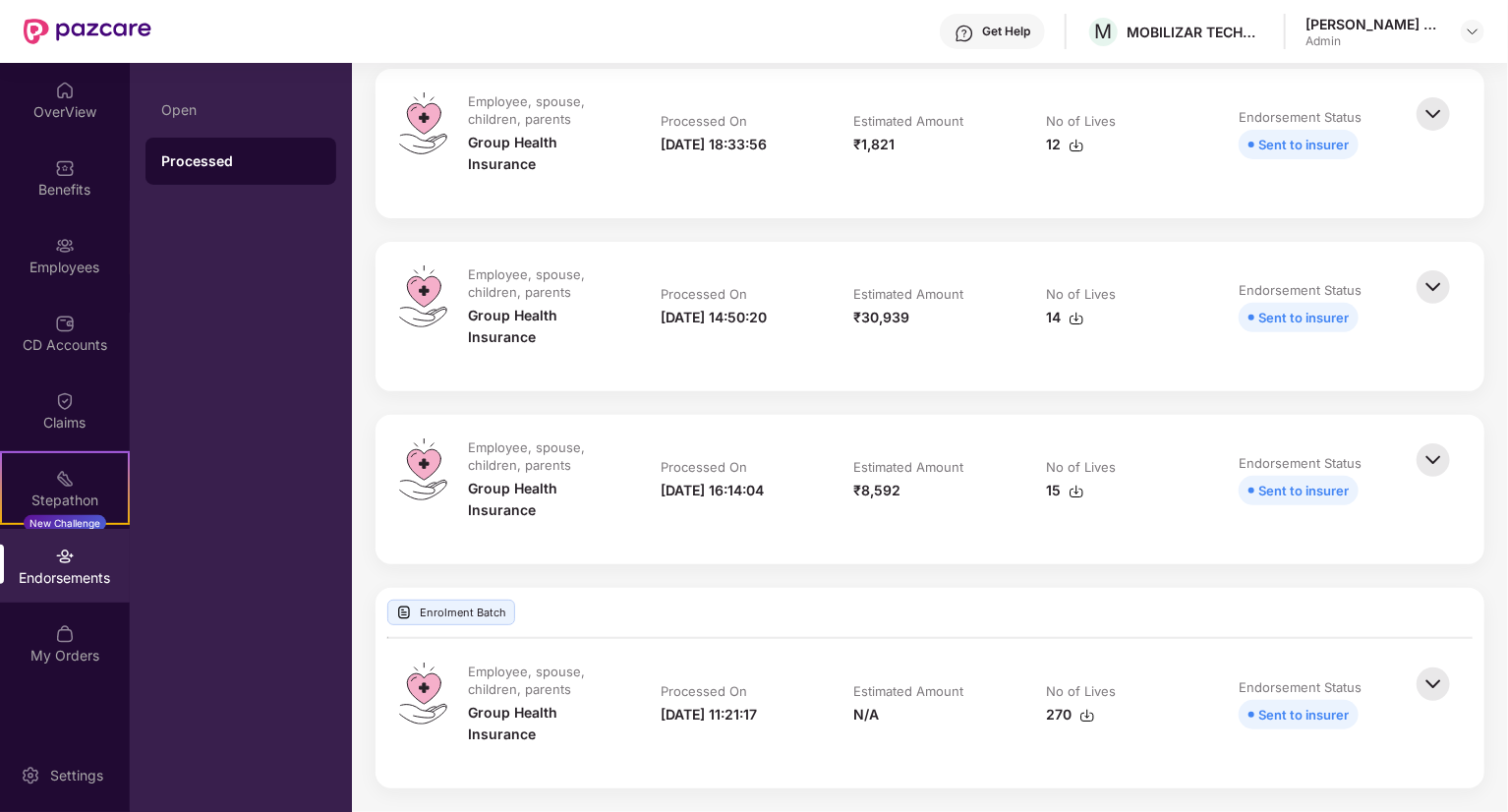
click at [450, 614] on div "Enrolment Batch" at bounding box center [451, 612] width 128 height 26
click at [913, 611] on div "Enrolment Batch" at bounding box center [929, 612] width 1109 height 50
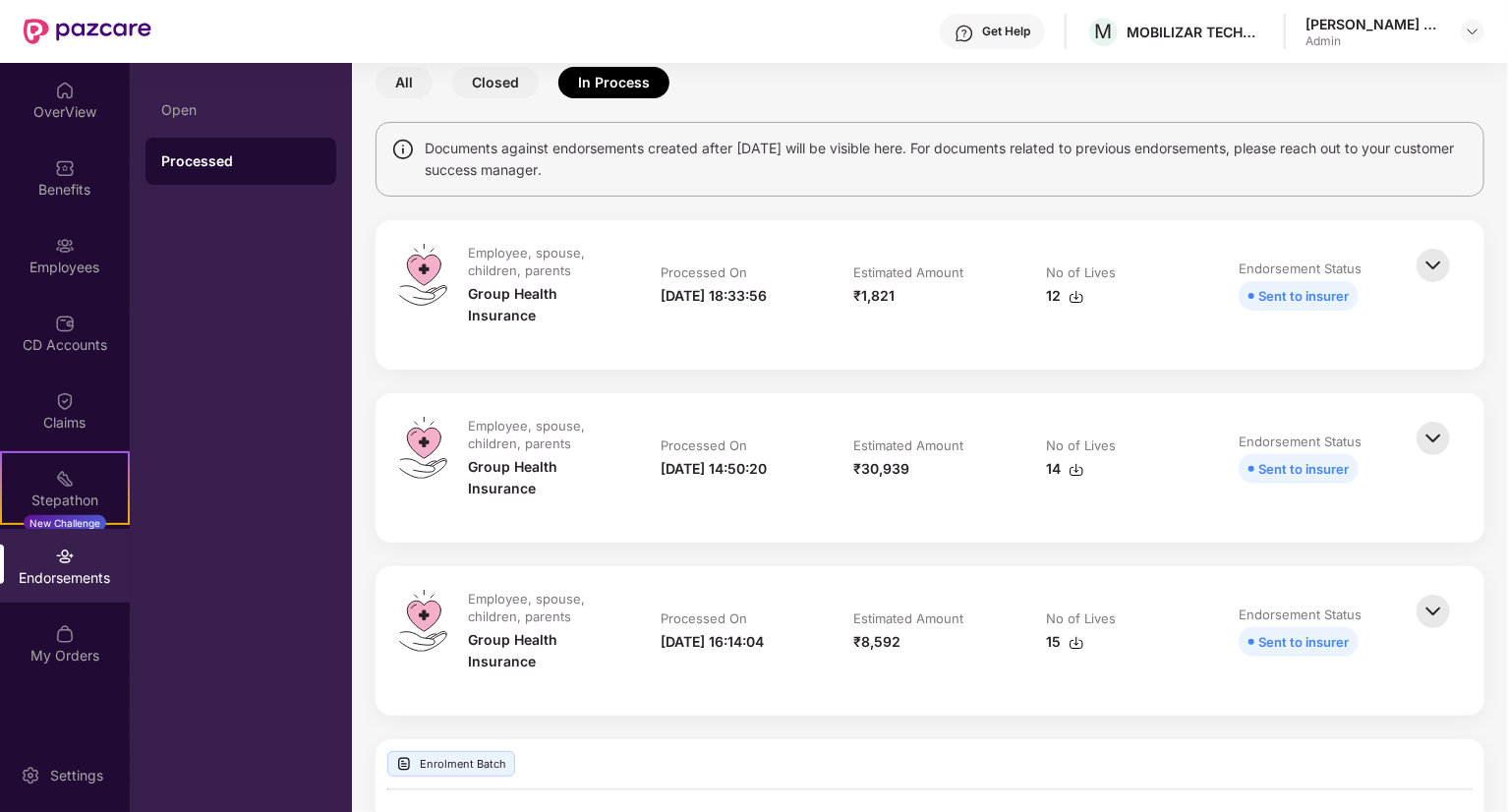
scroll to position [0, 0]
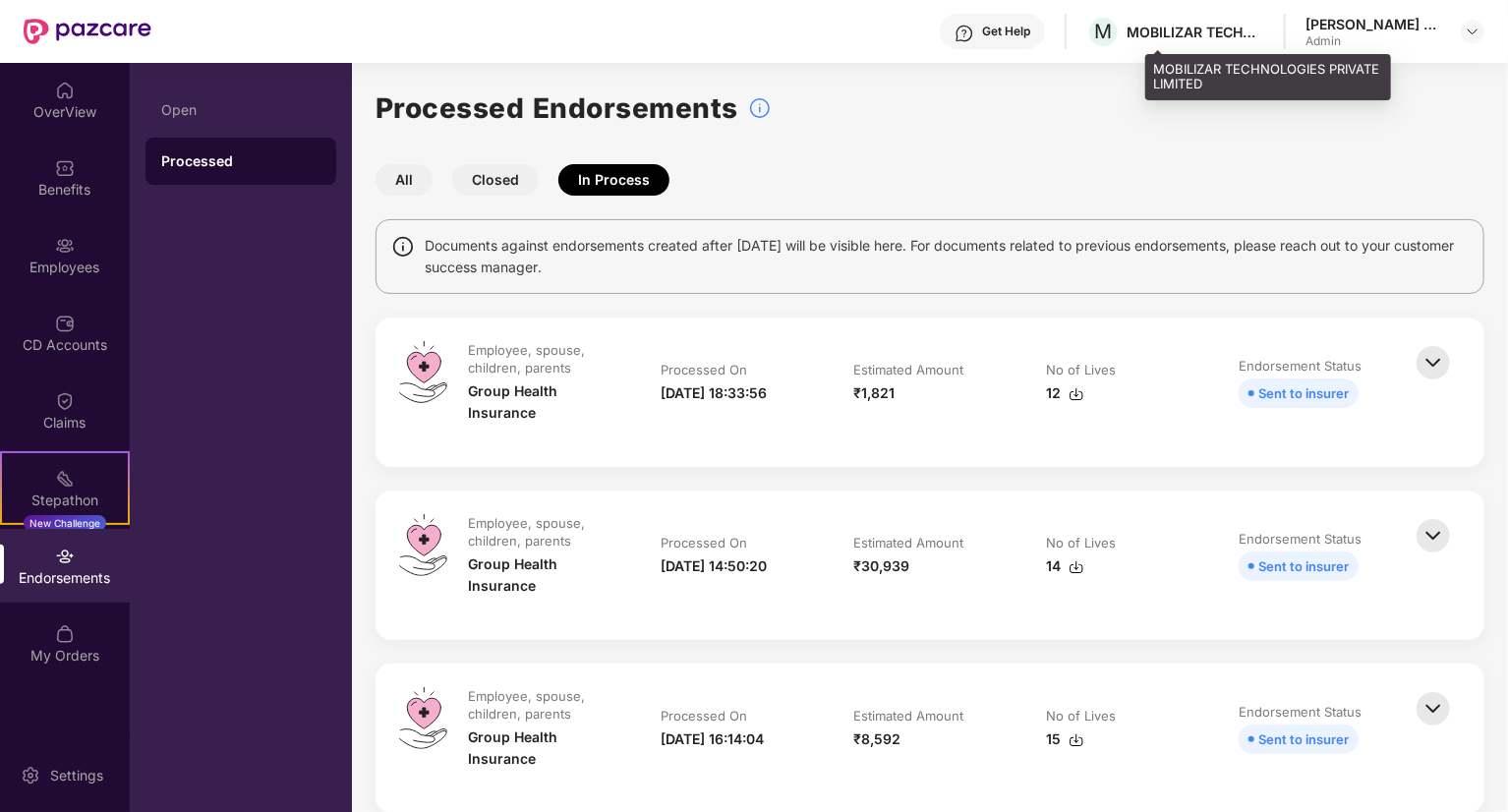
click at [1218, 31] on div "MOBILIZAR TECHNOLOGIES PRIVATE LIMITED" at bounding box center [1195, 32] width 138 height 19
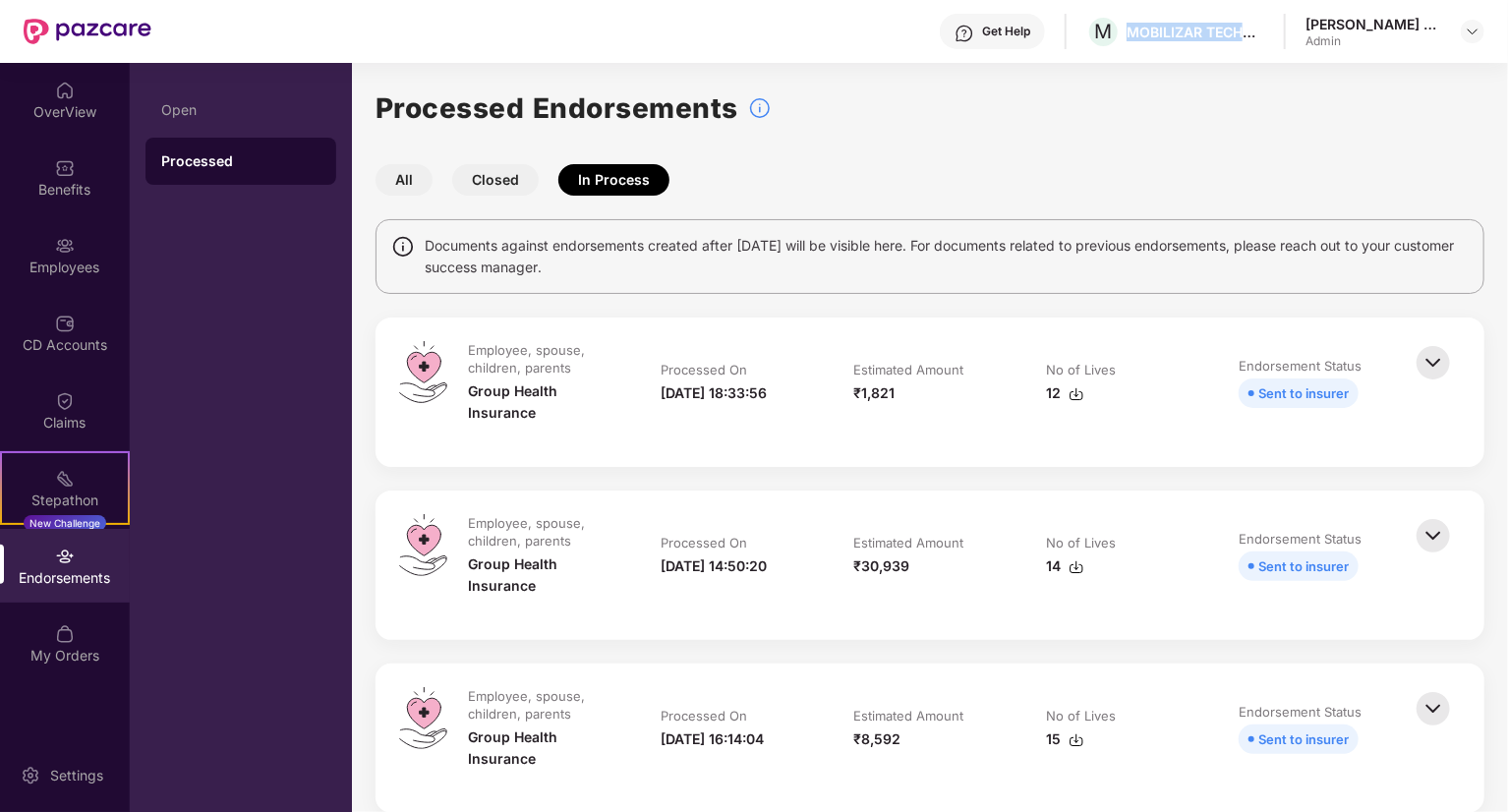
click at [974, 33] on img at bounding box center [965, 34] width 20 height 20
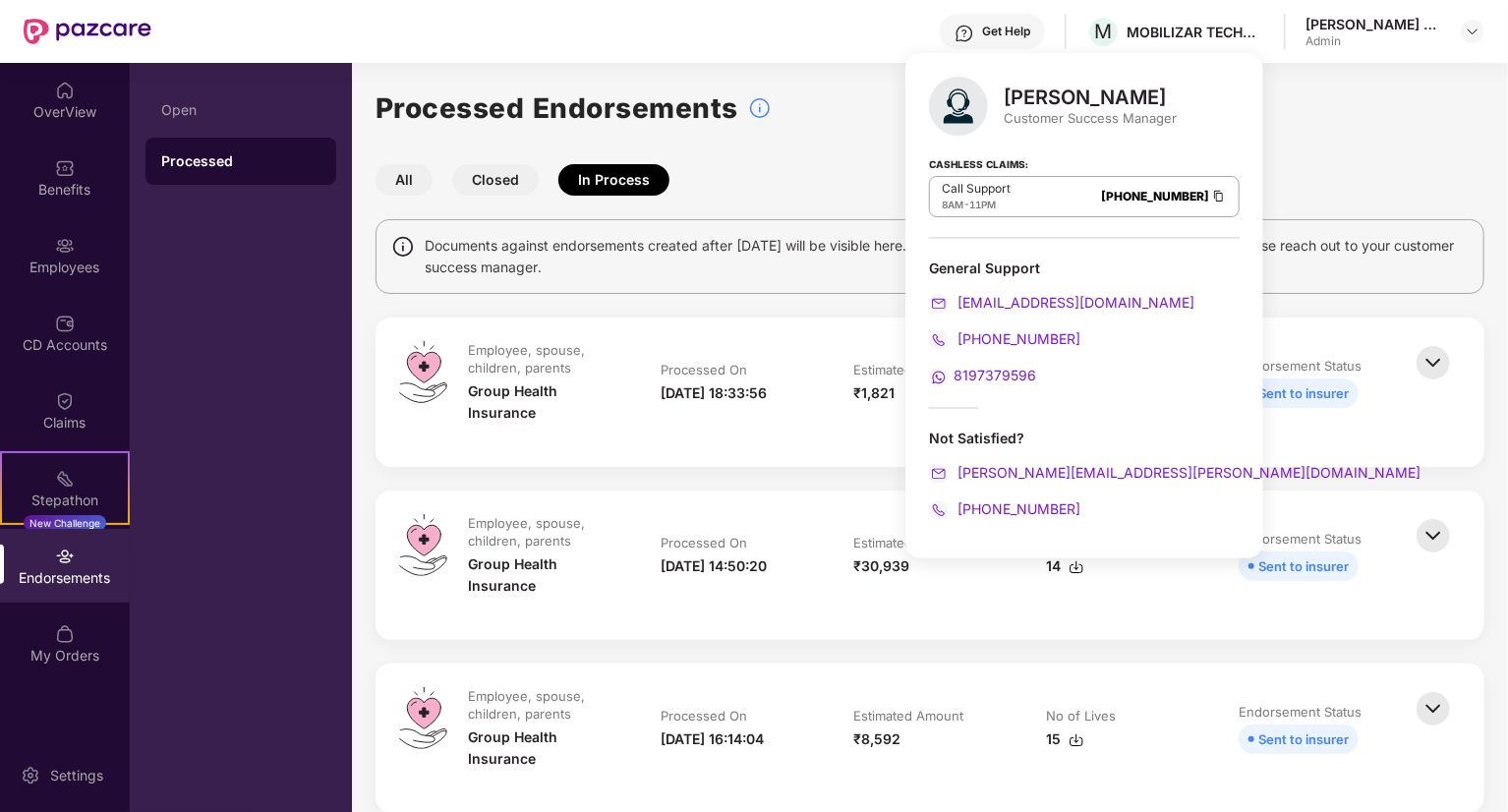
click at [1045, 41] on div "Get Help" at bounding box center [993, 32] width 105 height 36
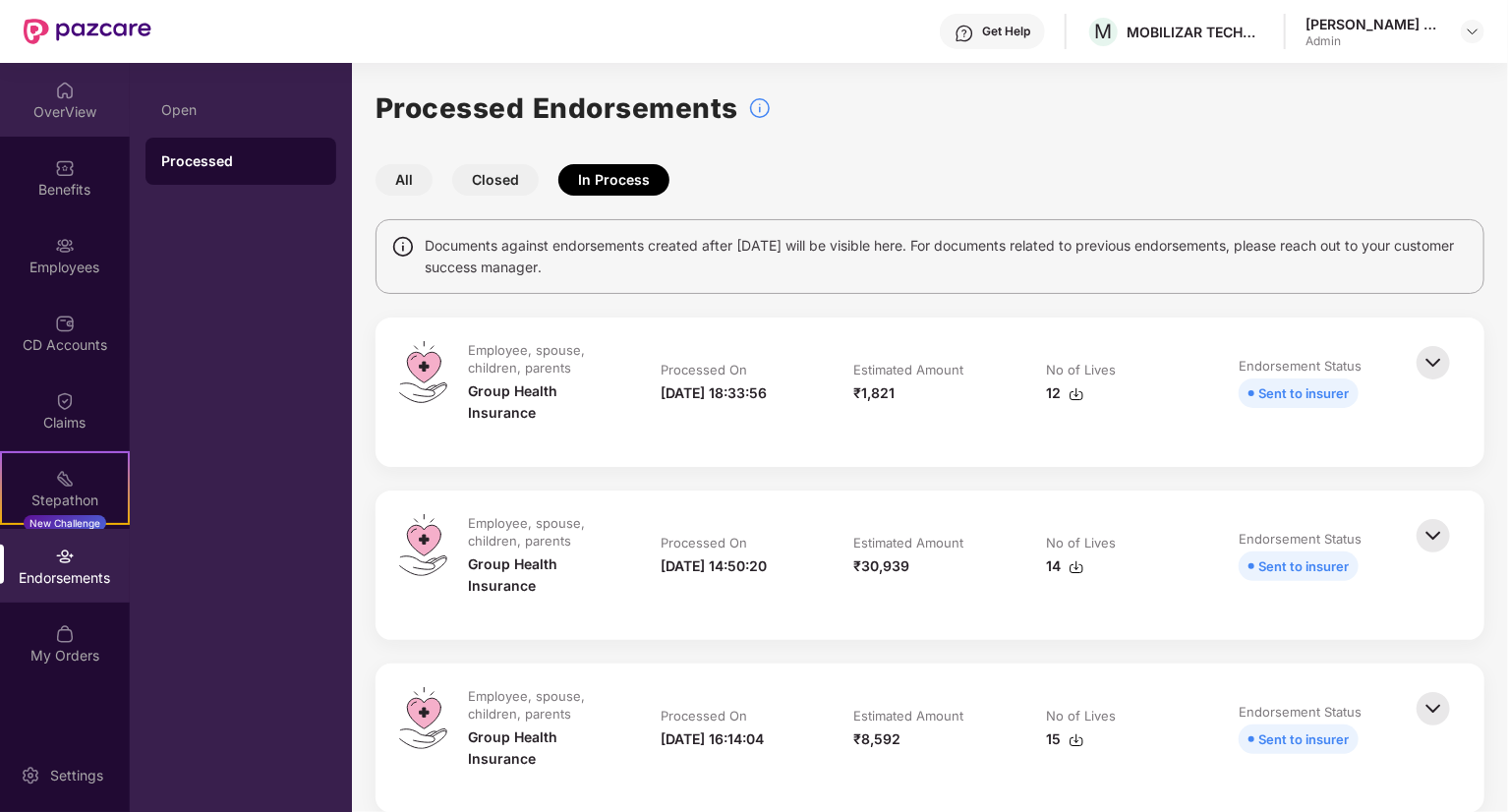
click at [73, 107] on div "OverView" at bounding box center [64, 112] width 130 height 20
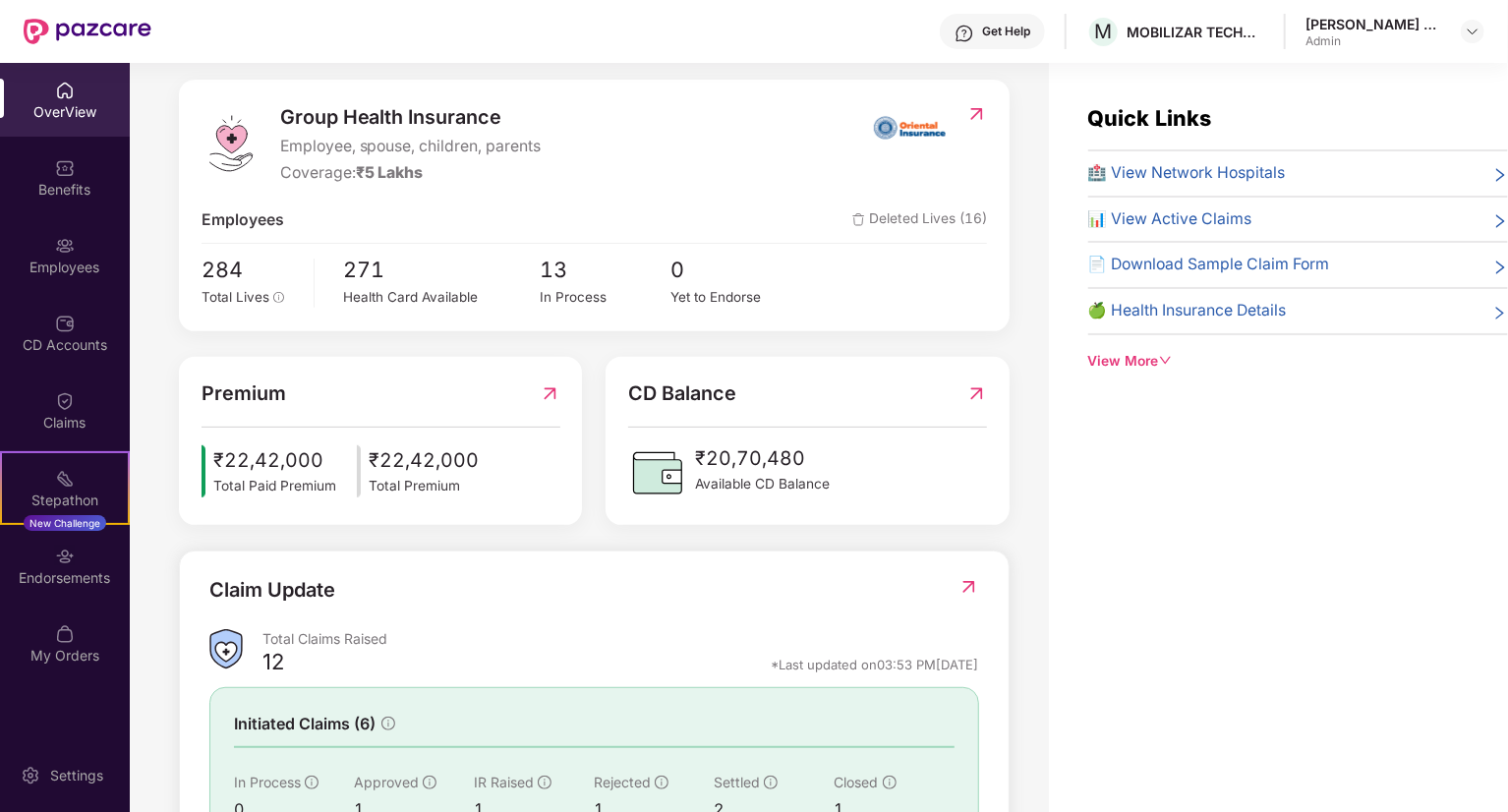
scroll to position [399, 0]
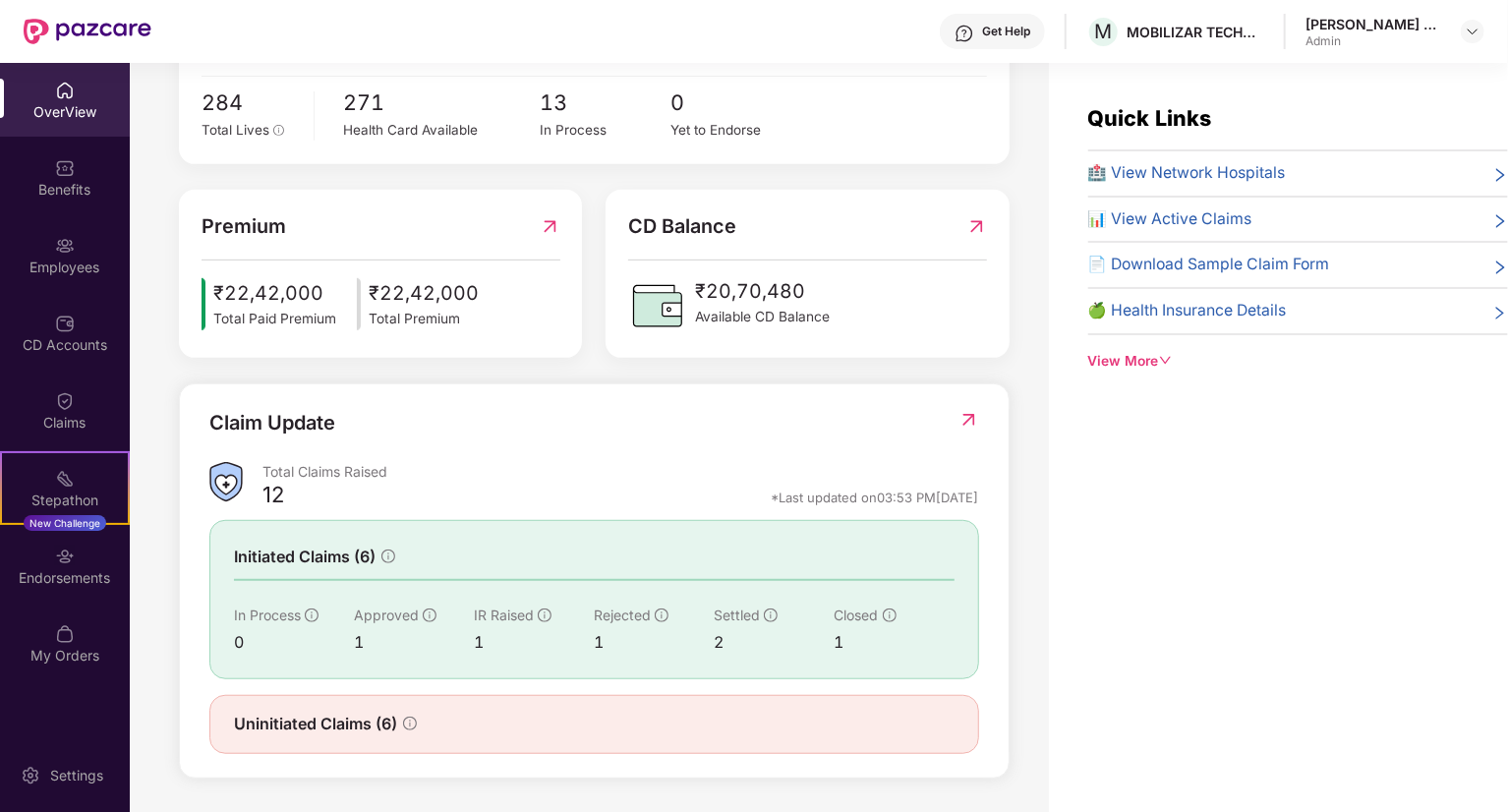
click at [1155, 366] on div "View More" at bounding box center [1299, 361] width 420 height 22
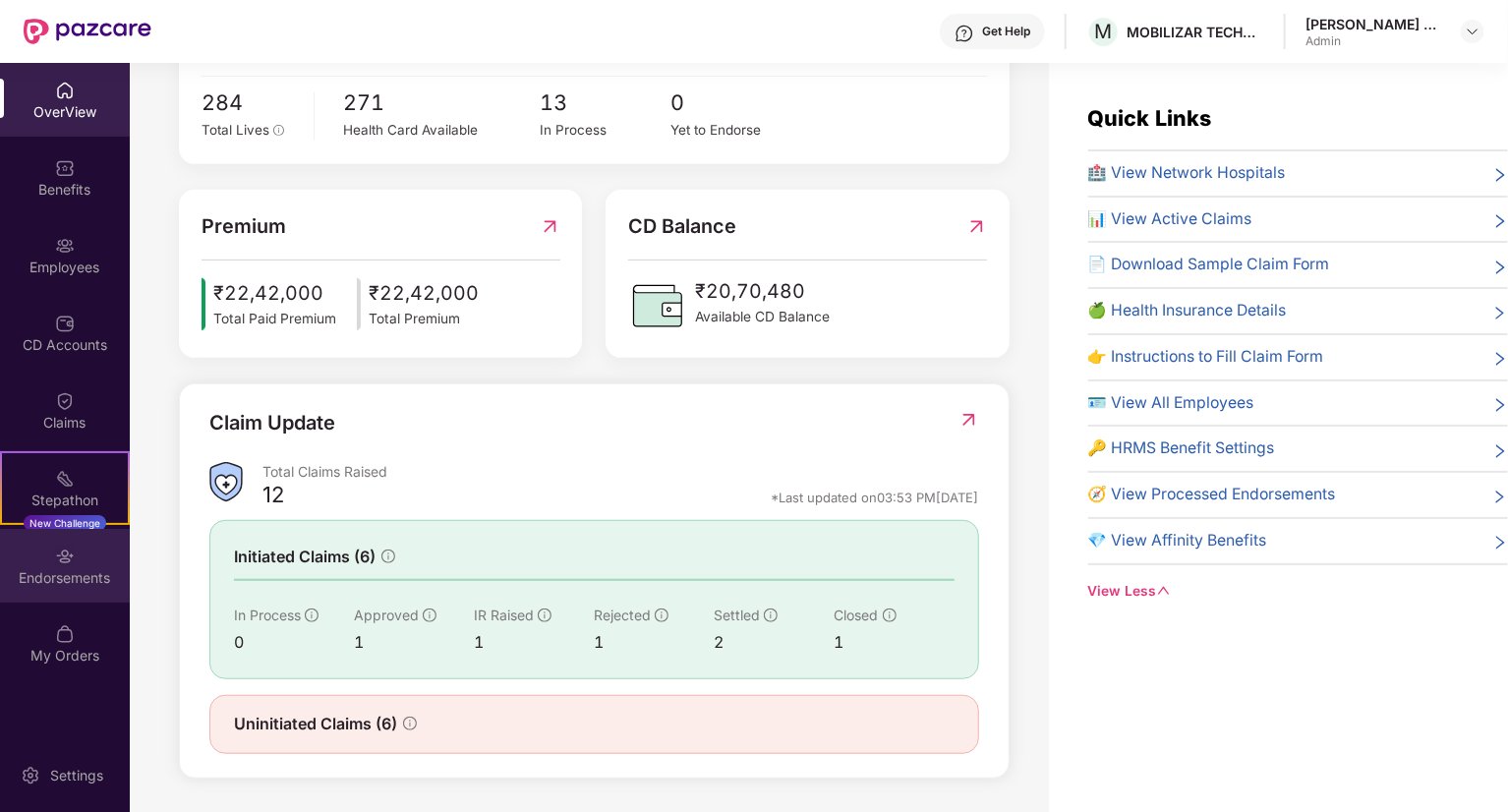
click at [52, 586] on div "Endorsements" at bounding box center [64, 565] width 130 height 73
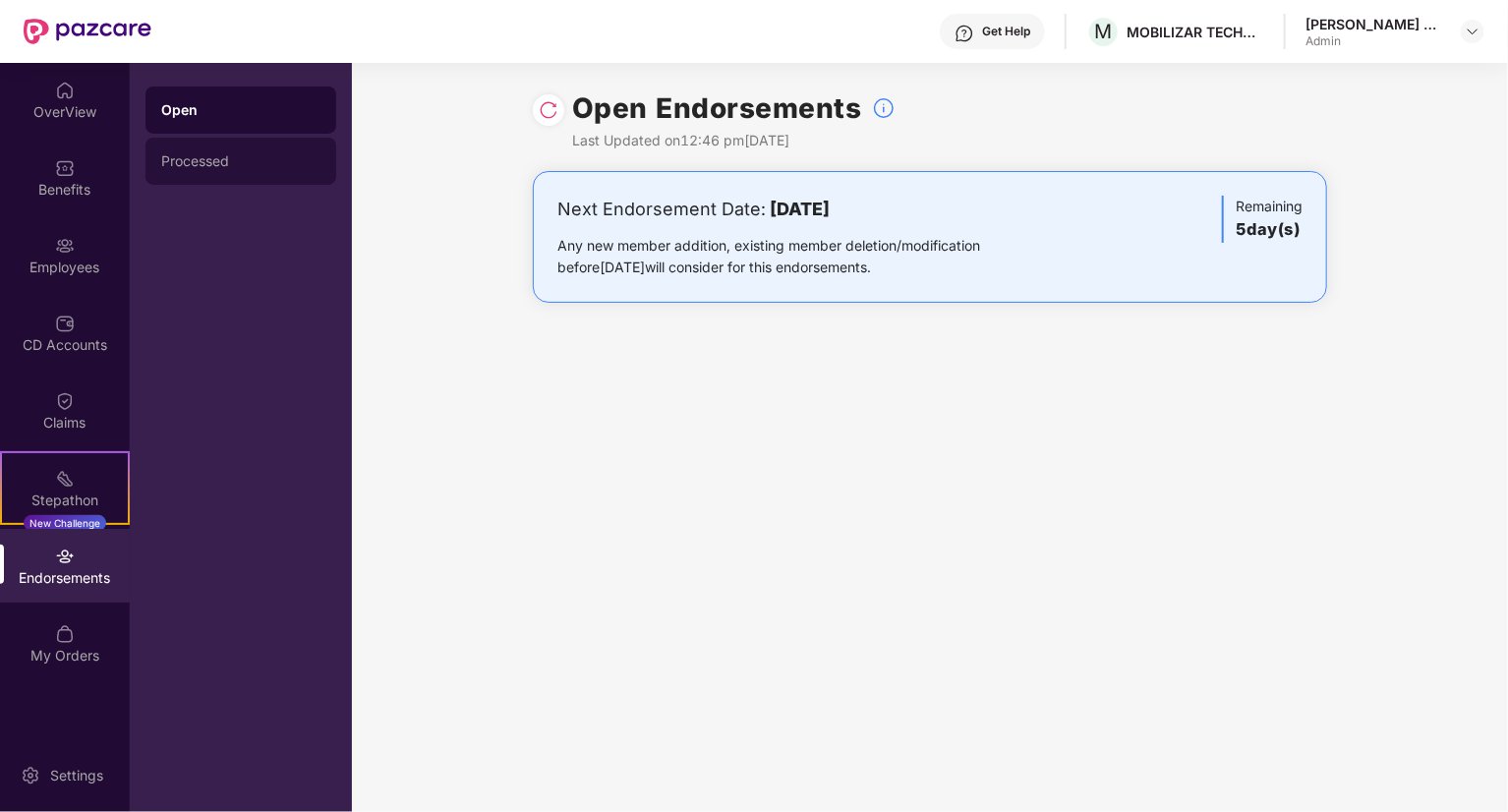
click at [222, 184] on div "Processed" at bounding box center [241, 161] width 191 height 48
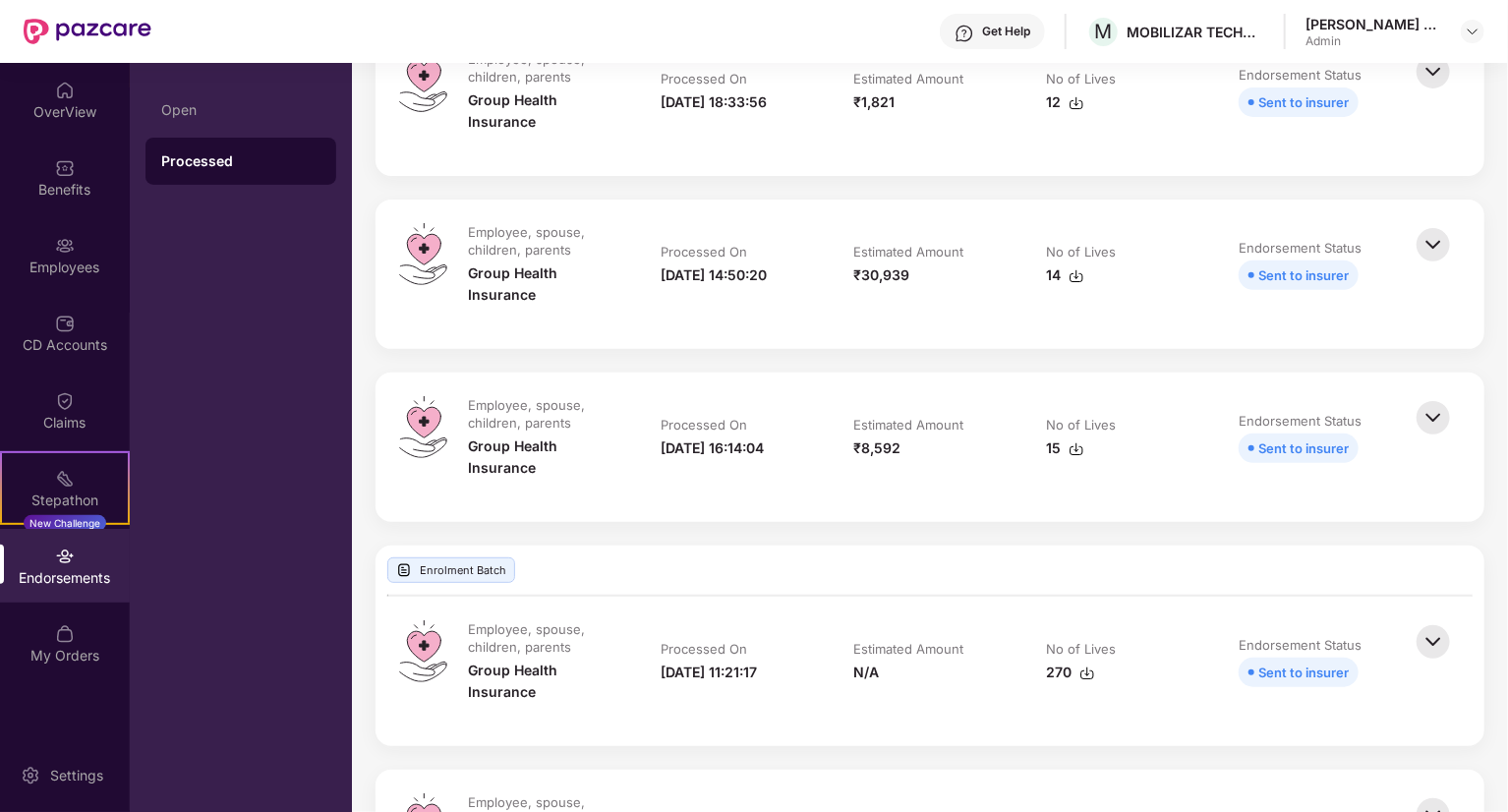
scroll to position [295, 0]
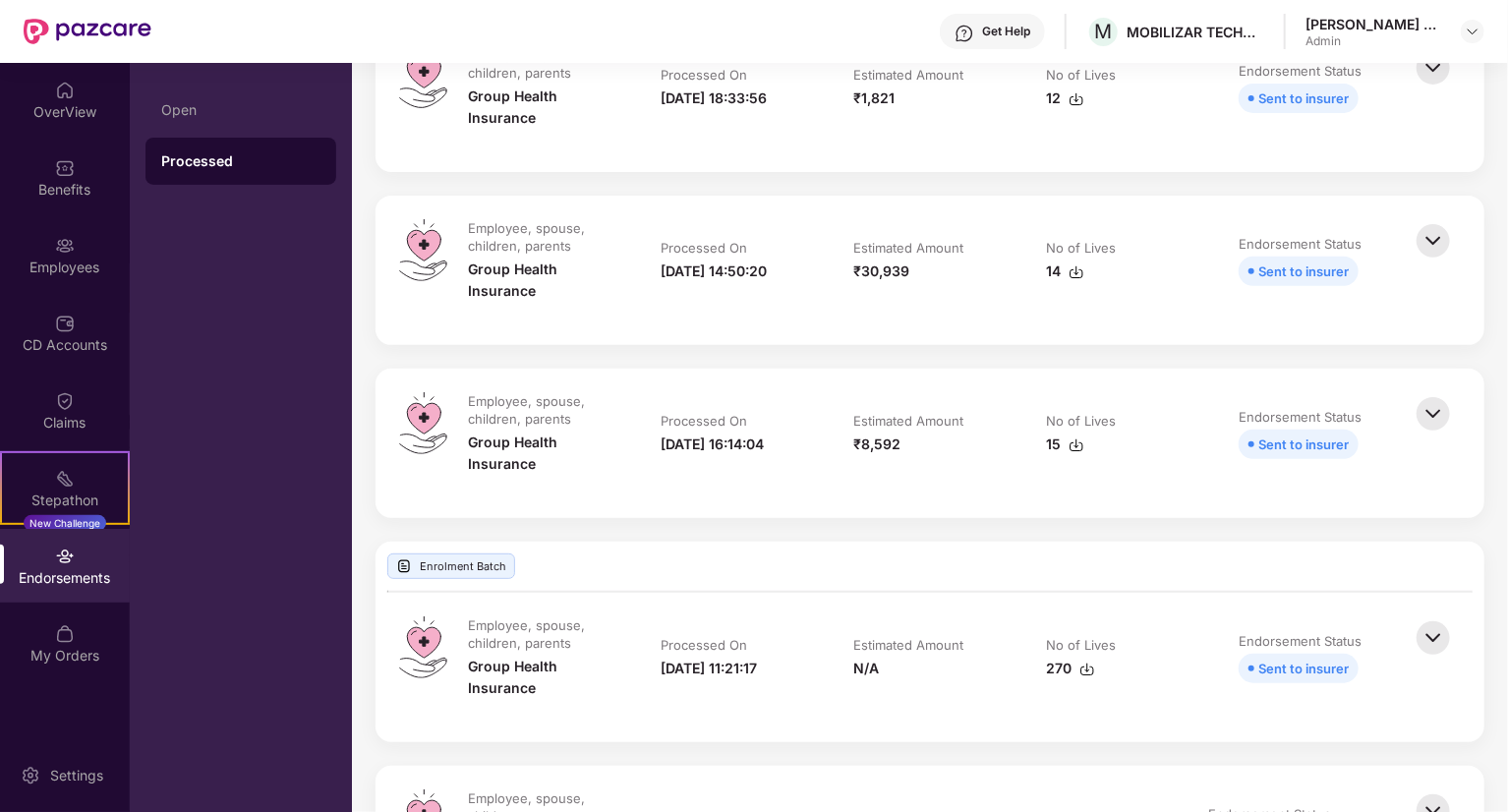
click at [1436, 241] on img at bounding box center [1434, 241] width 44 height 44
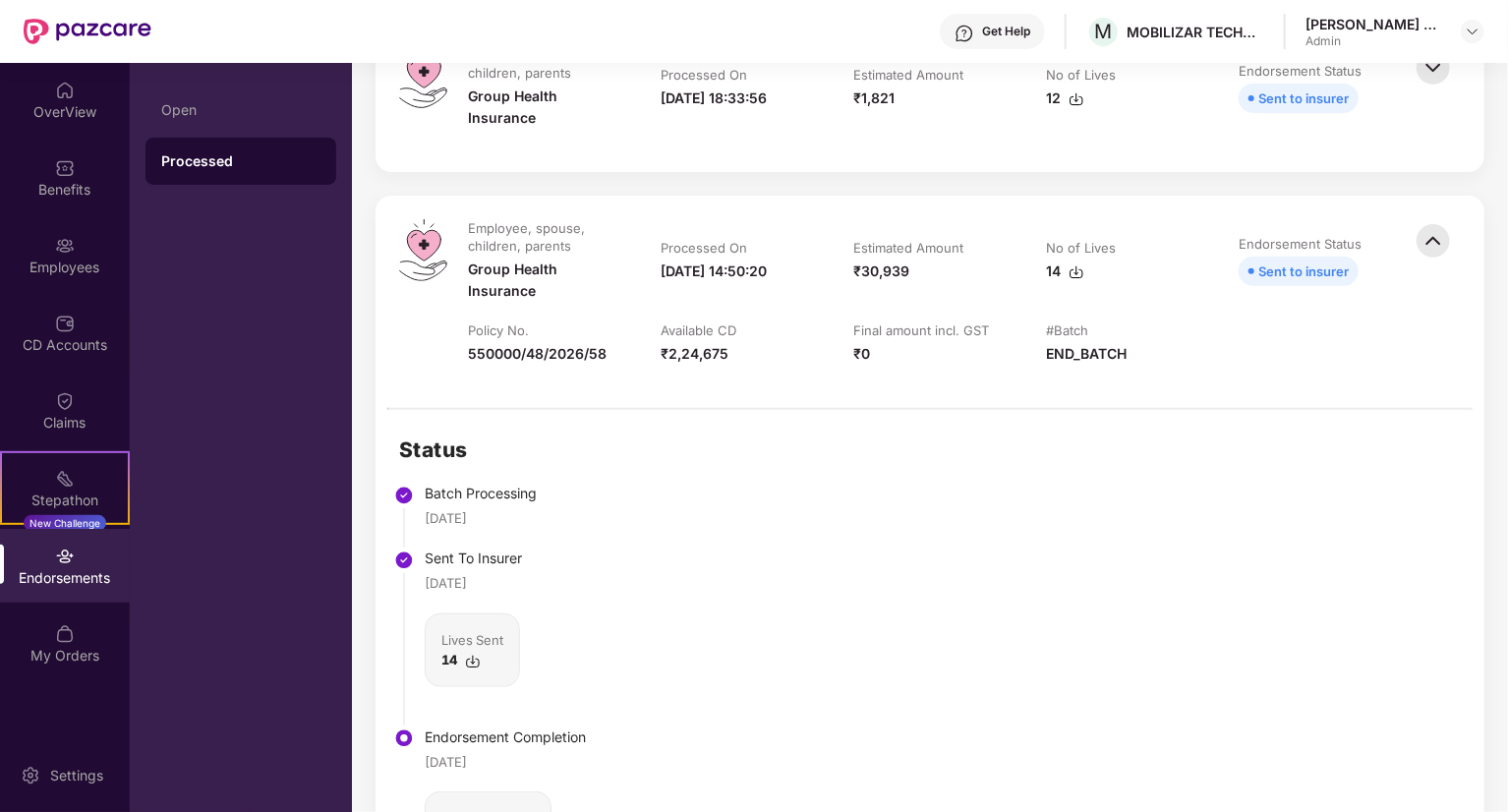
scroll to position [0, 0]
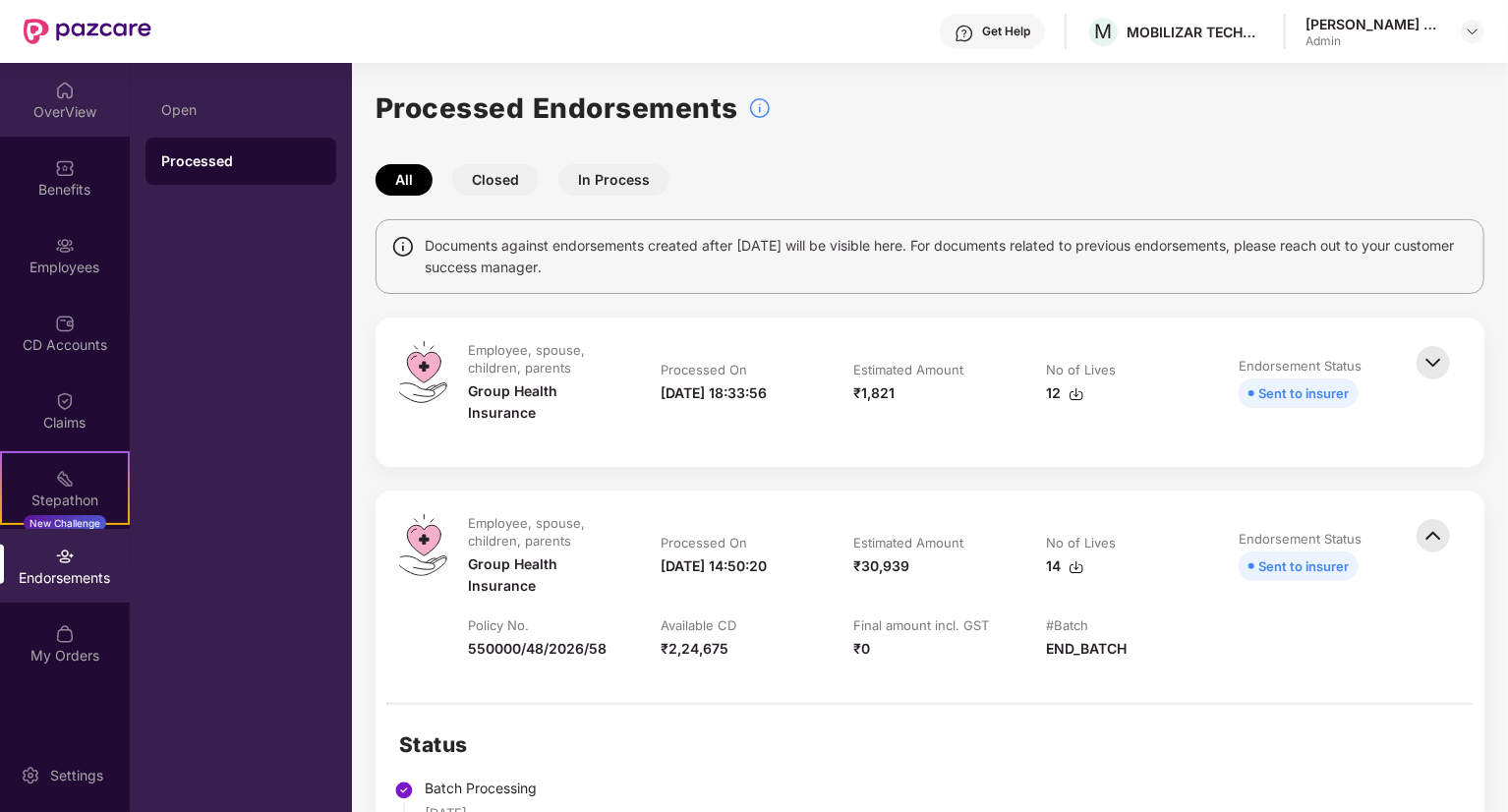
click at [58, 106] on div "OverView" at bounding box center [64, 112] width 130 height 20
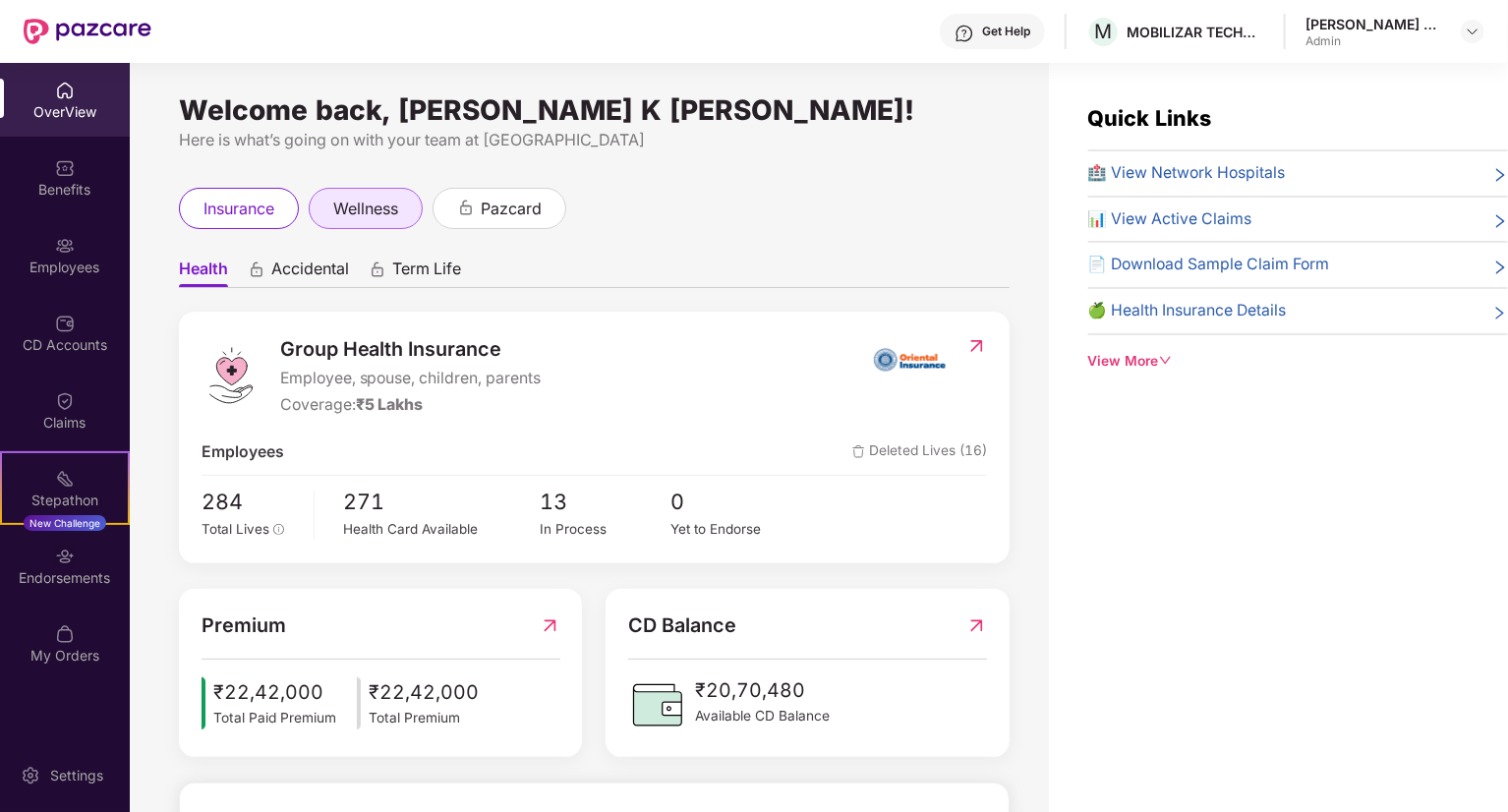
click at [362, 209] on span "wellness" at bounding box center [365, 208] width 64 height 25
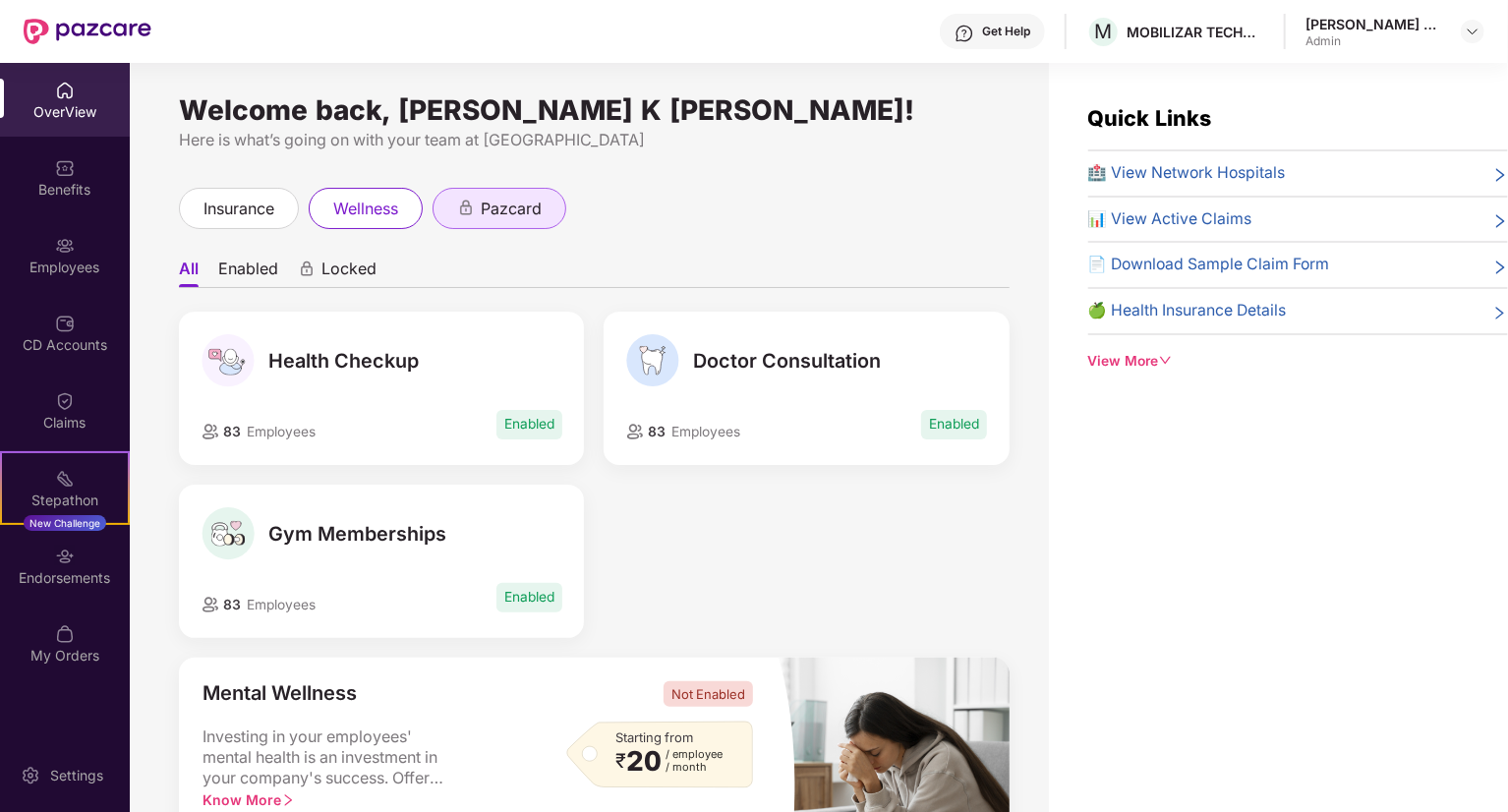
click at [461, 225] on div "pazcard" at bounding box center [499, 209] width 134 height 42
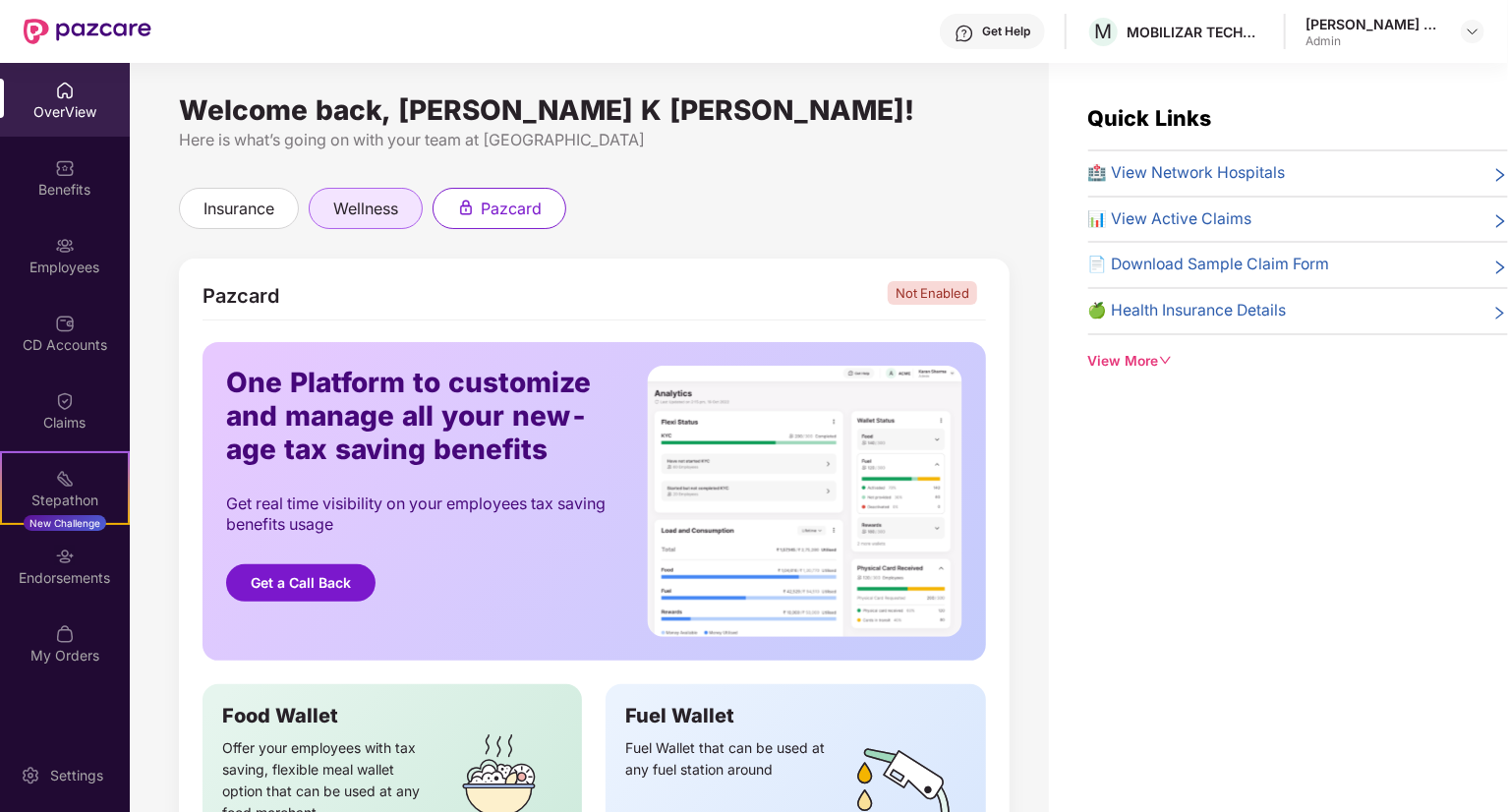
click at [361, 225] on div "wellness" at bounding box center [366, 209] width 114 height 42
